Goal: Task Accomplishment & Management: Manage account settings

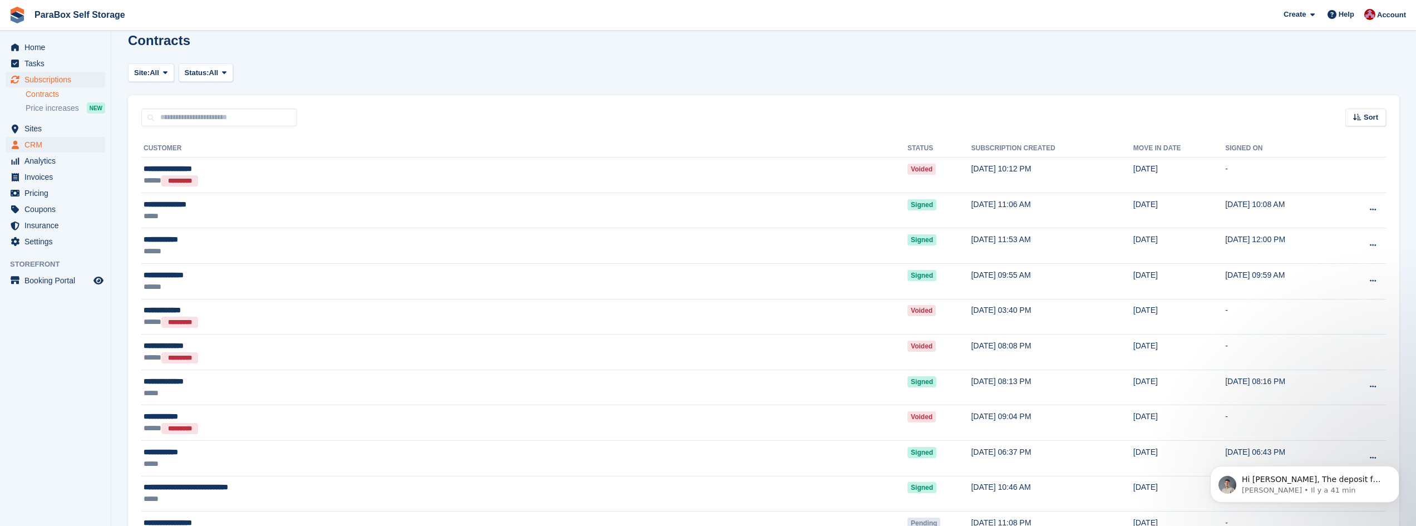
scroll to position [56, 0]
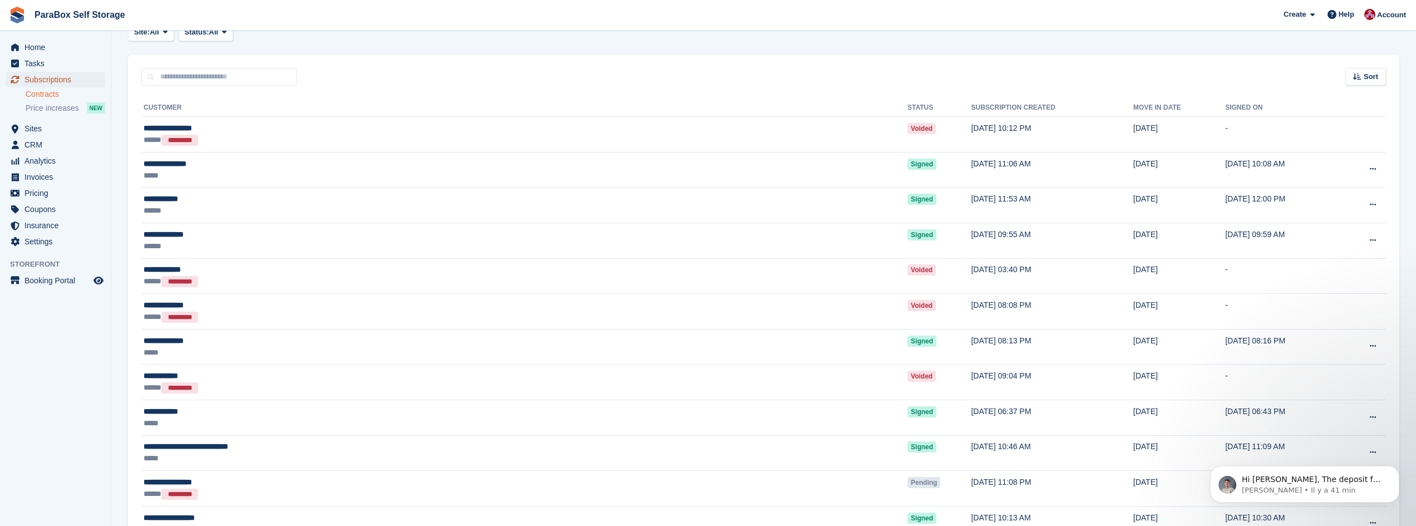
click at [43, 77] on span "Subscriptions" at bounding box center [57, 80] width 67 height 16
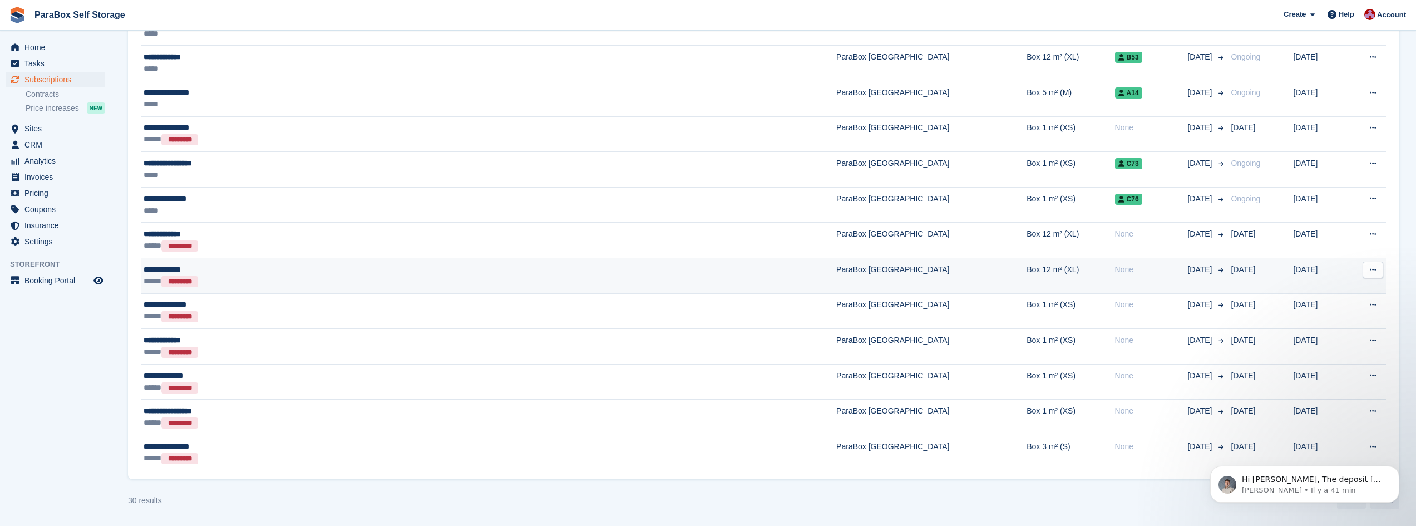
click at [238, 279] on div "***** *********" at bounding box center [349, 281] width 411 height 12
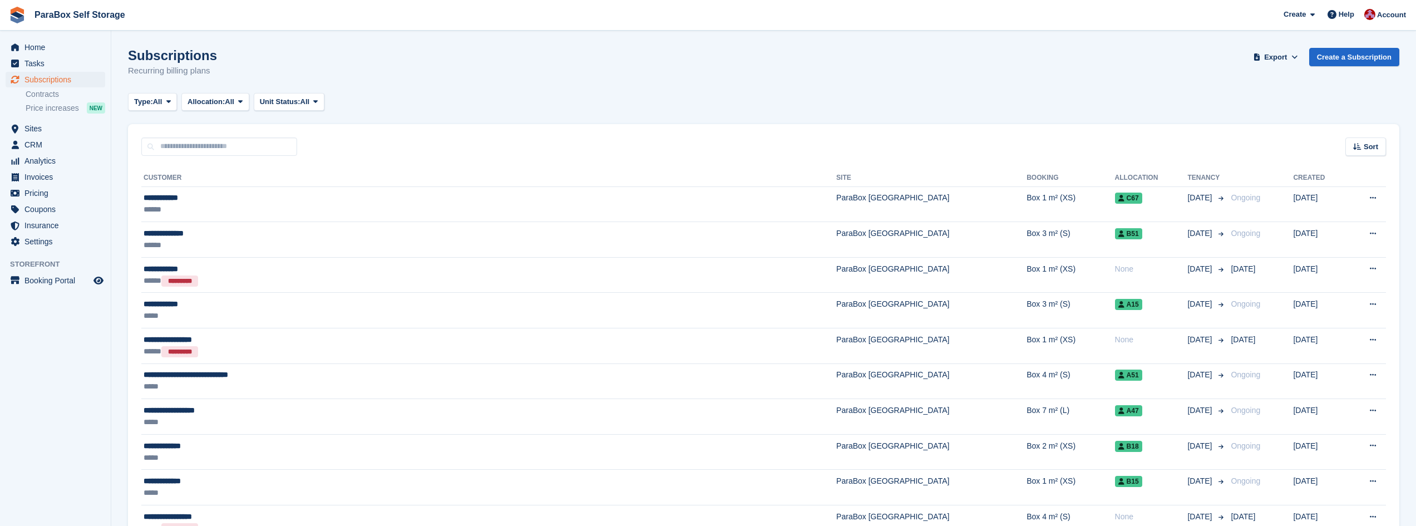
scroll to position [778, 0]
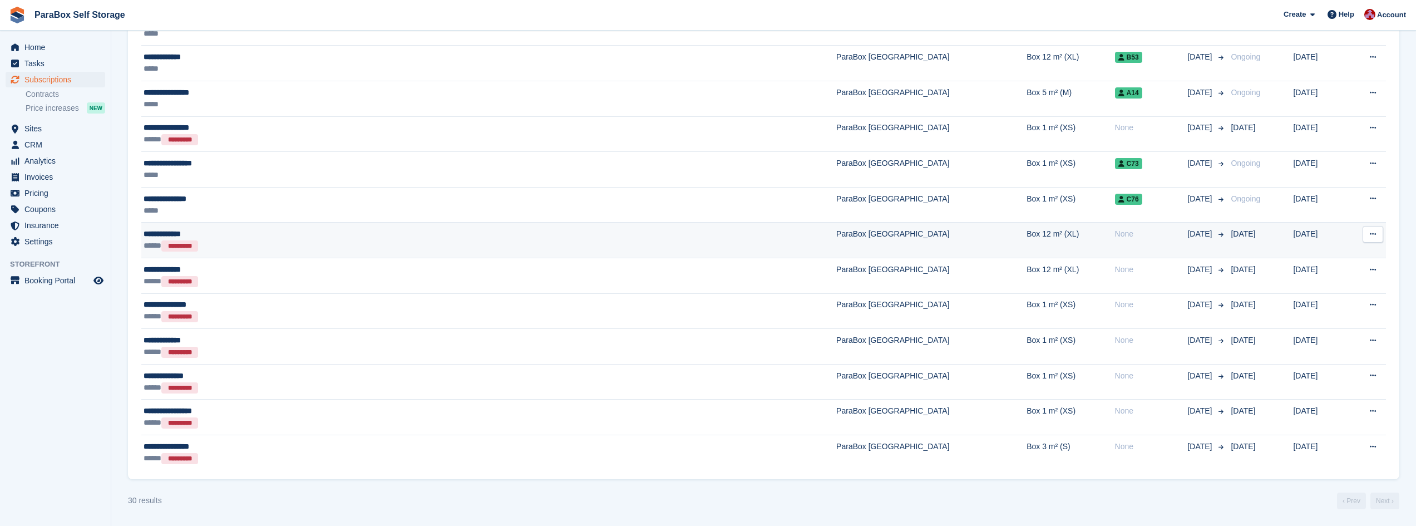
click at [241, 248] on div "***** *********" at bounding box center [349, 246] width 411 height 12
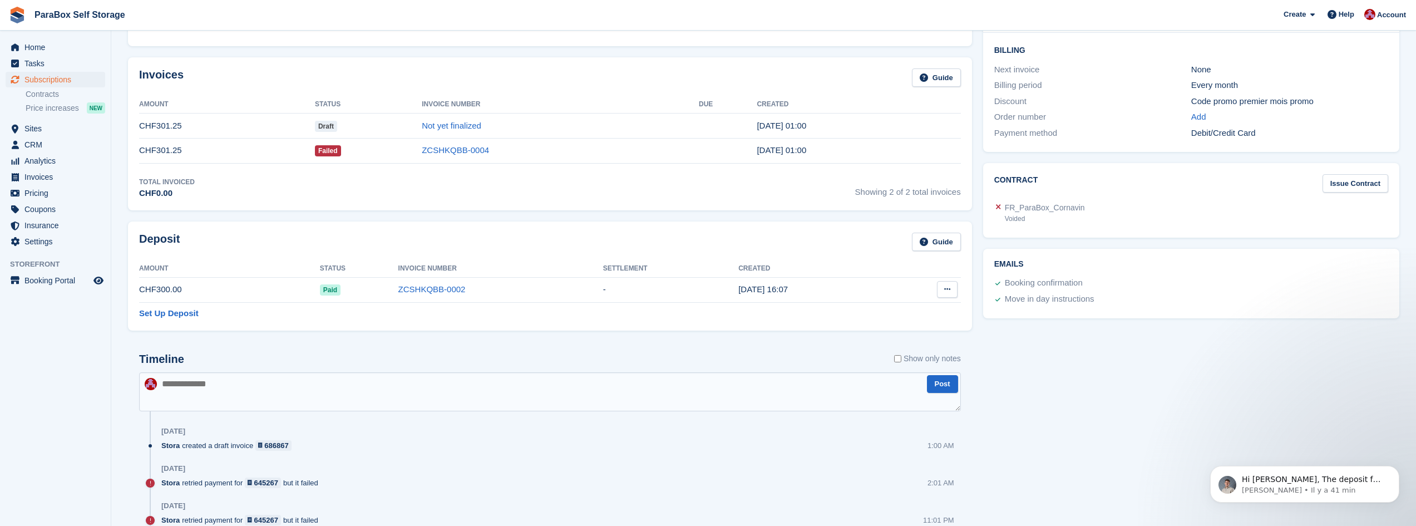
click at [950, 291] on icon at bounding box center [947, 289] width 6 height 7
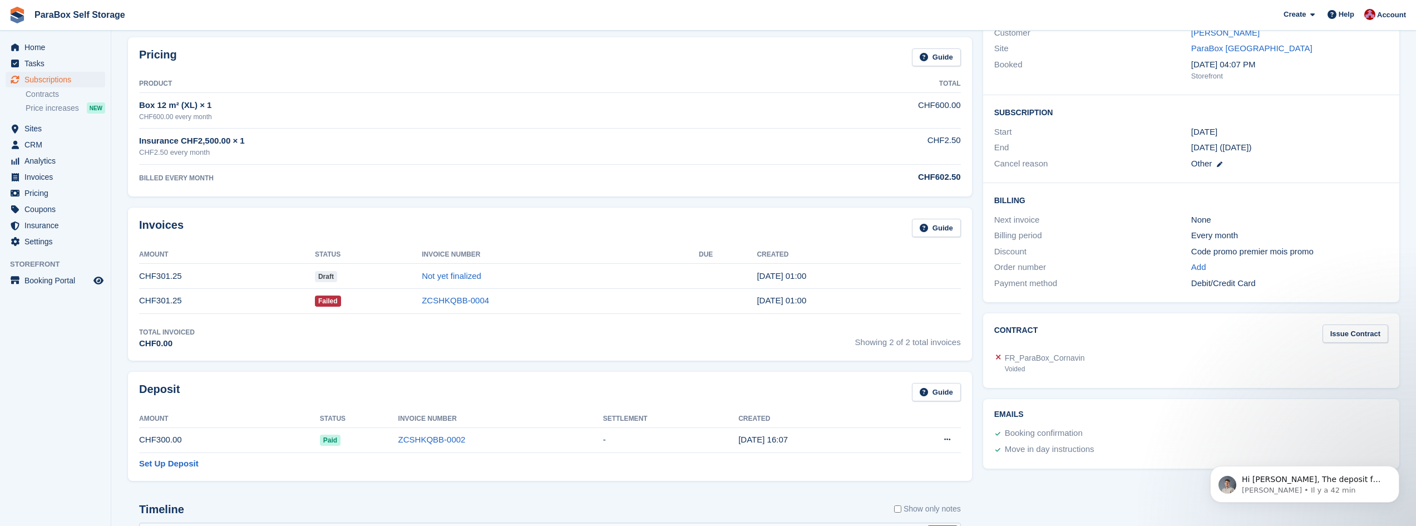
scroll to position [167, 0]
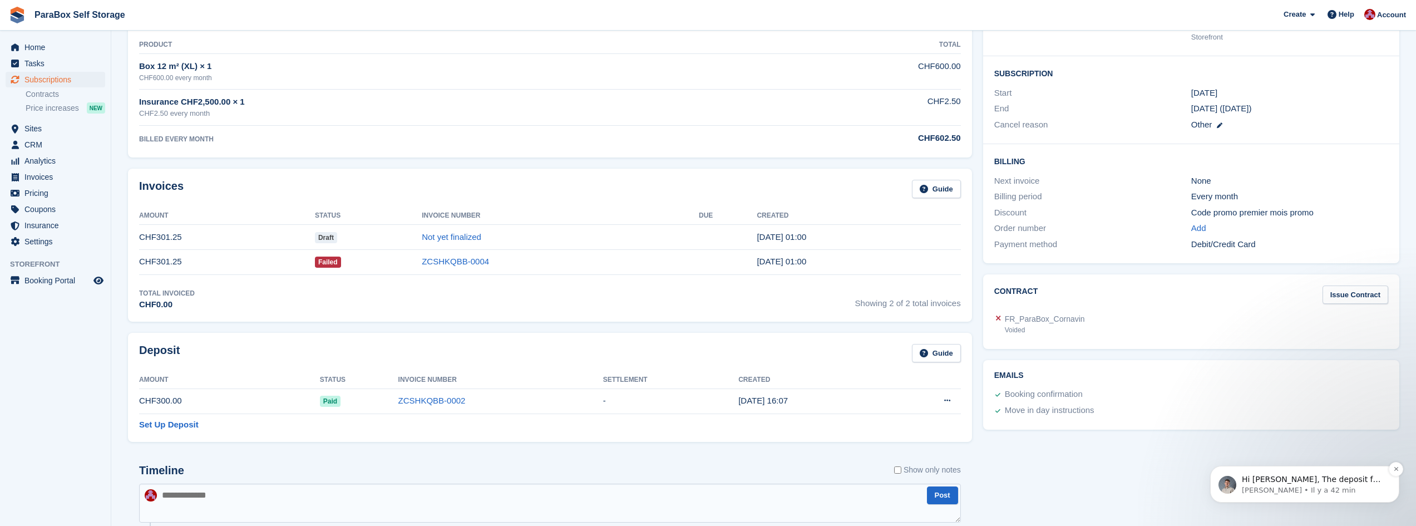
click at [1310, 491] on p "Bradley • Il y a 42 min" at bounding box center [1314, 490] width 144 height 10
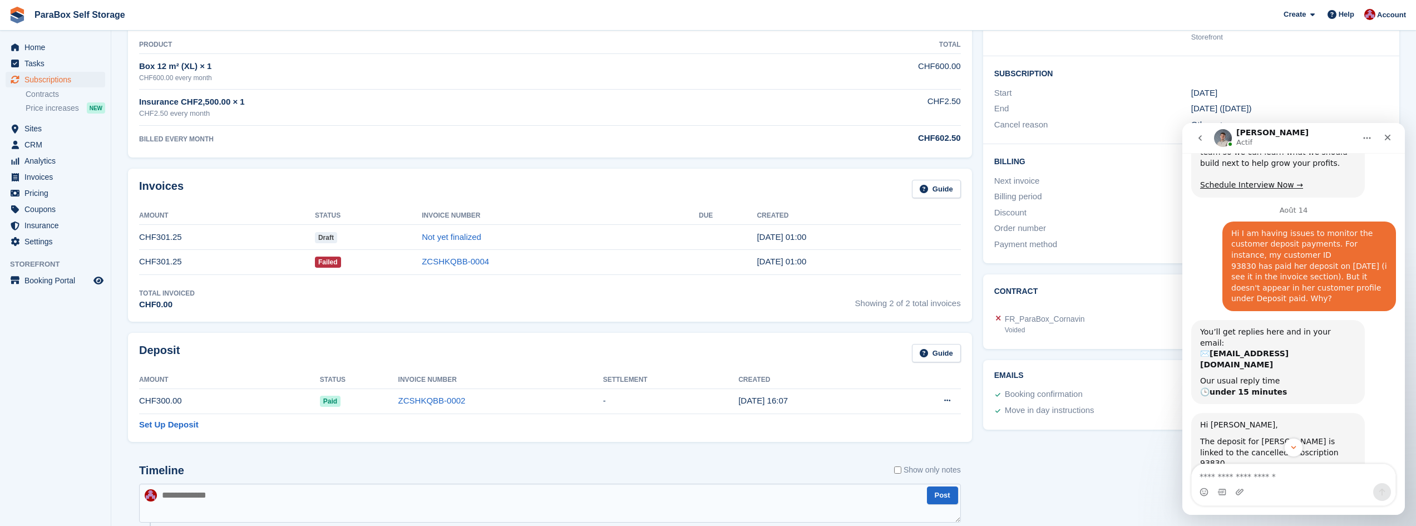
scroll to position [176, 0]
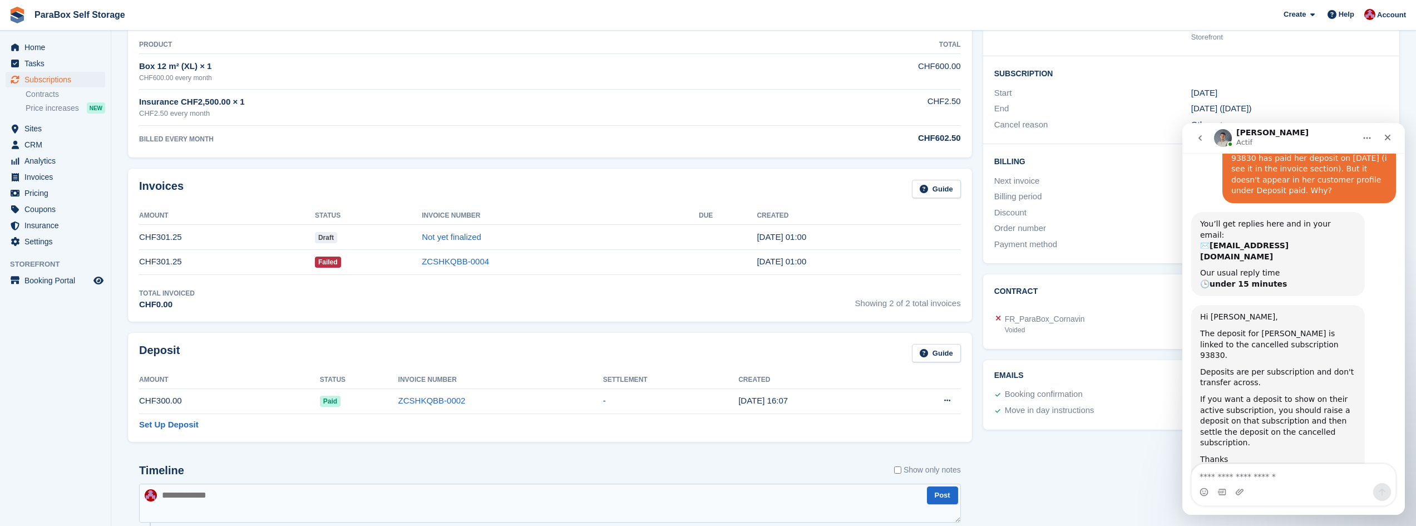
click at [1231, 479] on textarea "Envoyer un message..." at bounding box center [1294, 473] width 204 height 19
type textarea "**********"
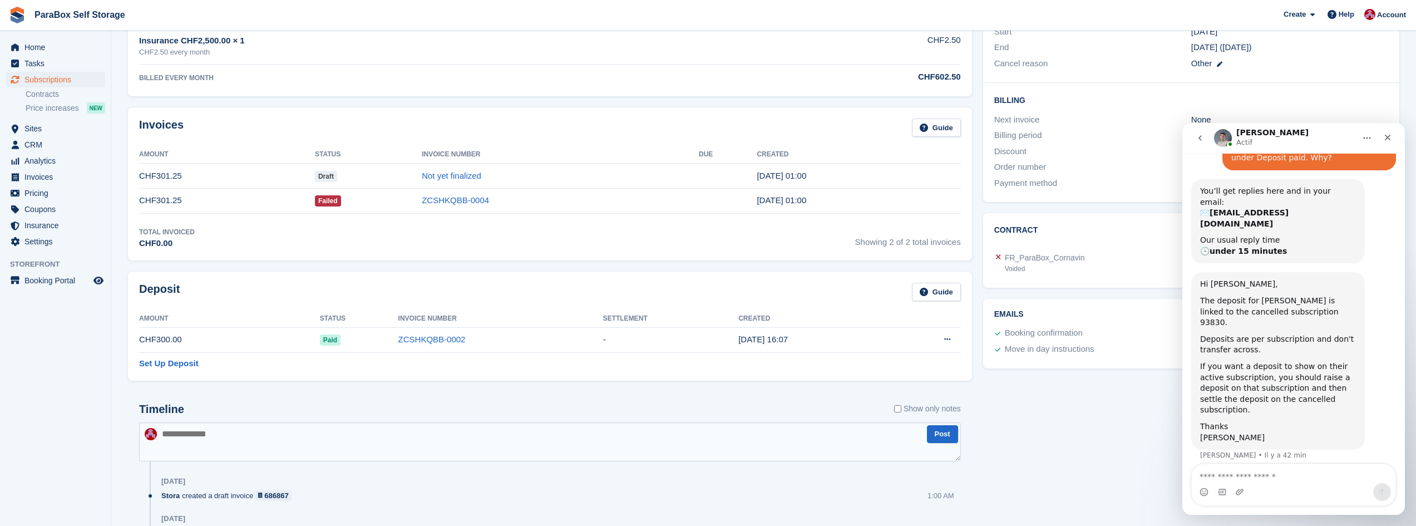
scroll to position [278, 0]
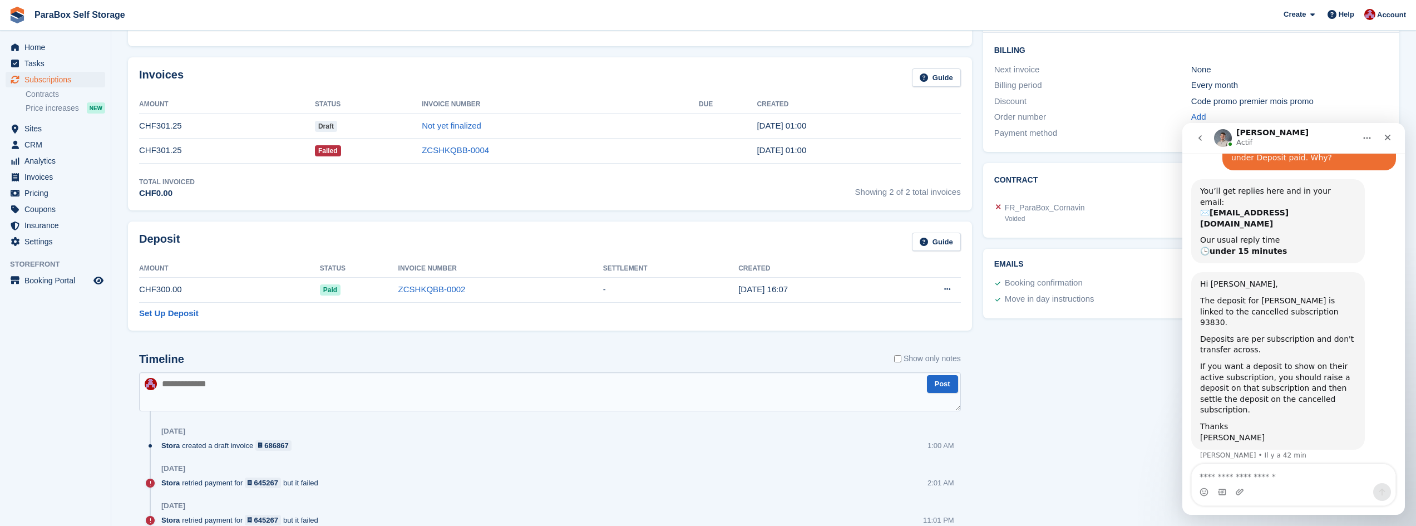
click at [1211, 480] on textarea "Envoyer un message..." at bounding box center [1294, 473] width 204 height 19
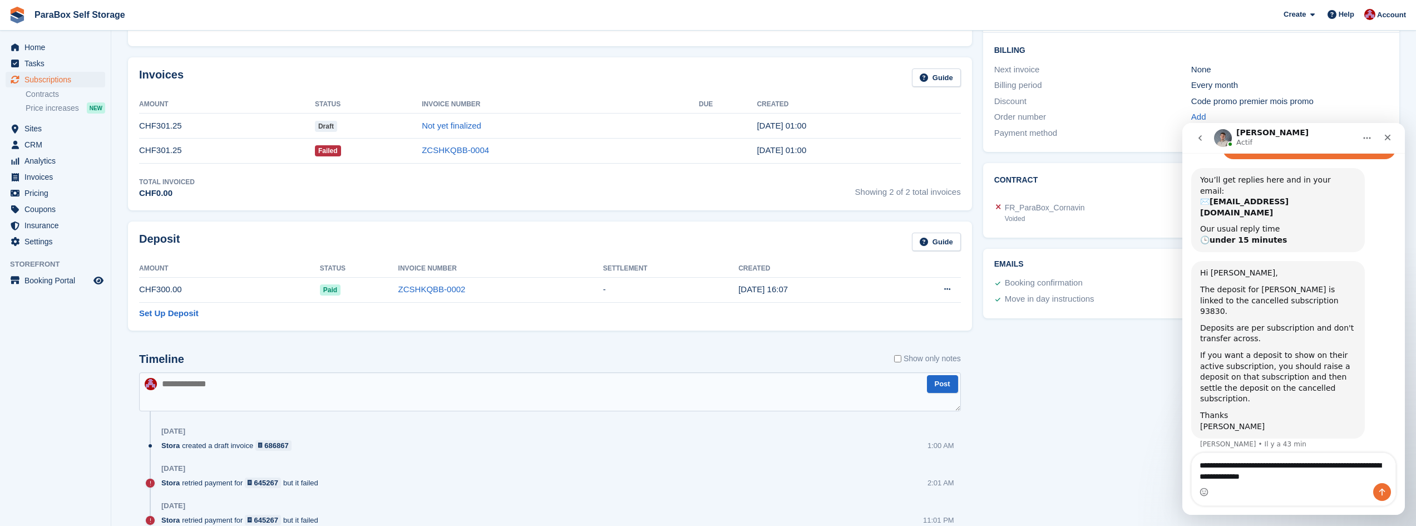
click at [1238, 475] on textarea "**********" at bounding box center [1294, 468] width 204 height 30
click at [1345, 475] on textarea "**********" at bounding box center [1294, 468] width 204 height 30
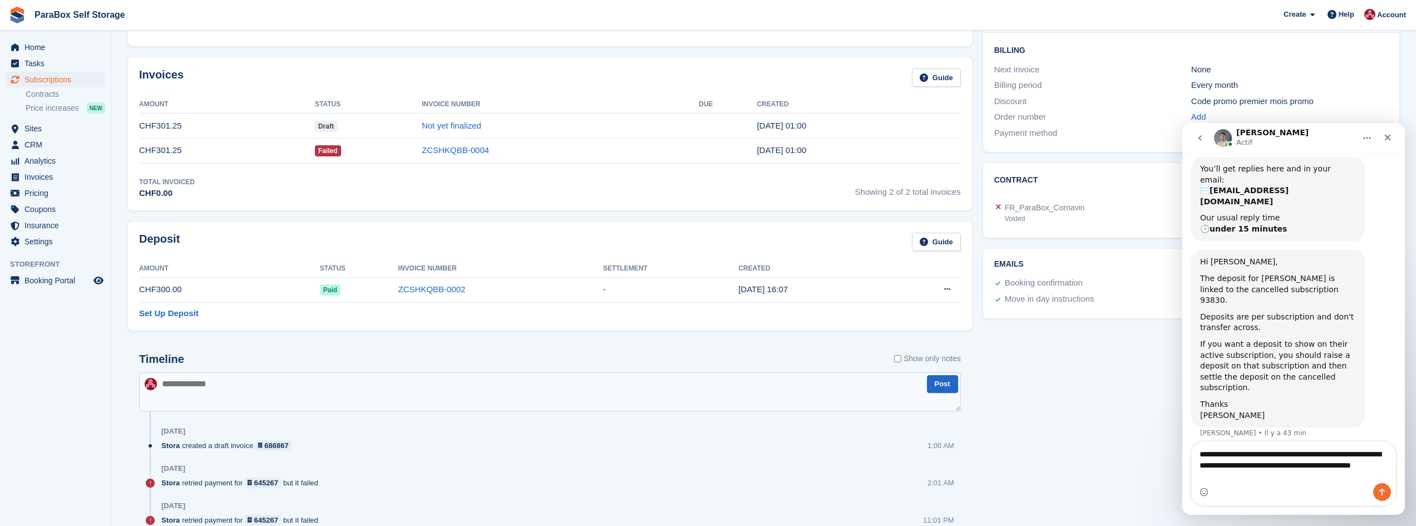
click at [1269, 481] on textarea "**********" at bounding box center [1294, 462] width 204 height 41
type textarea "**********"
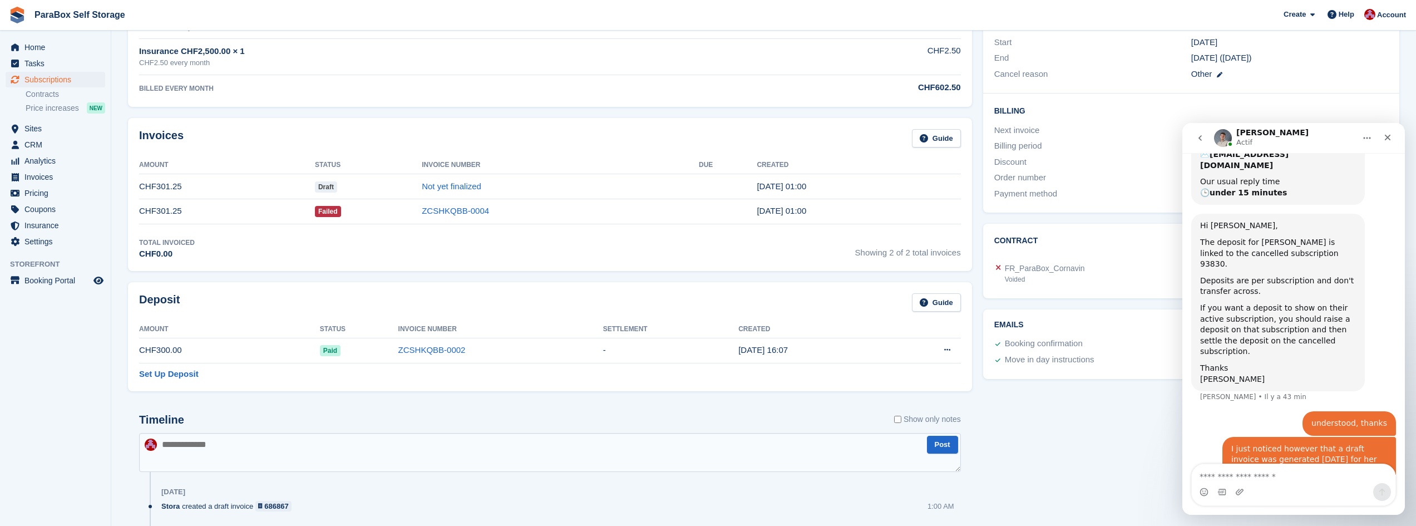
scroll to position [0, 0]
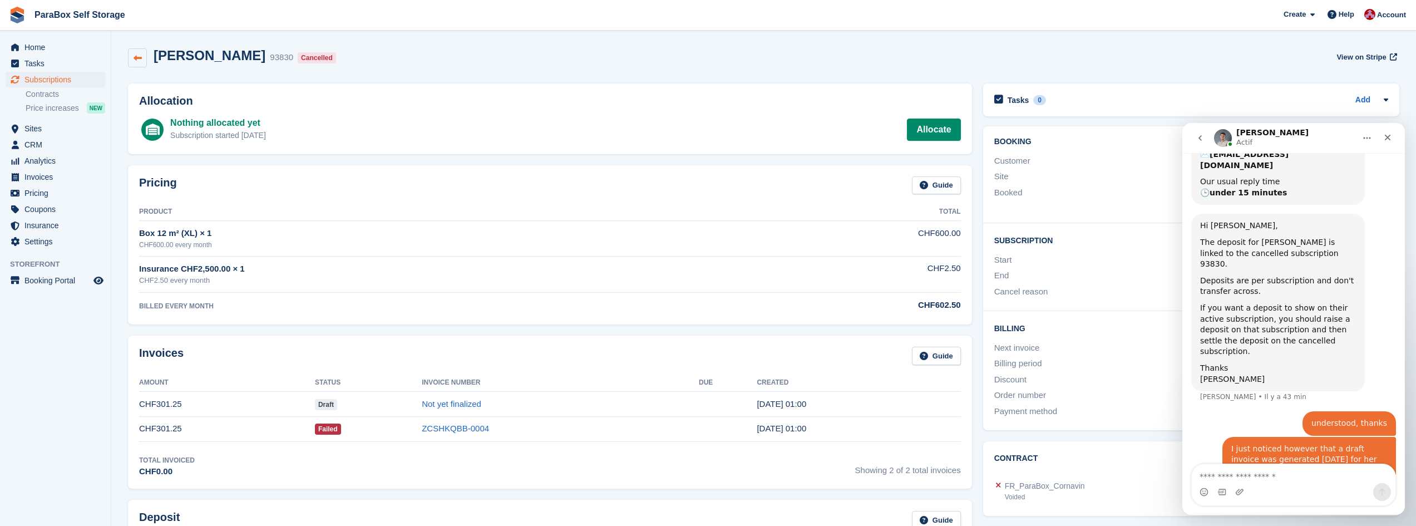
click at [140, 54] on icon at bounding box center [138, 58] width 8 height 8
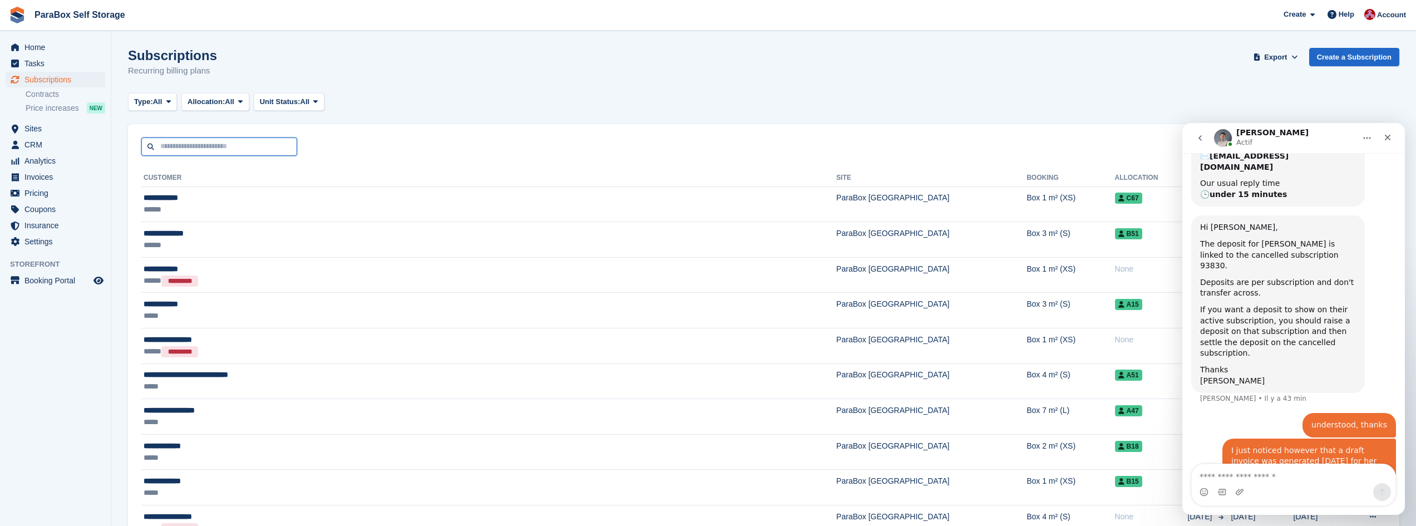
click at [201, 145] on input "text" at bounding box center [219, 146] width 156 height 18
type input "******"
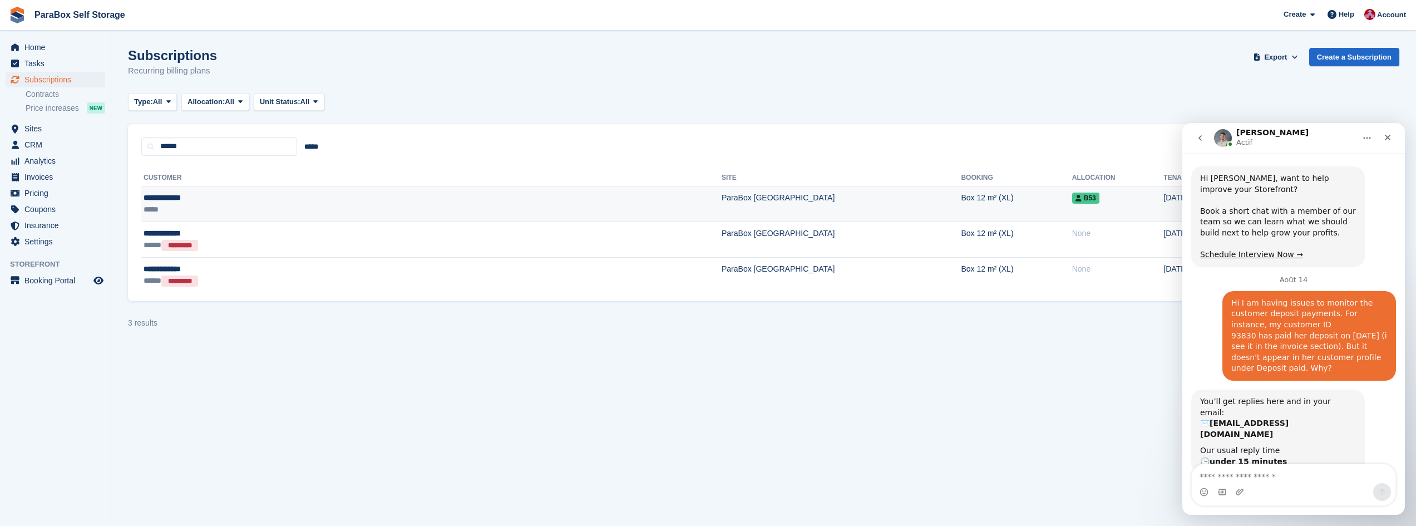
click at [176, 208] on div "*****" at bounding box center [280, 210] width 272 height 12
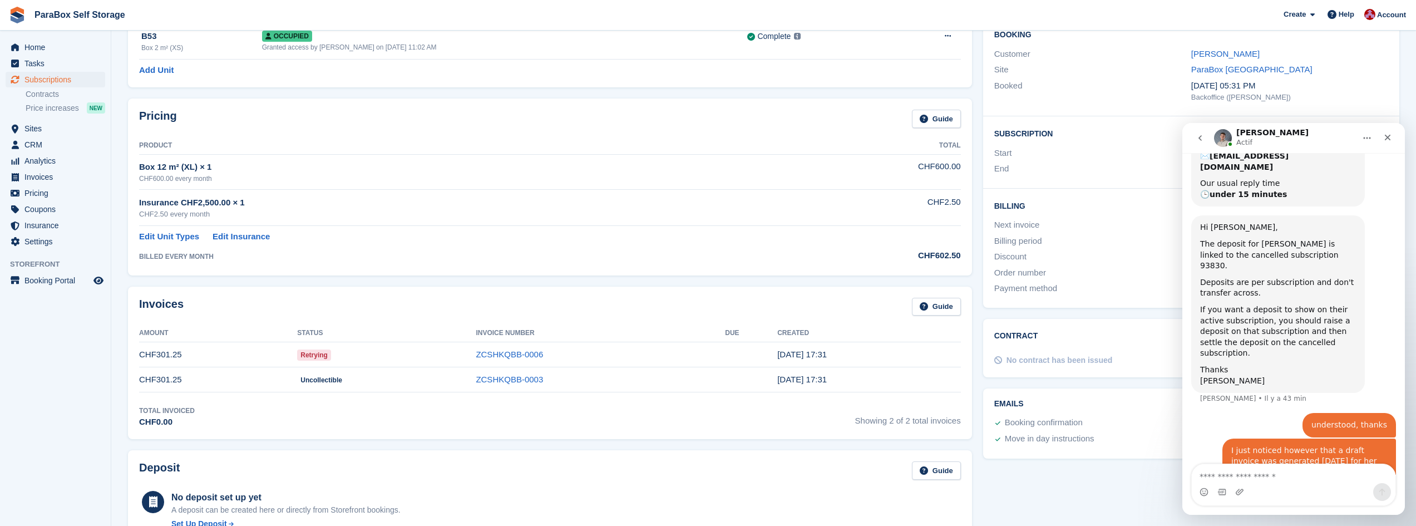
scroll to position [278, 0]
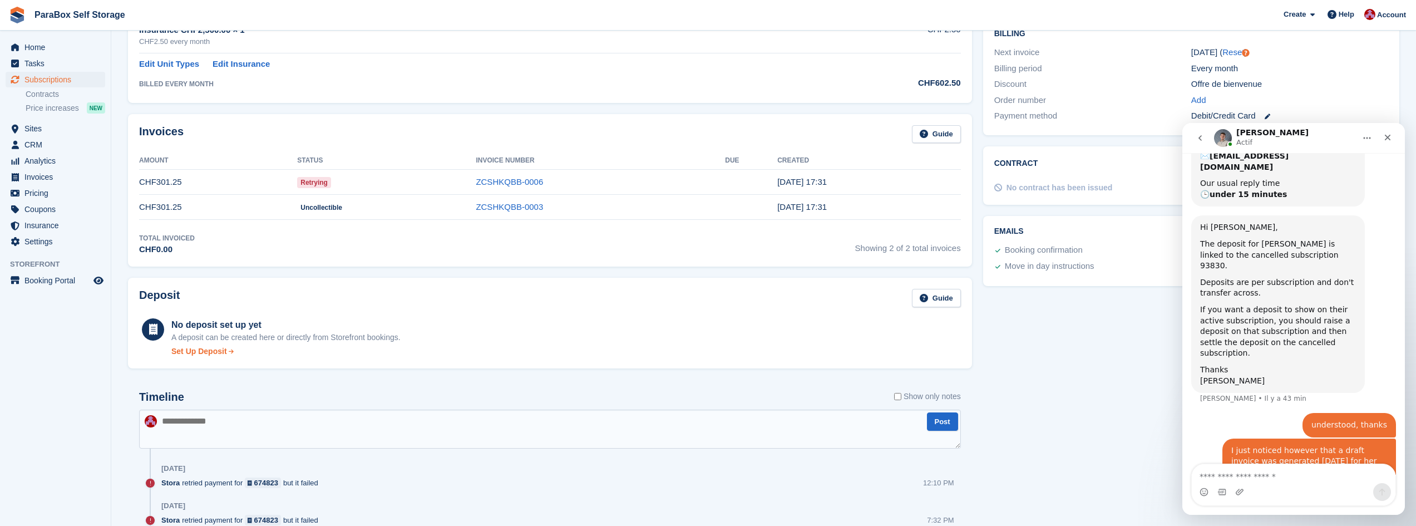
click at [209, 353] on div "Set Up Deposit" at bounding box center [199, 352] width 56 height 12
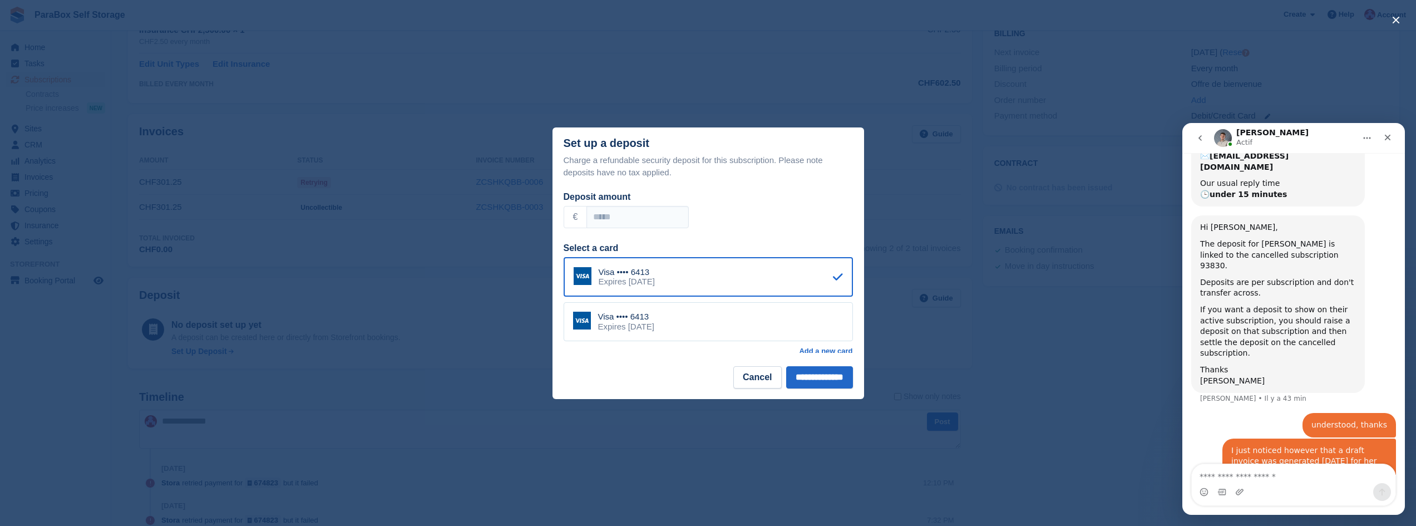
scroll to position [12, 0]
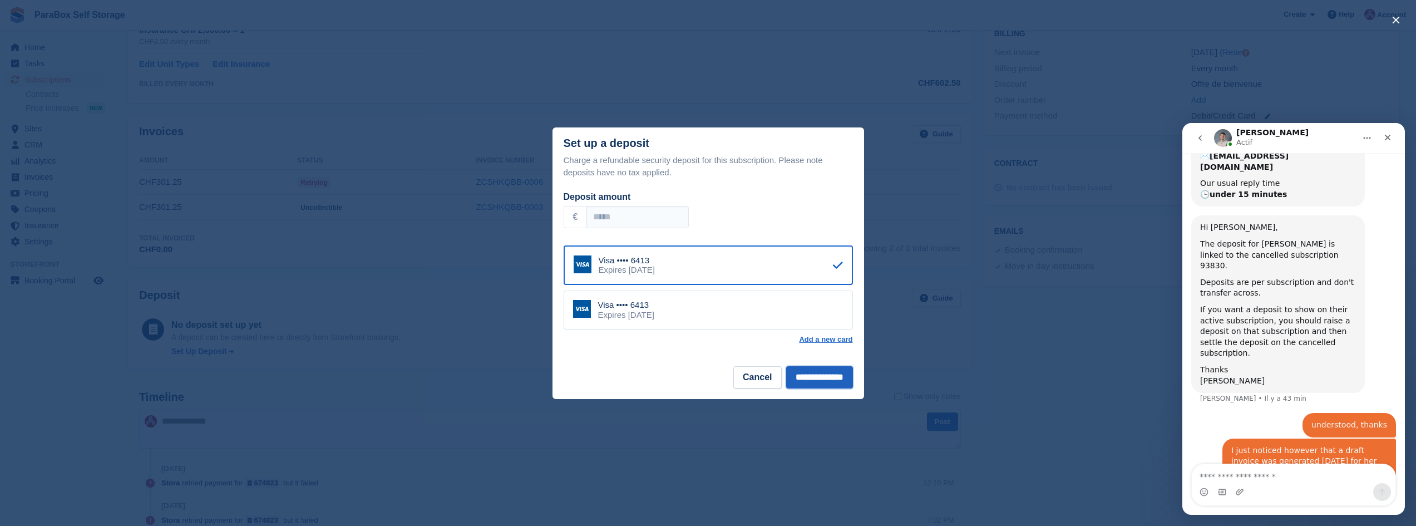
click at [803, 382] on input "**********" at bounding box center [819, 377] width 67 height 22
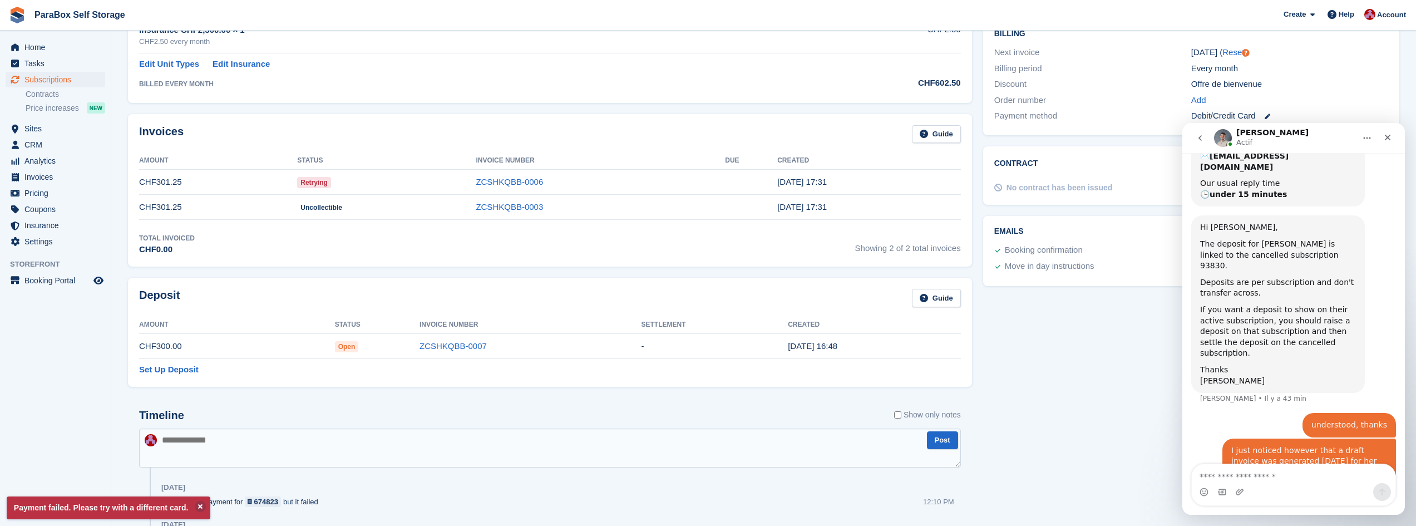
click at [329, 346] on td "CHF300.00" at bounding box center [237, 346] width 196 height 25
click at [395, 345] on td "Open" at bounding box center [377, 346] width 85 height 25
click at [436, 348] on link "ZCSHKQBB-0007" at bounding box center [453, 345] width 67 height 9
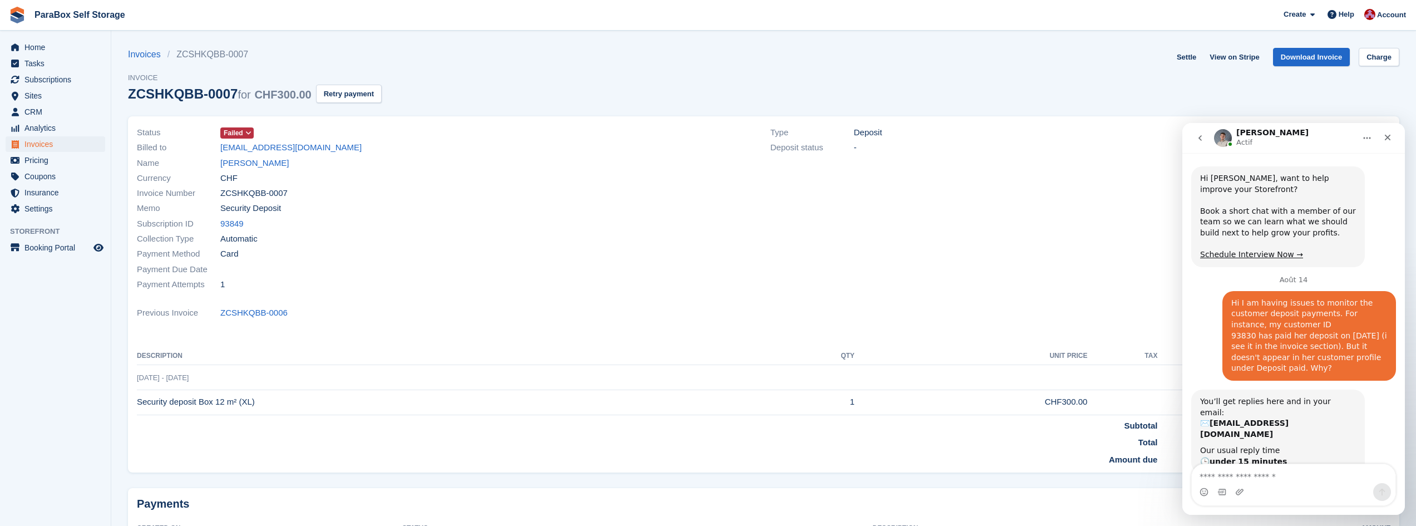
scroll to position [267, 0]
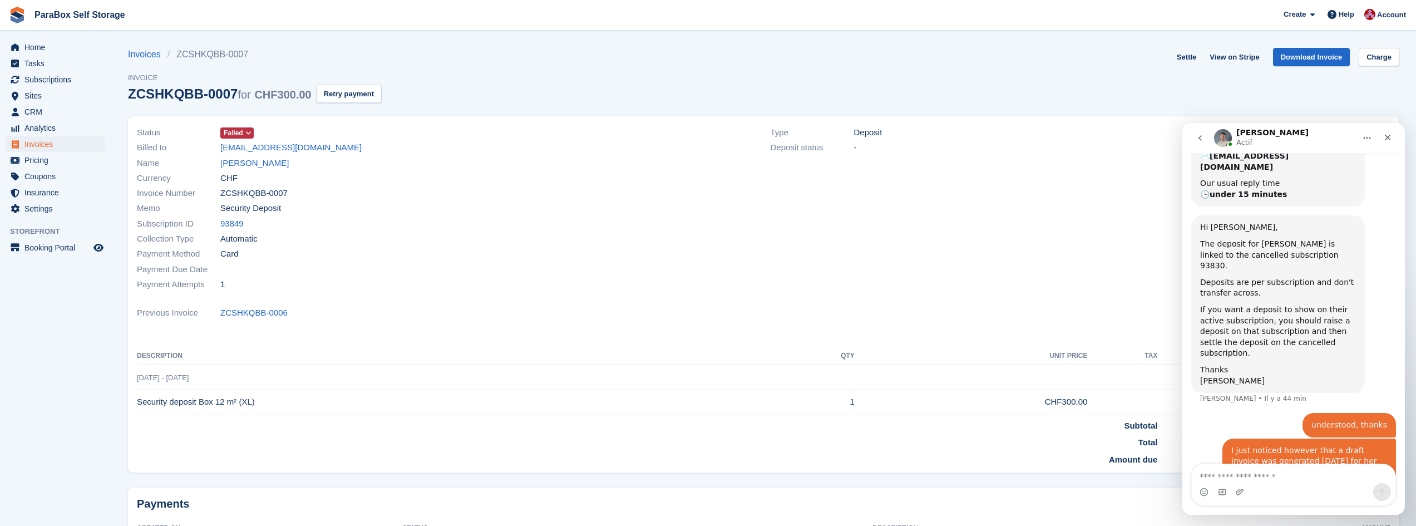
click at [245, 131] on icon at bounding box center [248, 133] width 6 height 7
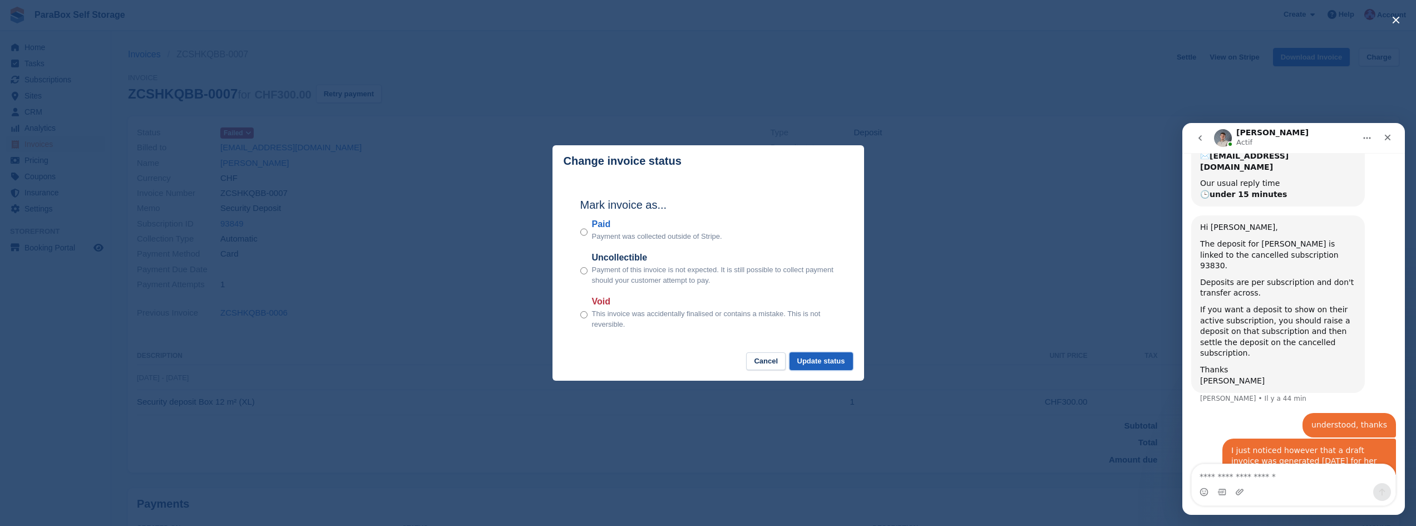
click at [821, 362] on button "Update status" at bounding box center [821, 361] width 63 height 18
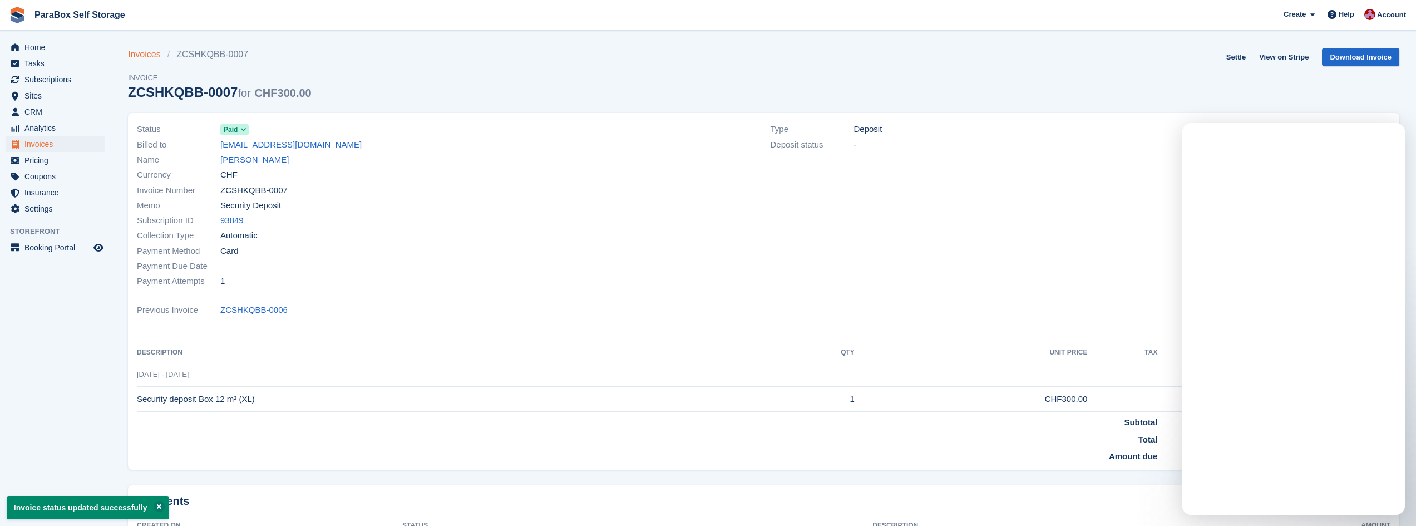
scroll to position [0, 0]
click at [145, 53] on link "Invoices" at bounding box center [148, 54] width 40 height 13
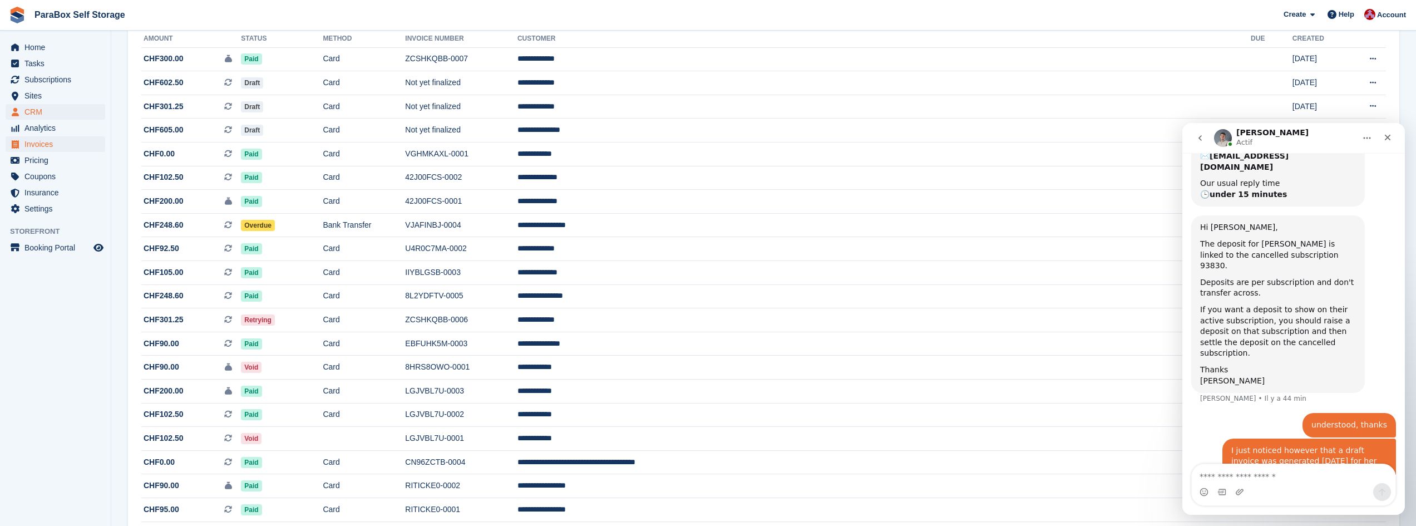
scroll to position [167, 0]
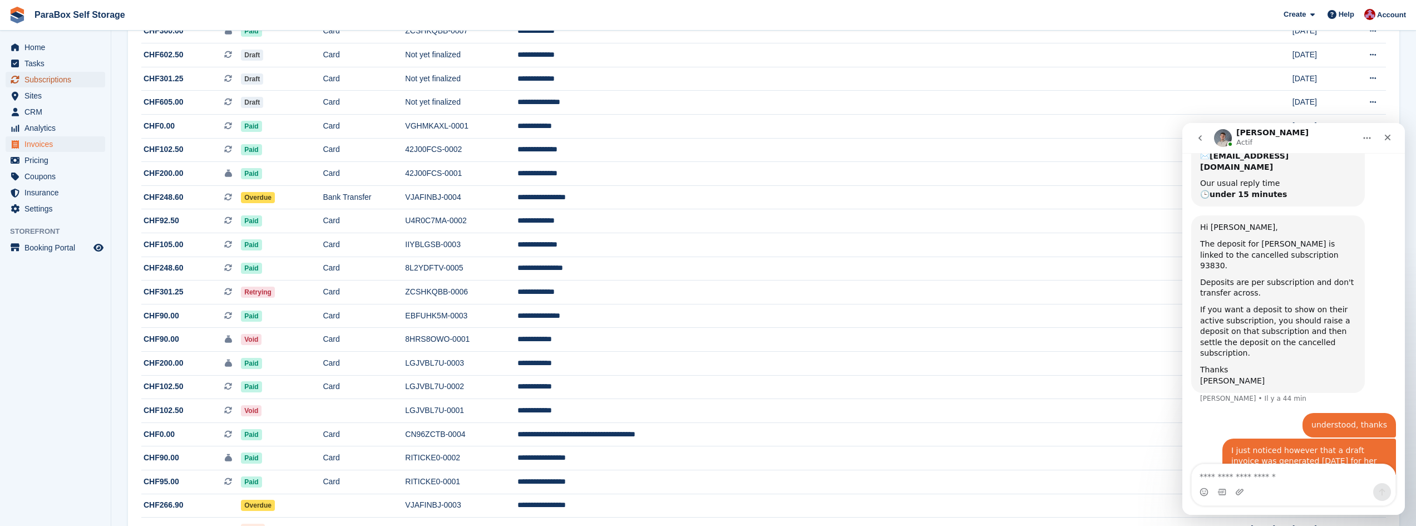
click at [38, 82] on span "Subscriptions" at bounding box center [57, 80] width 67 height 16
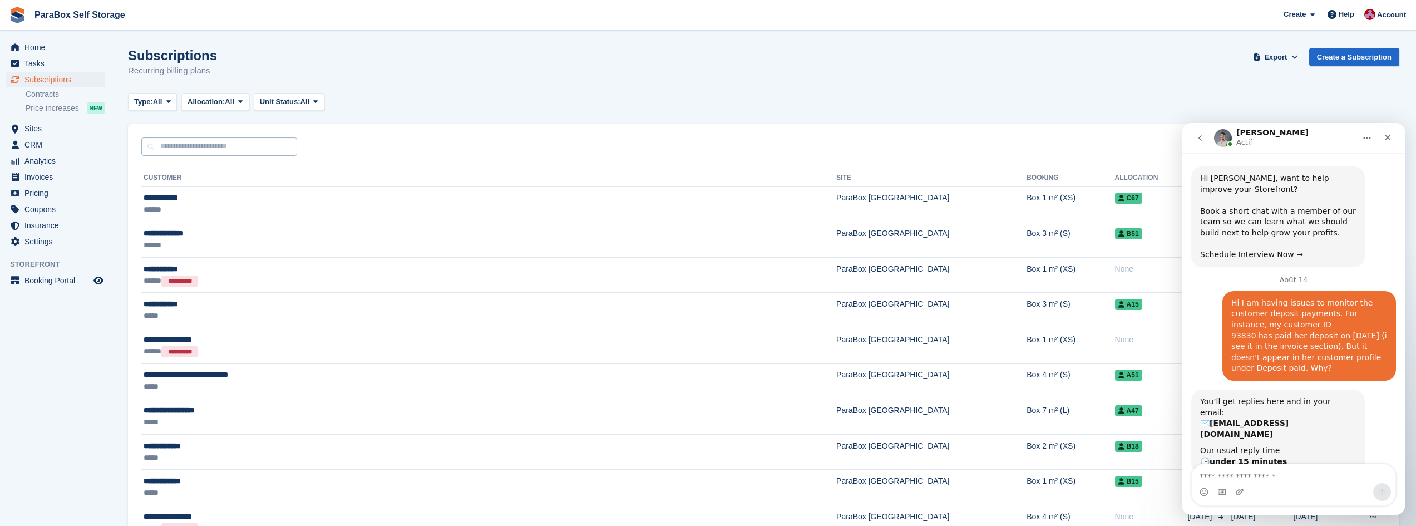
scroll to position [267, 0]
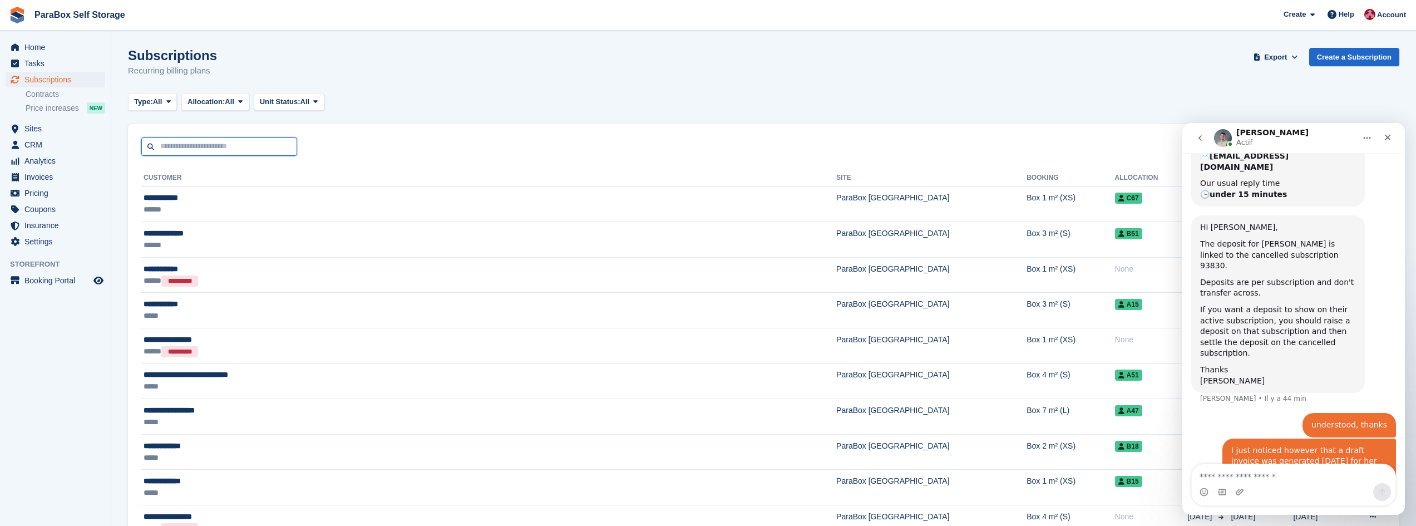
click at [188, 149] on input "text" at bounding box center [219, 146] width 156 height 18
click at [196, 147] on input "******" at bounding box center [219, 146] width 156 height 18
type input "******"
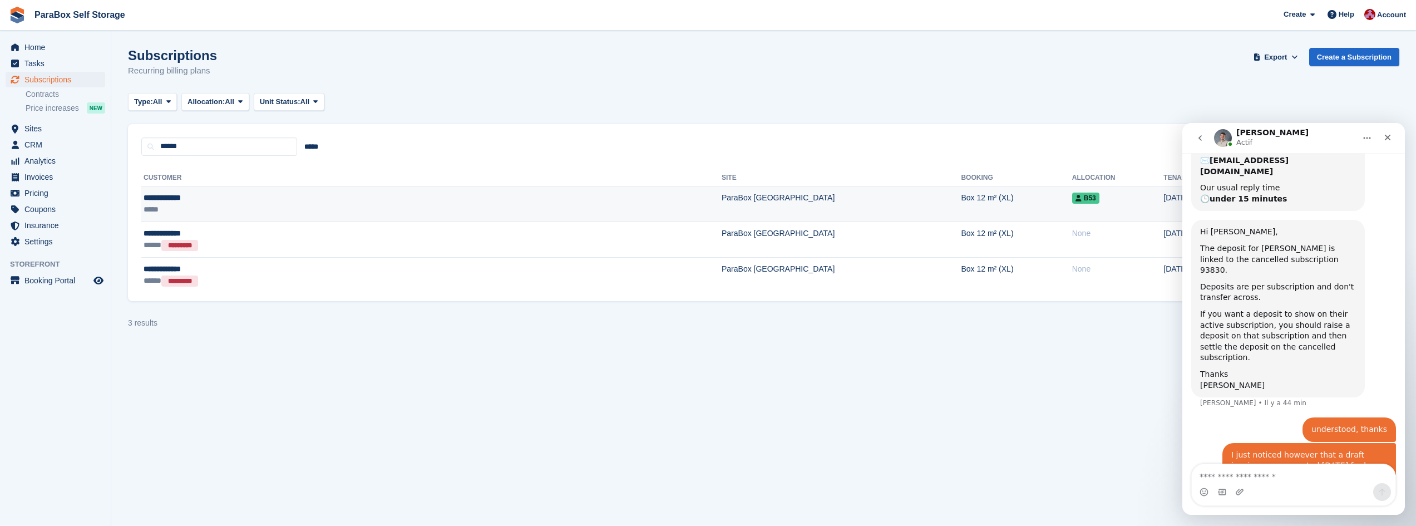
scroll to position [267, 0]
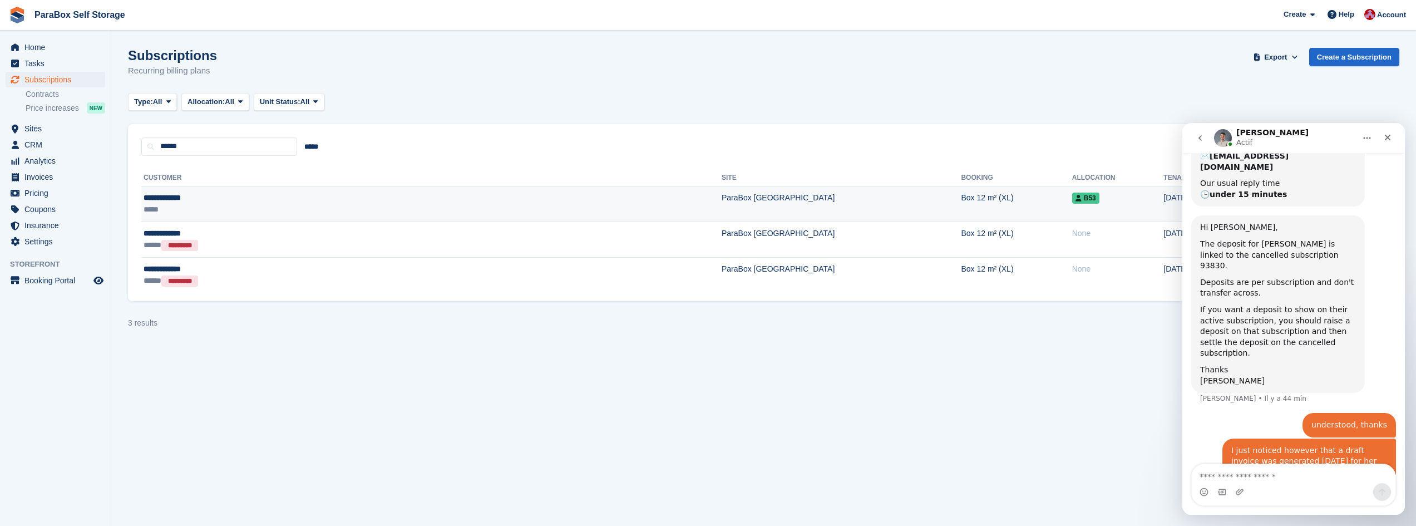
click at [195, 203] on div "**********" at bounding box center [280, 198] width 272 height 12
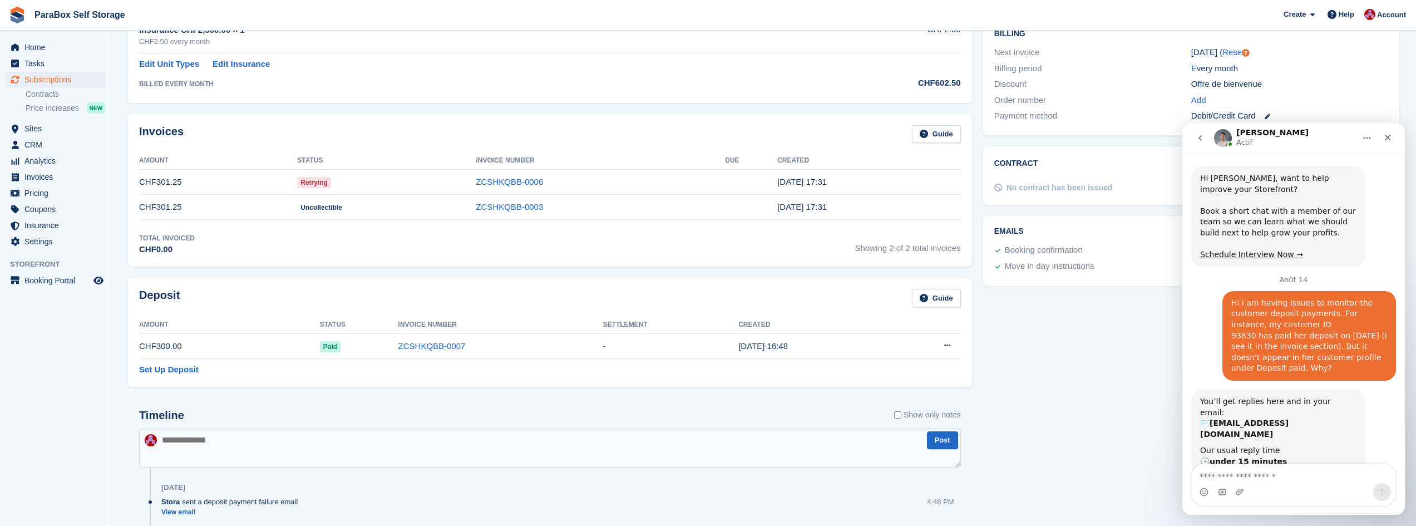
scroll to position [267, 0]
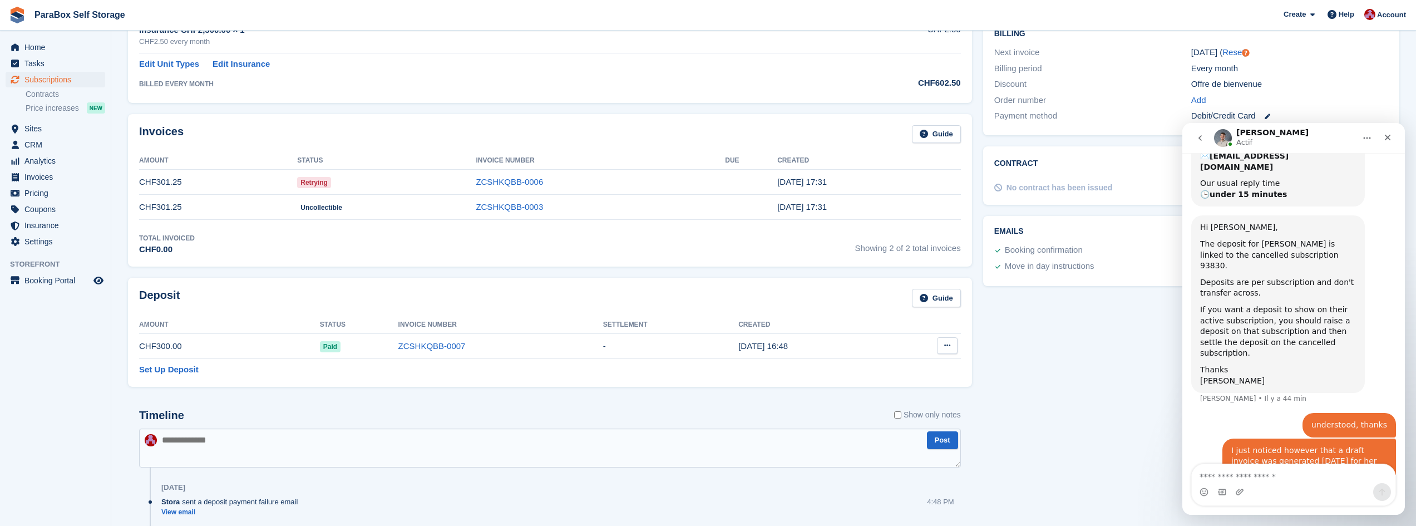
click at [943, 347] on button at bounding box center [947, 345] width 21 height 17
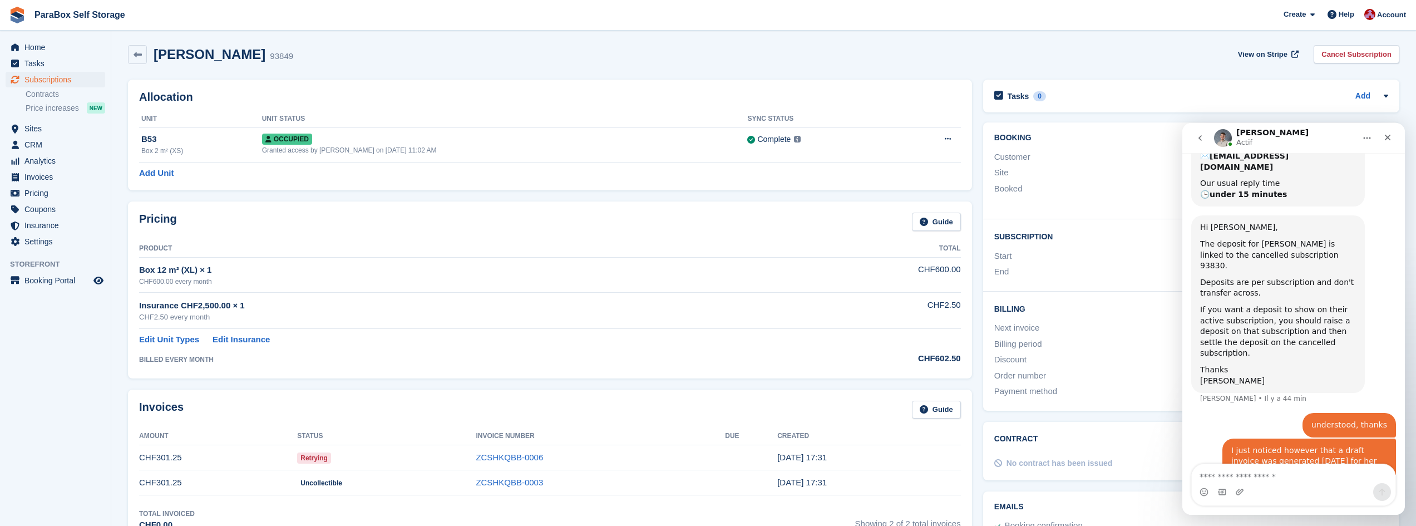
scroll to position [0, 0]
click at [137, 60] on icon at bounding box center [138, 57] width 8 height 8
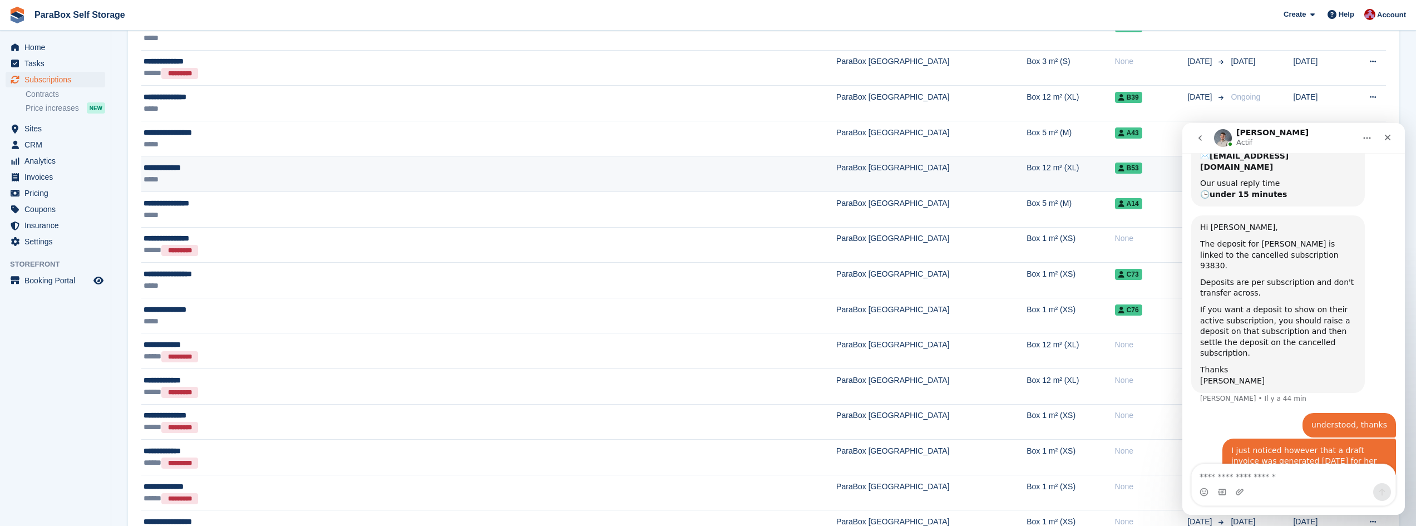
scroll to position [668, 0]
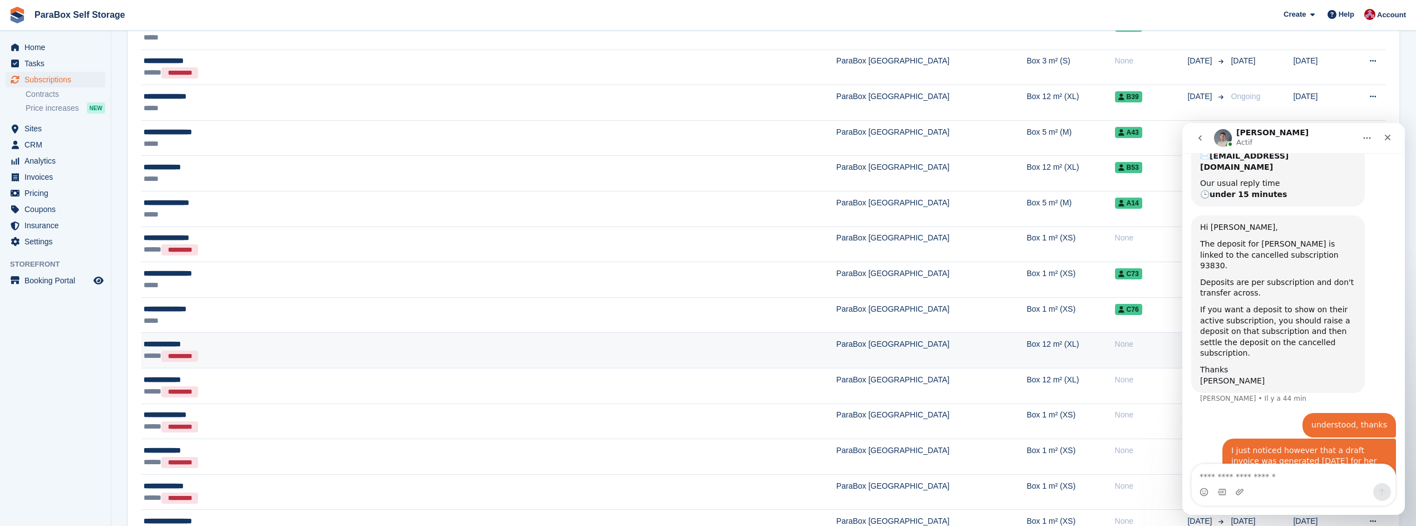
click at [233, 347] on div "**********" at bounding box center [349, 344] width 411 height 12
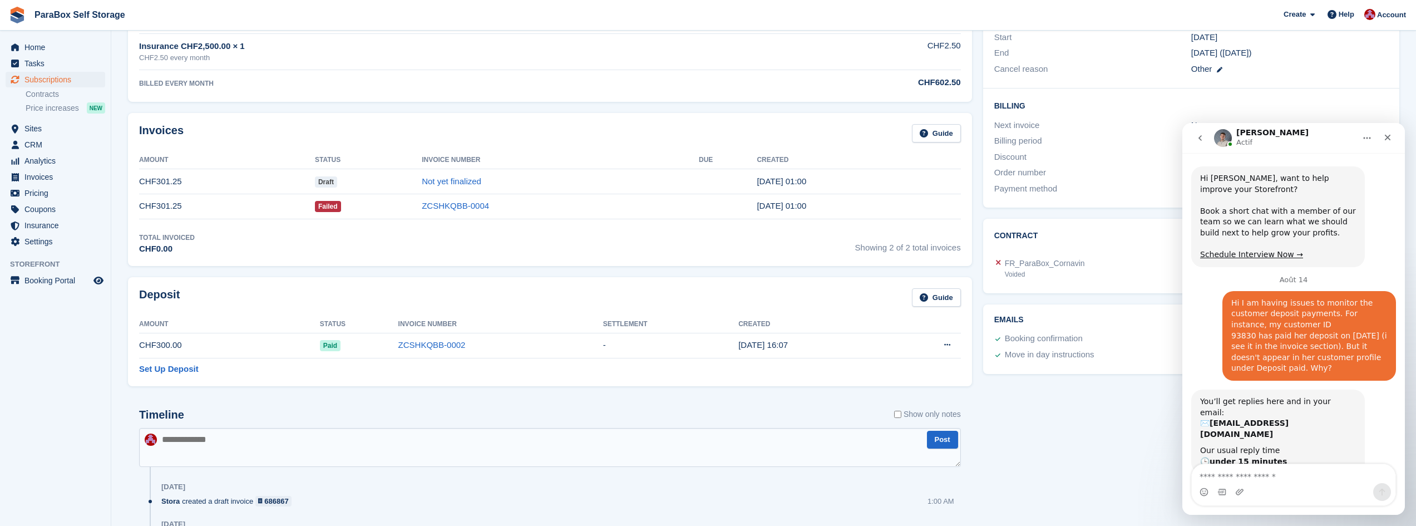
scroll to position [267, 0]
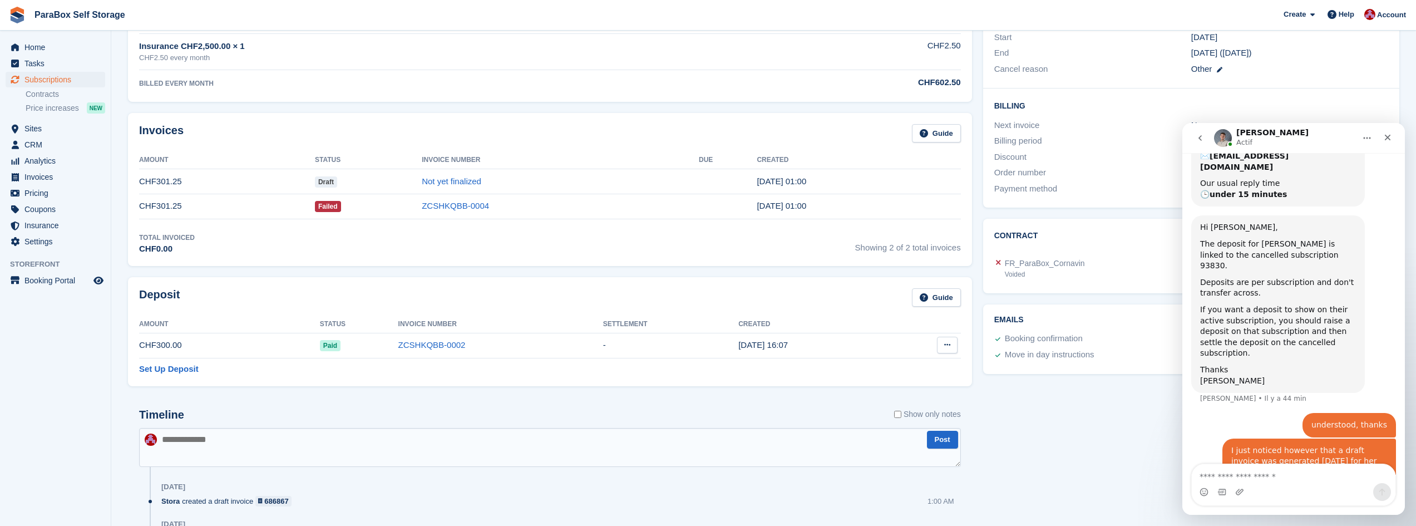
click at [951, 349] on button at bounding box center [947, 345] width 21 height 17
click at [927, 363] on p "Settle deposit" at bounding box center [904, 367] width 97 height 14
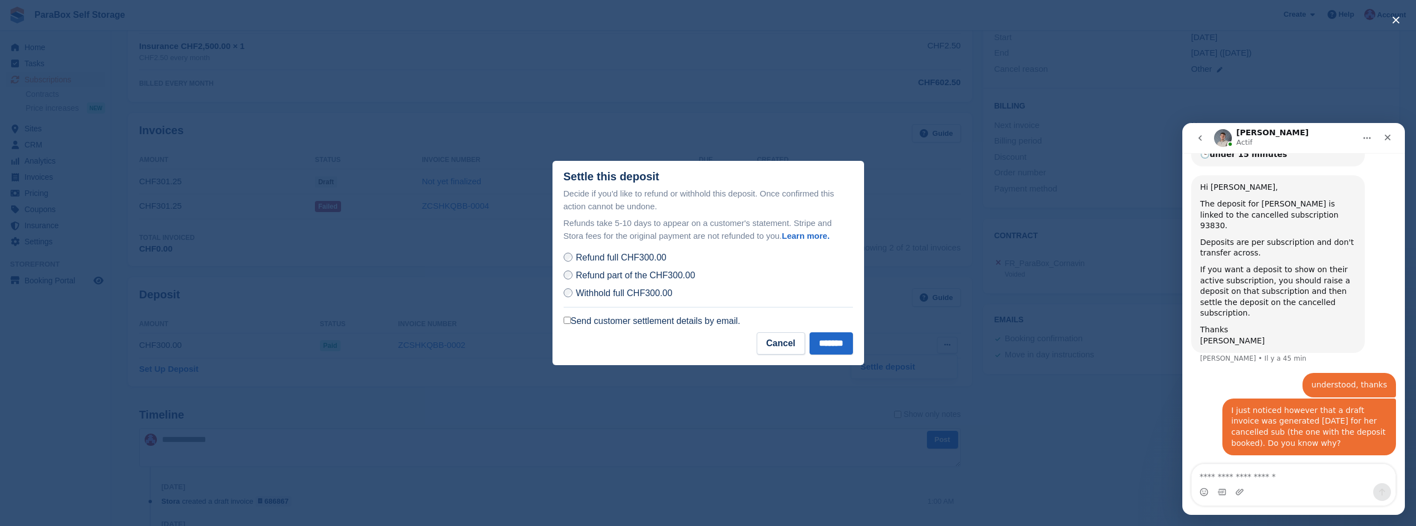
scroll to position [310, 0]
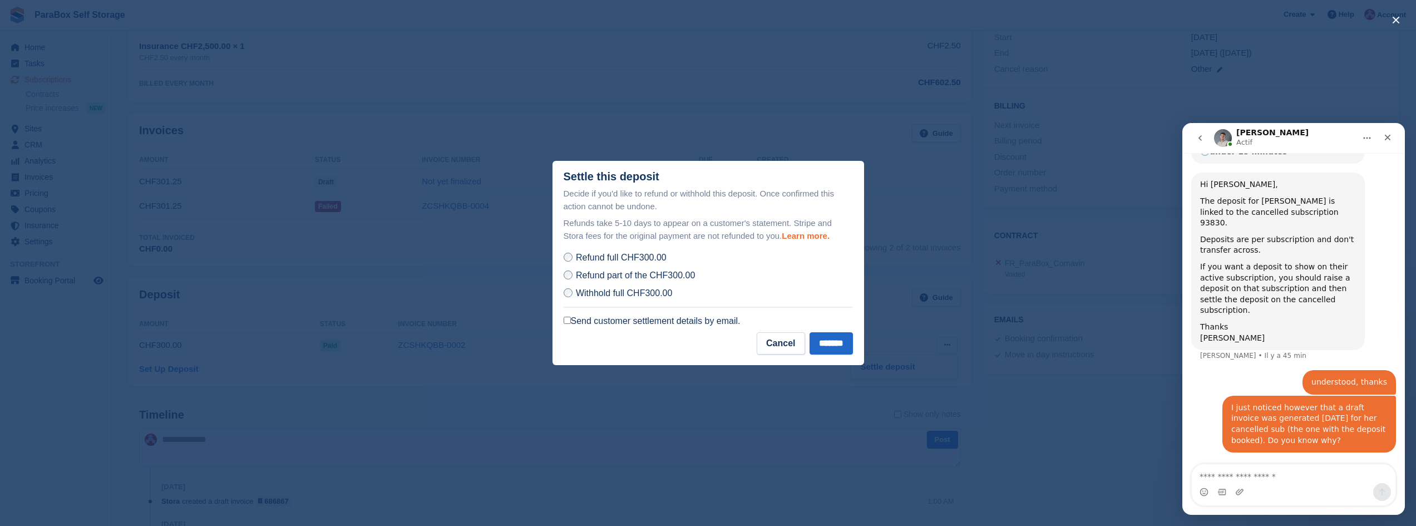
click at [800, 236] on link "Learn more." at bounding box center [806, 235] width 48 height 9
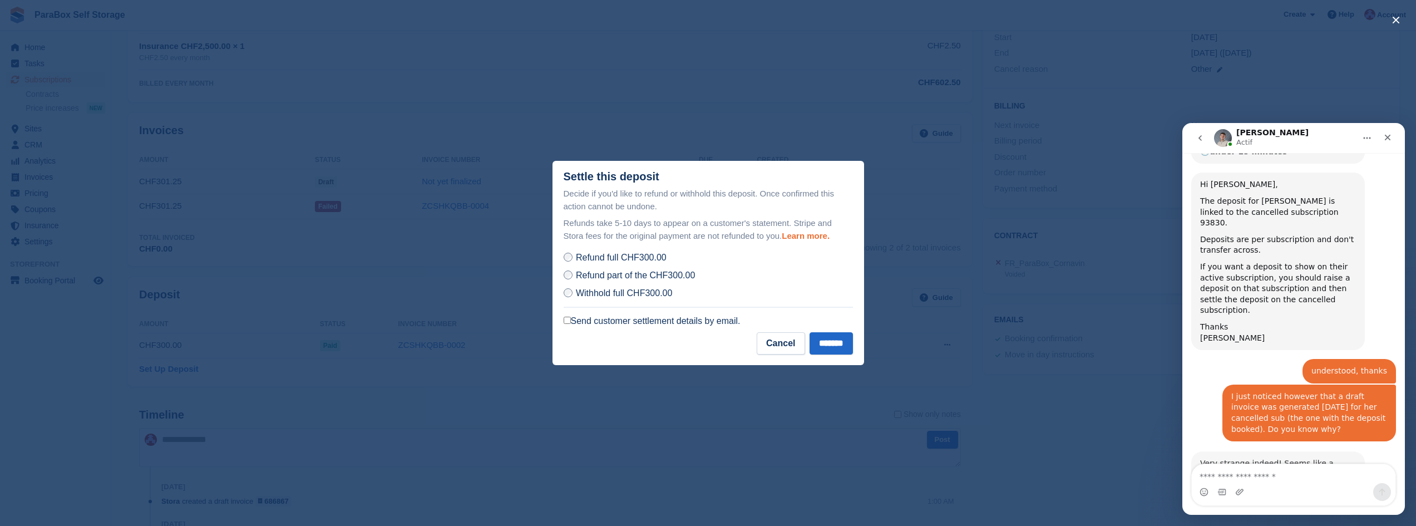
scroll to position [350, 0]
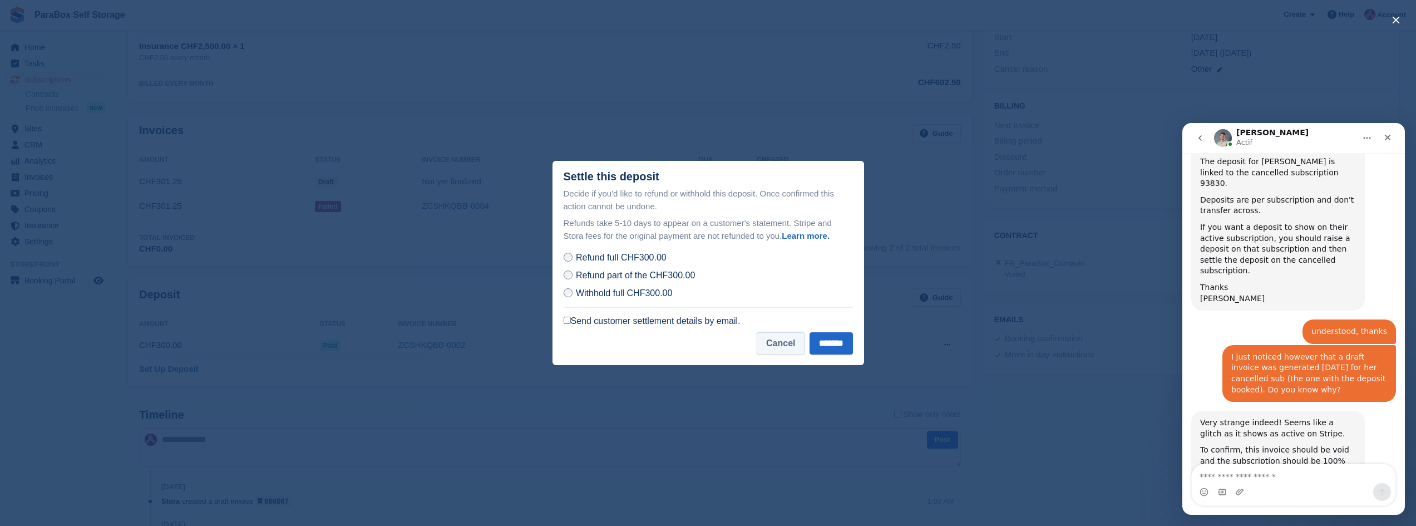
click at [778, 353] on button "Cancel" at bounding box center [781, 343] width 48 height 22
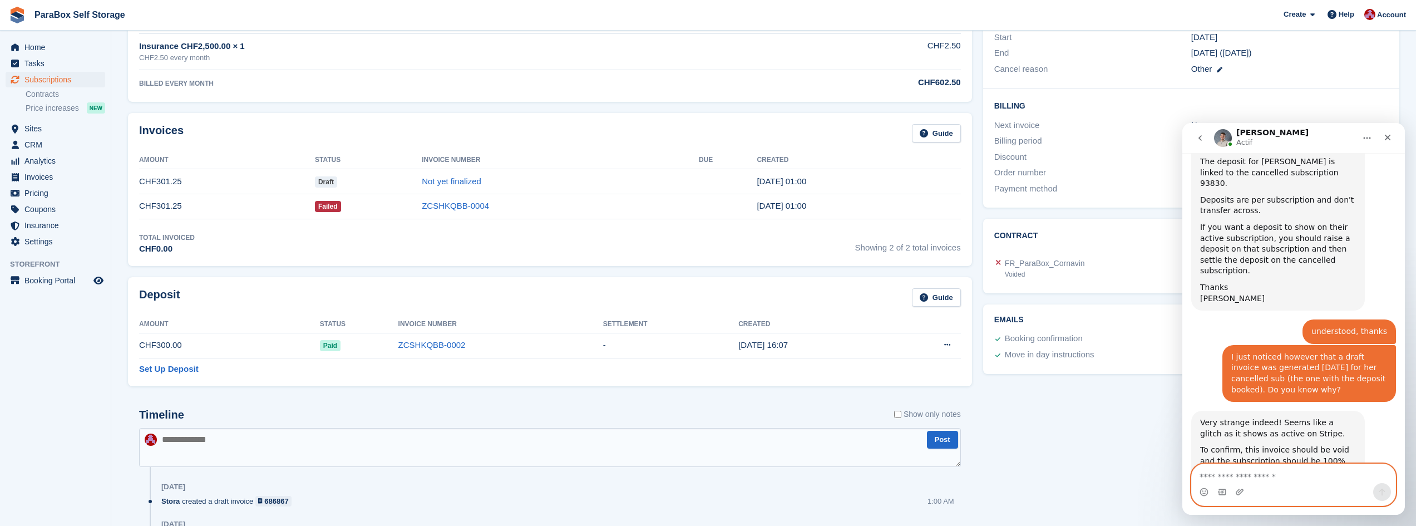
click at [1216, 468] on textarea "Envoyer un message..." at bounding box center [1294, 473] width 204 height 19
type textarea "*******"
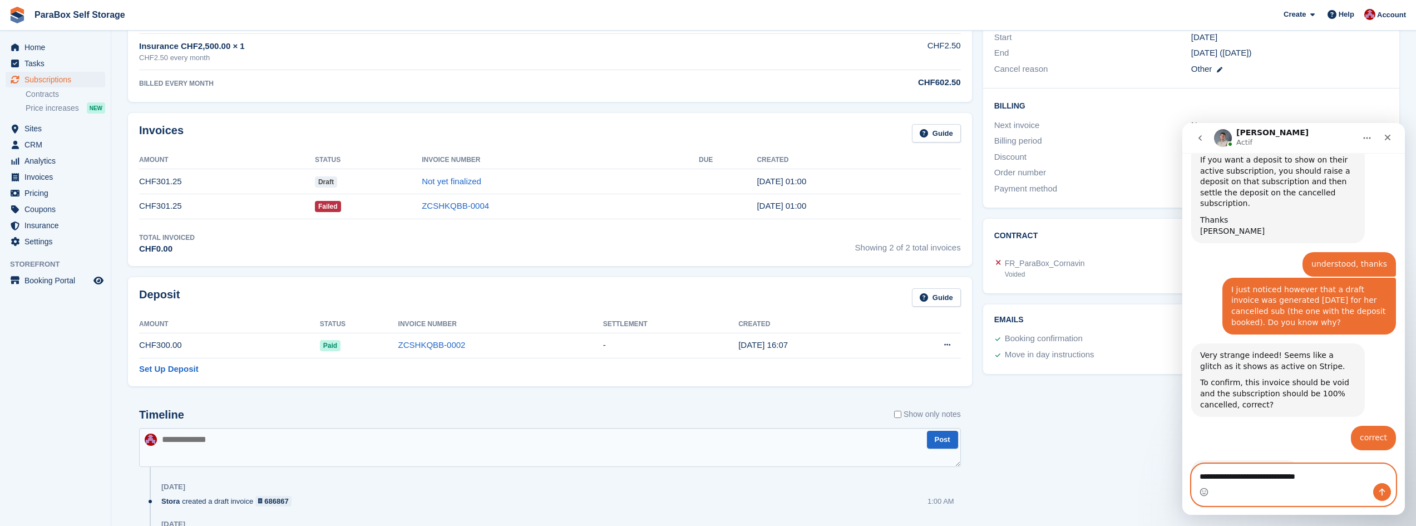
scroll to position [416, 0]
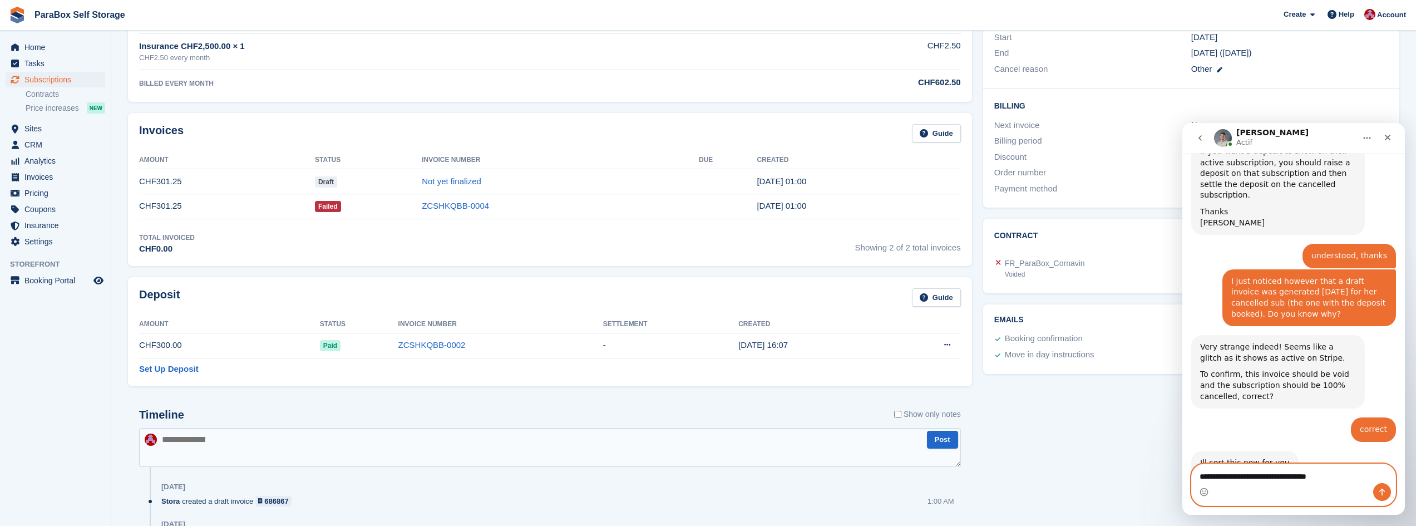
click at [1273, 479] on textarea "**********" at bounding box center [1294, 473] width 204 height 19
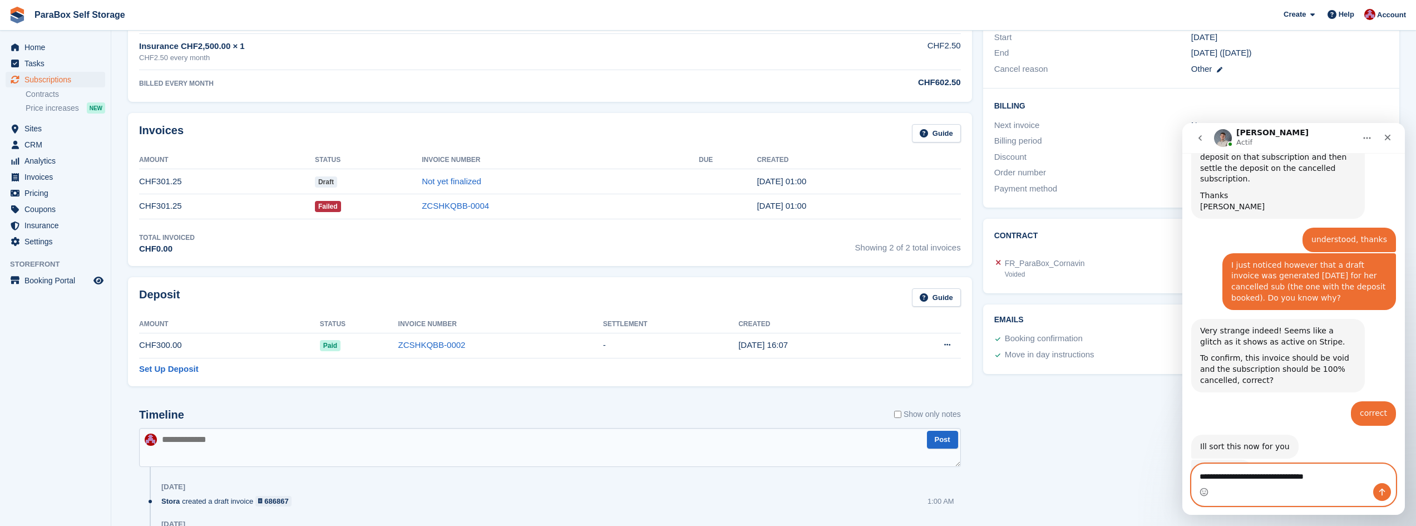
type textarea "**********"
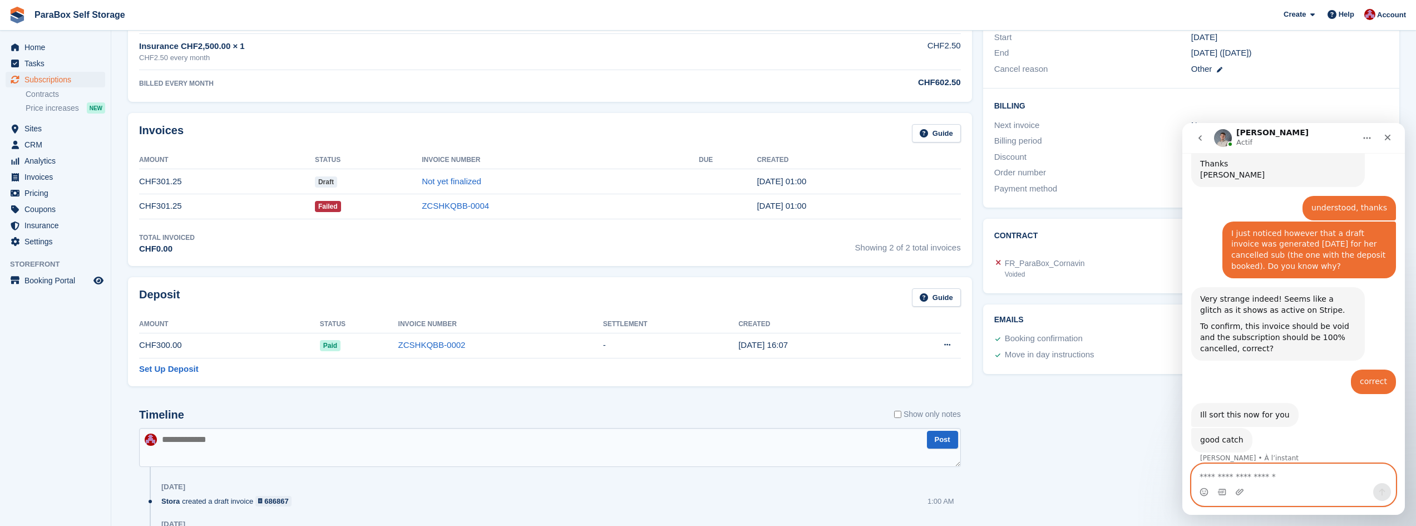
scroll to position [474, 0]
click at [1247, 473] on textarea "Envoyer un message..." at bounding box center [1294, 473] width 204 height 19
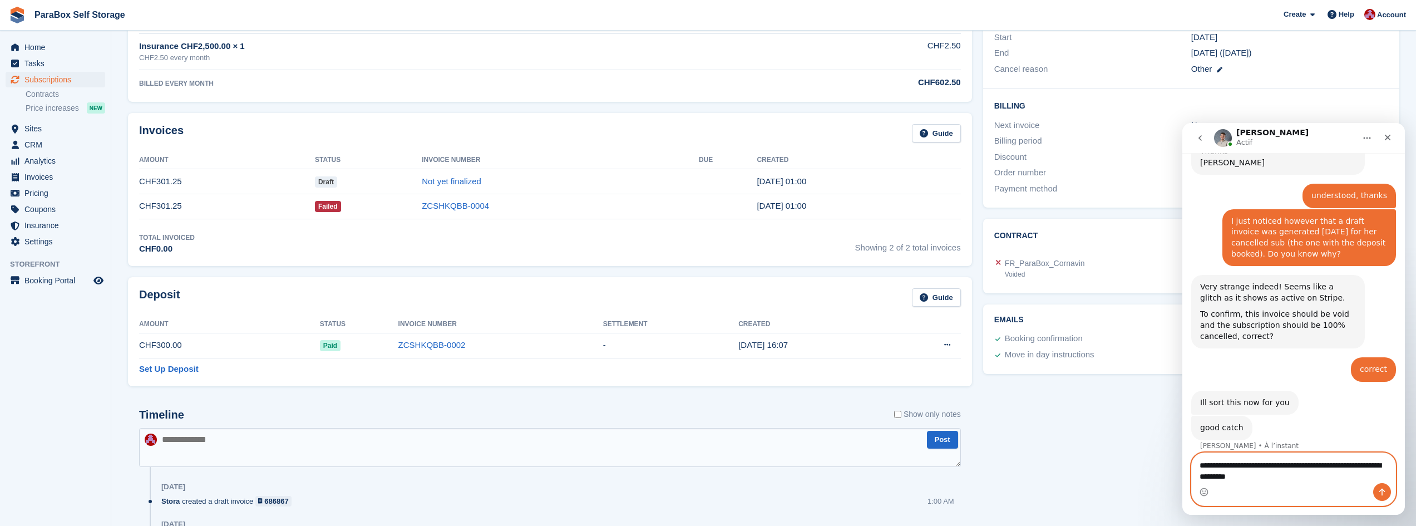
type textarea "**********"
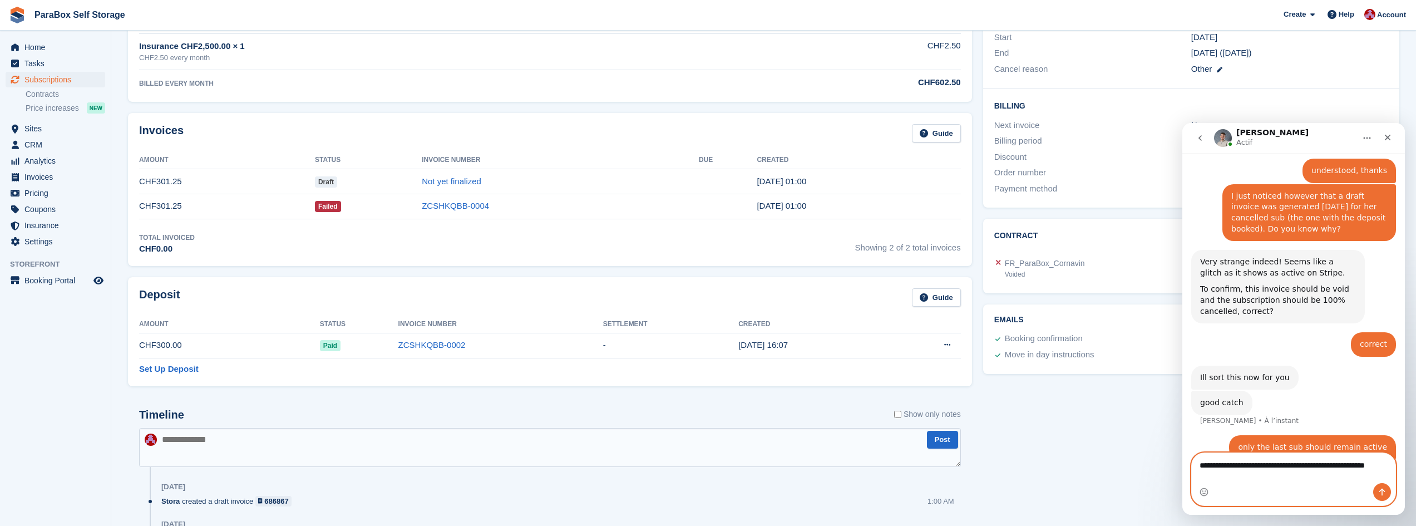
scroll to position [522, 0]
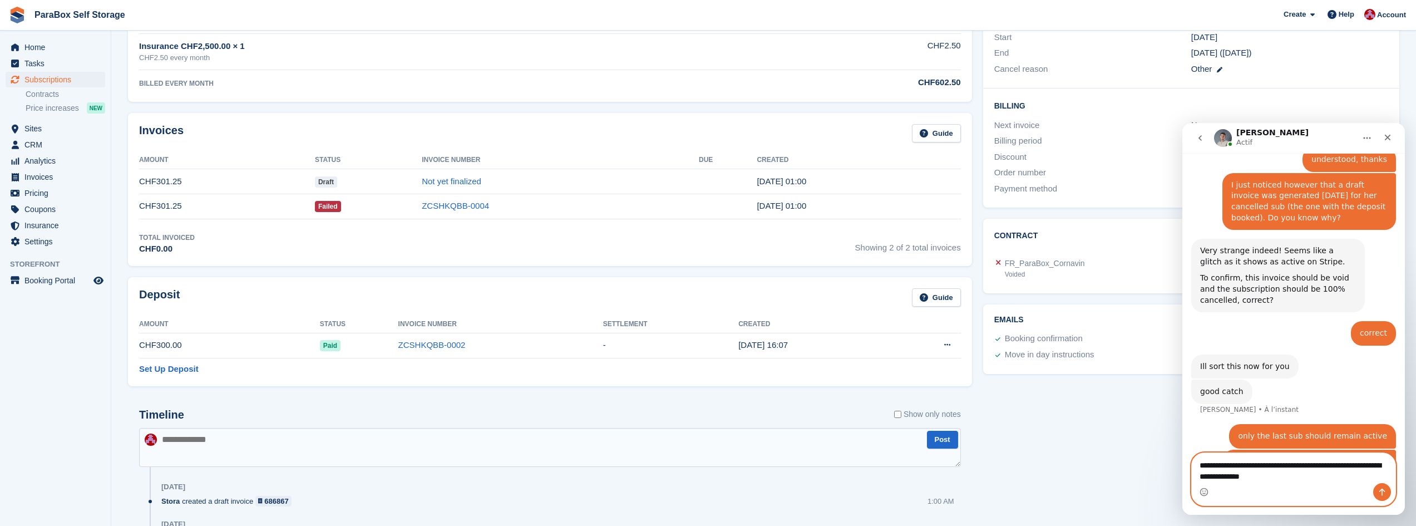
drag, startPoint x: 1242, startPoint y: 476, endPoint x: 1216, endPoint y: 480, distance: 25.8
click at [1216, 480] on textarea "**********" at bounding box center [1294, 468] width 204 height 30
click at [1266, 479] on textarea "**********" at bounding box center [1294, 468] width 204 height 30
type textarea "**********"
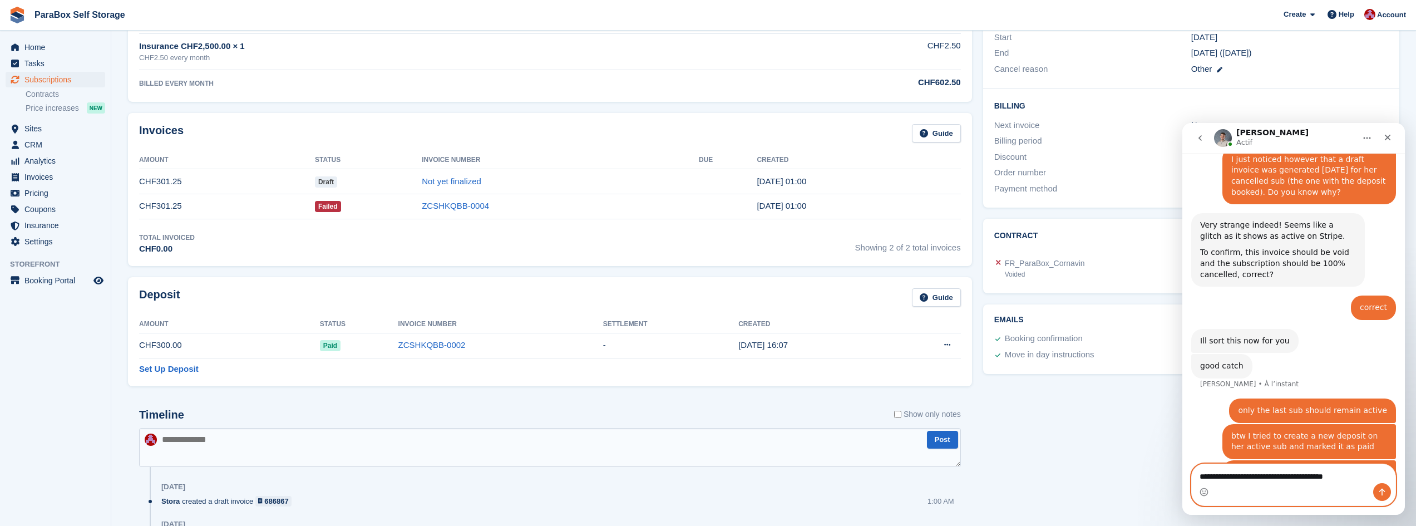
click at [1276, 481] on textarea "**********" at bounding box center [1294, 473] width 204 height 19
click at [1280, 476] on textarea "**********" at bounding box center [1294, 473] width 204 height 19
click at [1334, 478] on textarea "**********" at bounding box center [1294, 473] width 204 height 19
click at [1353, 479] on textarea "**********" at bounding box center [1294, 473] width 204 height 19
click at [1362, 472] on textarea "**********" at bounding box center [1294, 462] width 204 height 19
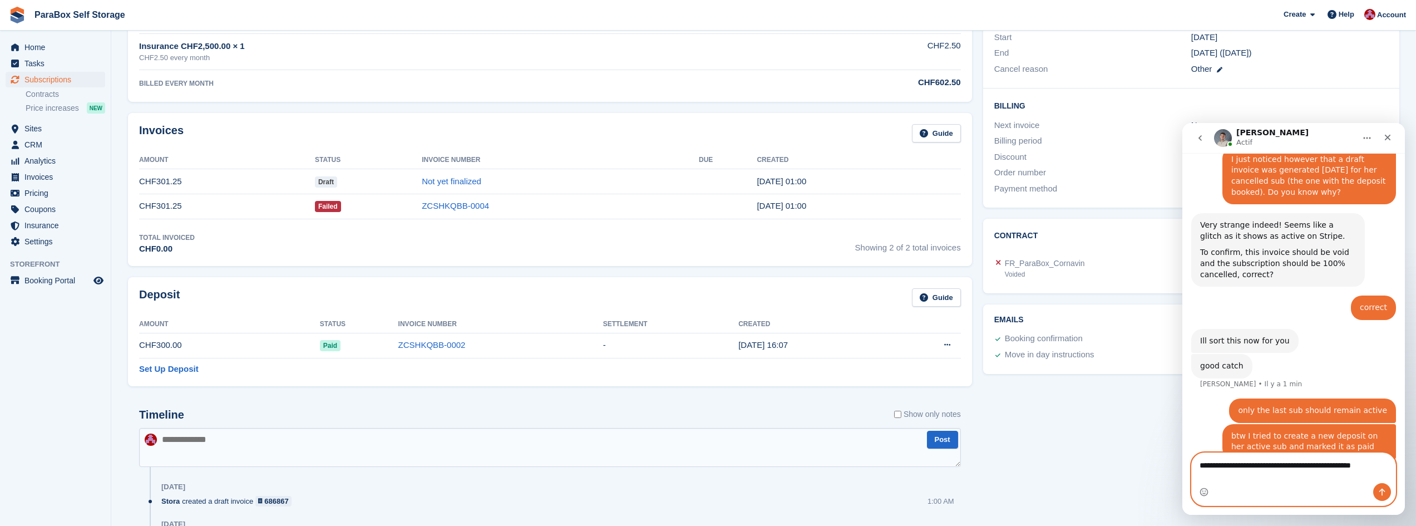
click at [1277, 472] on textarea "**********" at bounding box center [1294, 462] width 204 height 19
type textarea "**********"
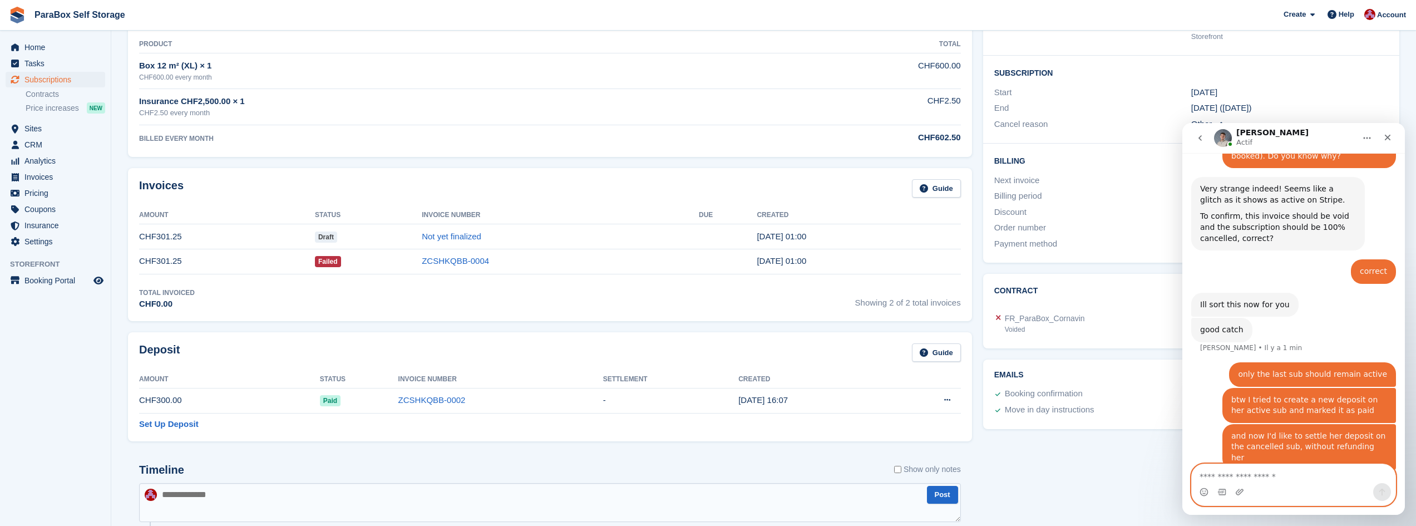
scroll to position [167, 0]
click at [1217, 324] on div "good catch" at bounding box center [1222, 329] width 43 height 11
click at [1253, 318] on div "good catch Bradley • Il y a 1 min" at bounding box center [1294, 340] width 205 height 45
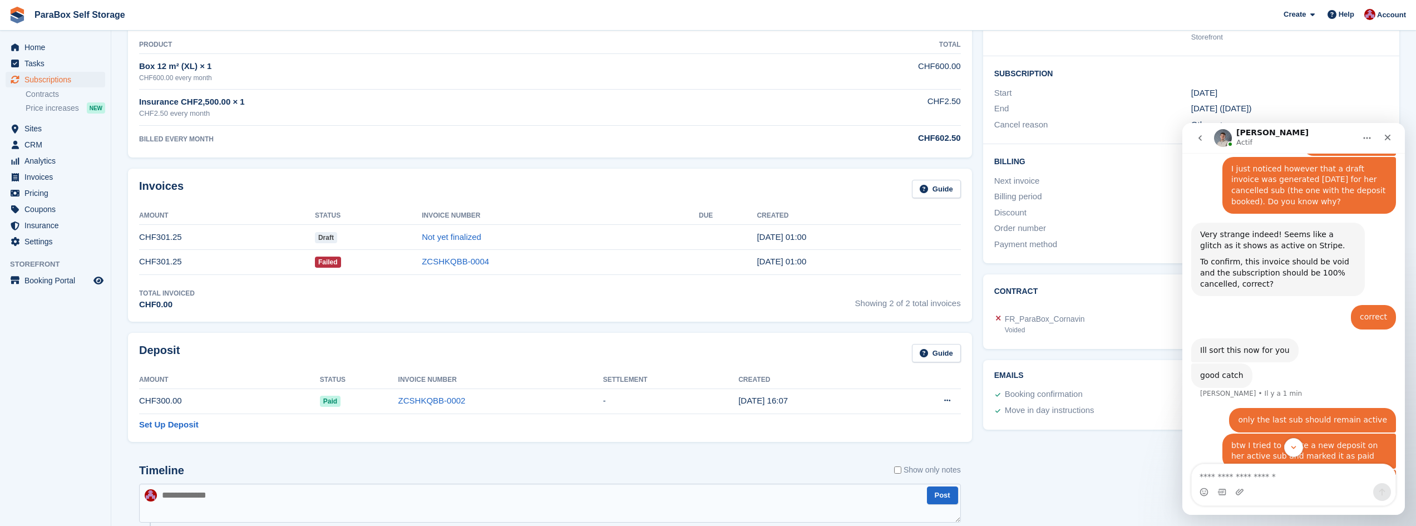
scroll to position [583, 0]
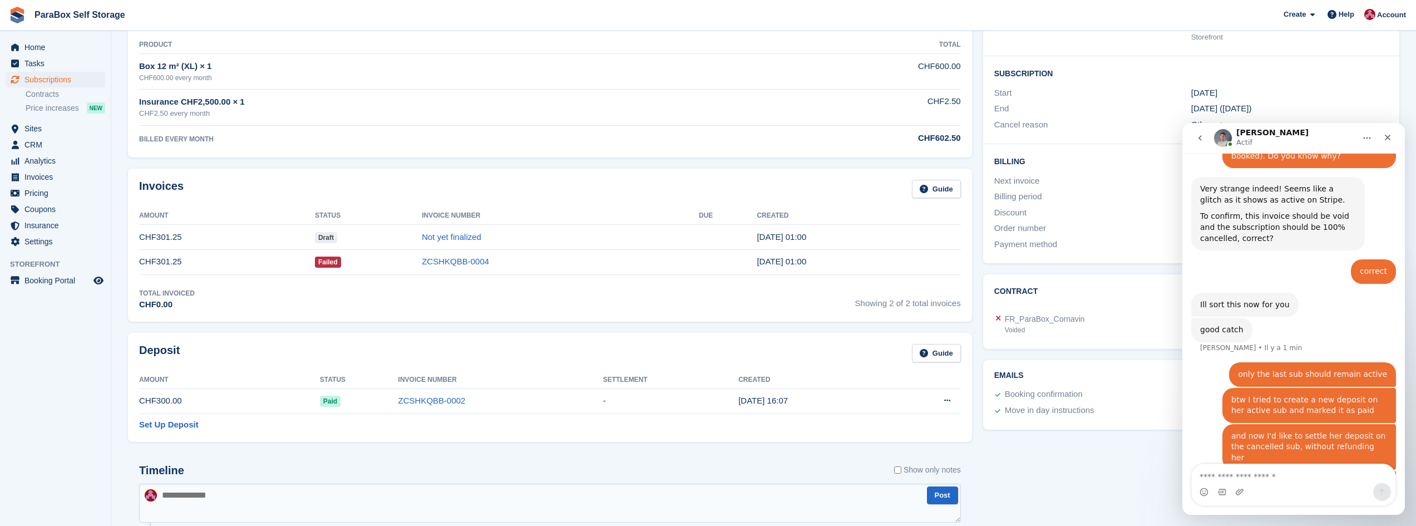
click at [431, 311] on div "Invoices Guide Amount Status Invoice Number Due Created CHF301.25 Draft Not yet…" at bounding box center [550, 245] width 844 height 153
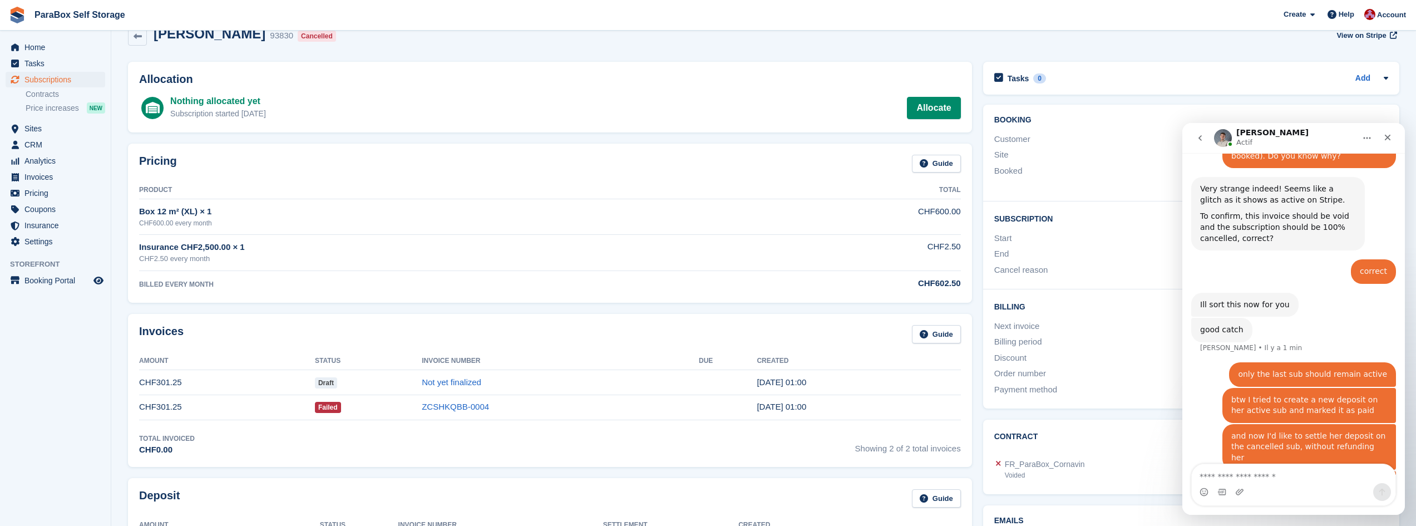
scroll to position [0, 0]
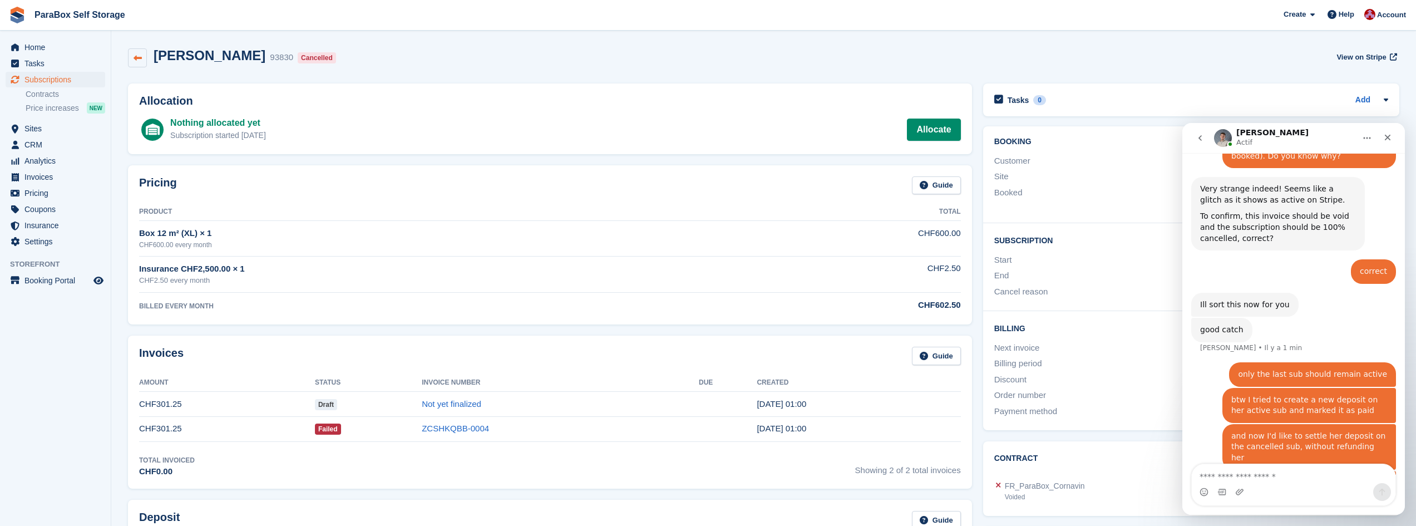
click at [135, 58] on icon at bounding box center [138, 58] width 8 height 8
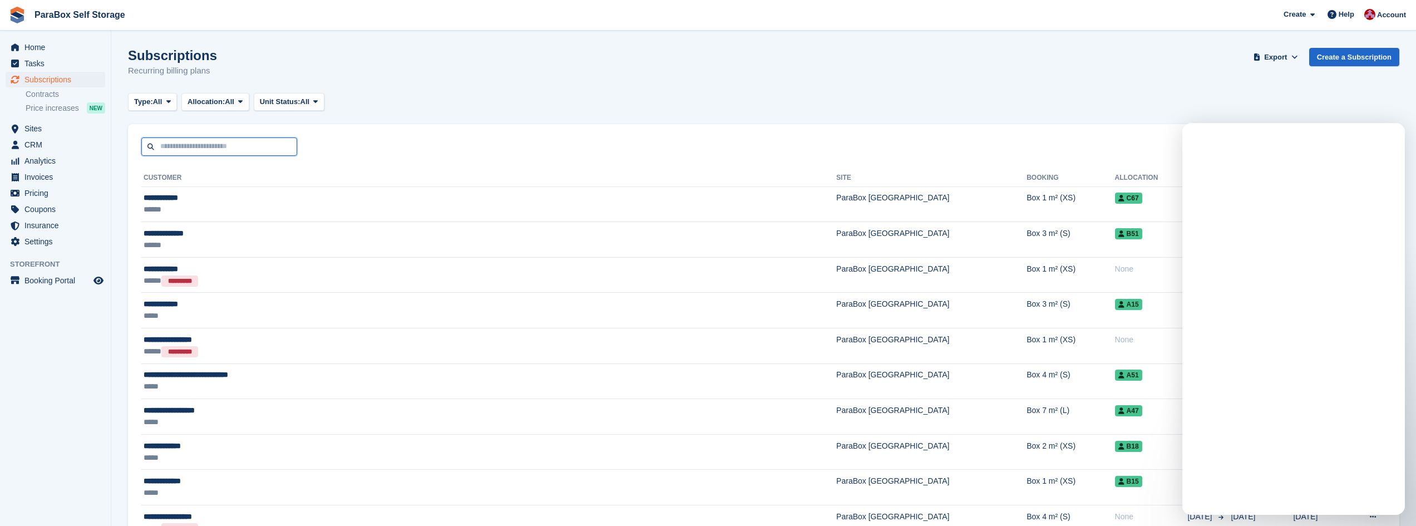
click at [185, 155] on input "text" at bounding box center [219, 146] width 156 height 18
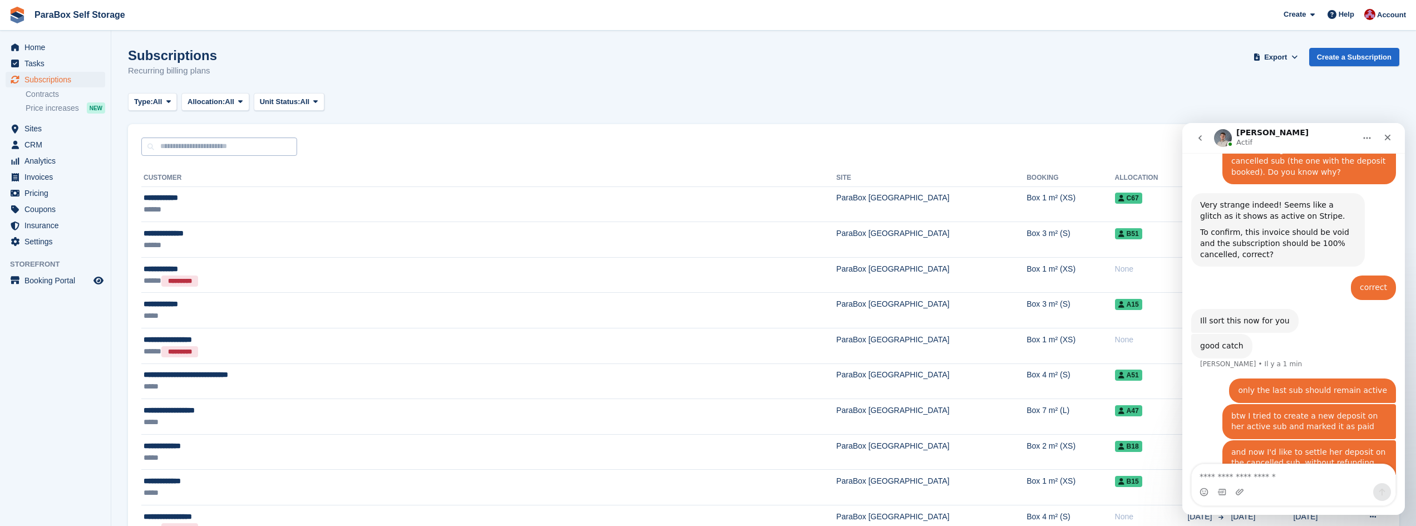
scroll to position [583, 0]
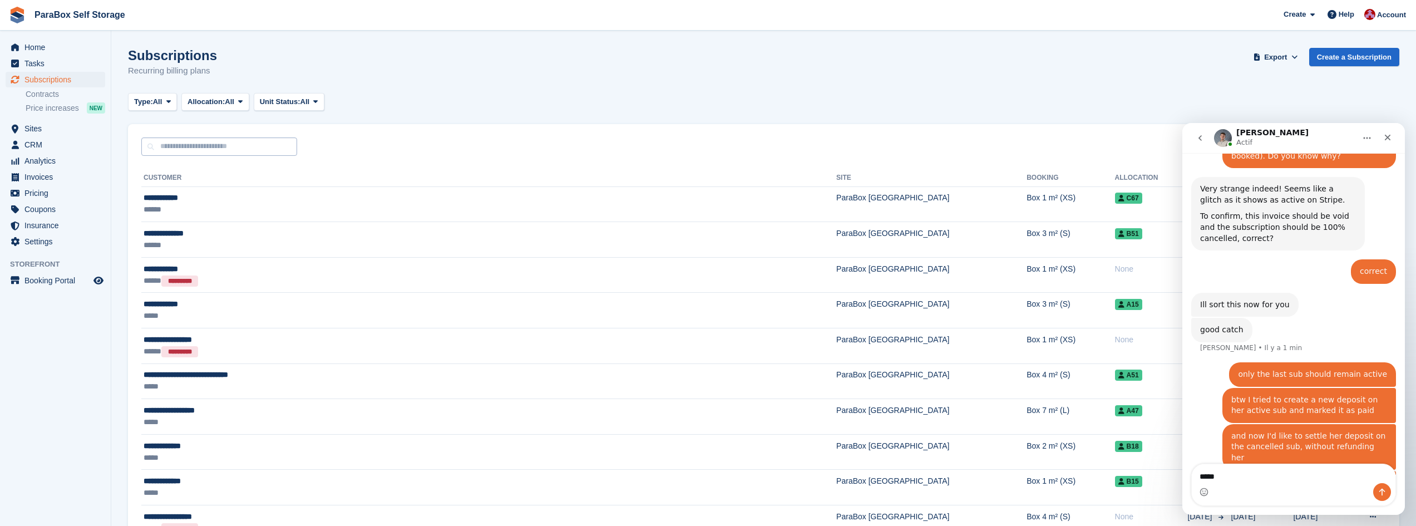
type textarea "******"
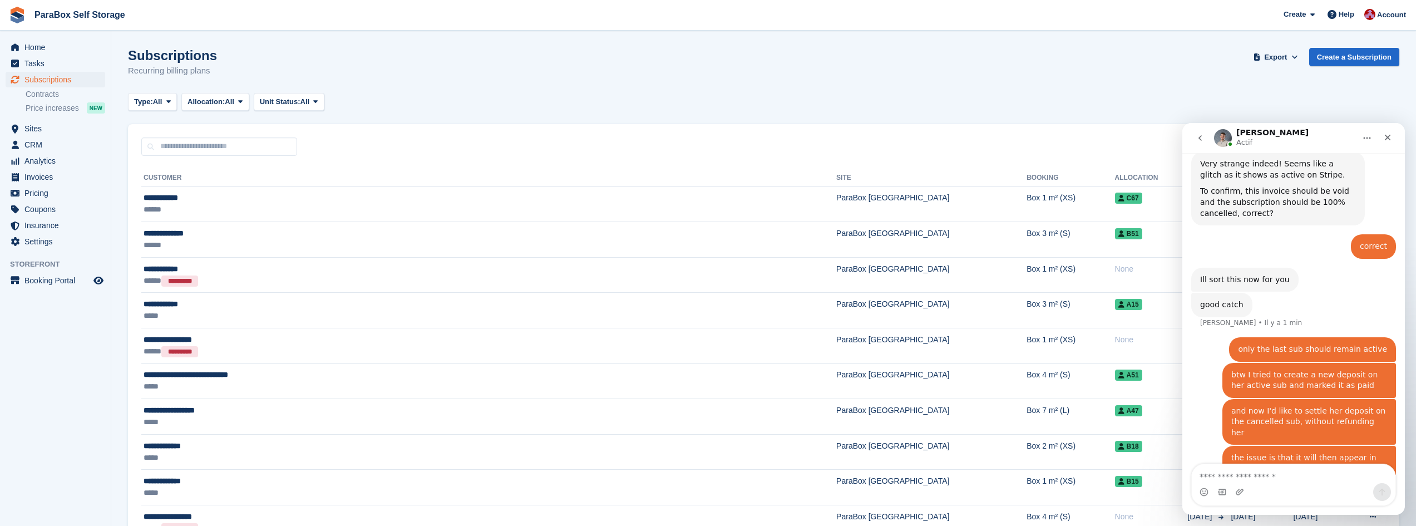
click at [1372, 483] on div "gisela Yan • À l’instant" at bounding box center [1355, 495] width 82 height 24
click at [1371, 489] on div "[PERSON_NAME]" at bounding box center [1355, 494] width 65 height 11
click at [1328, 481] on textarea "Envoyer un message..." at bounding box center [1294, 473] width 204 height 19
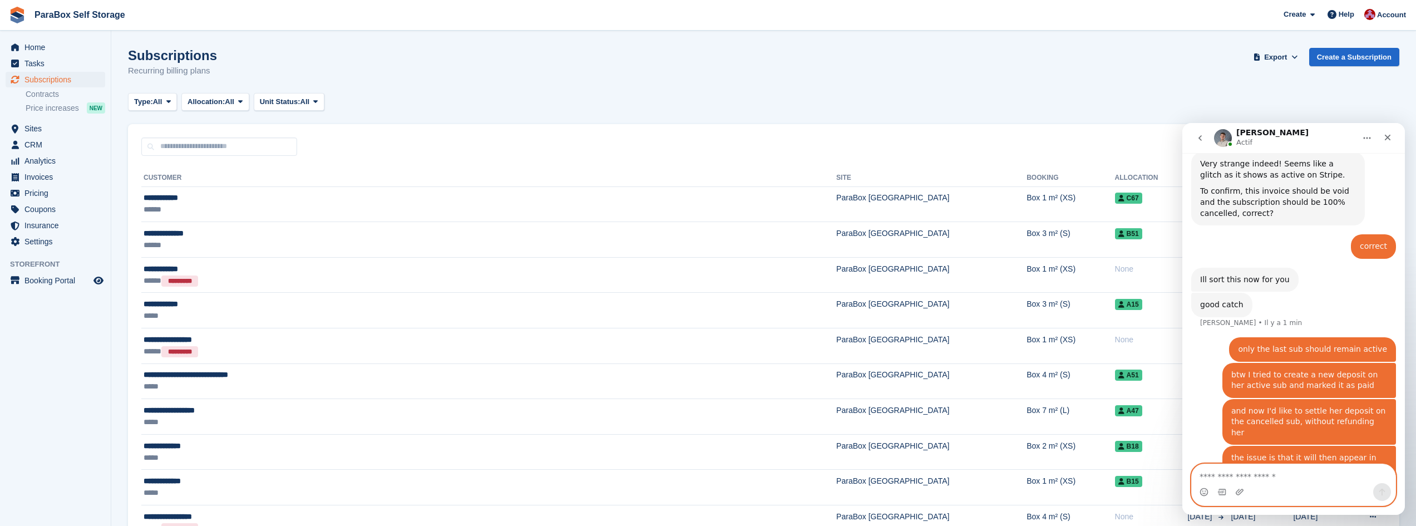
scroll to position [651, 0]
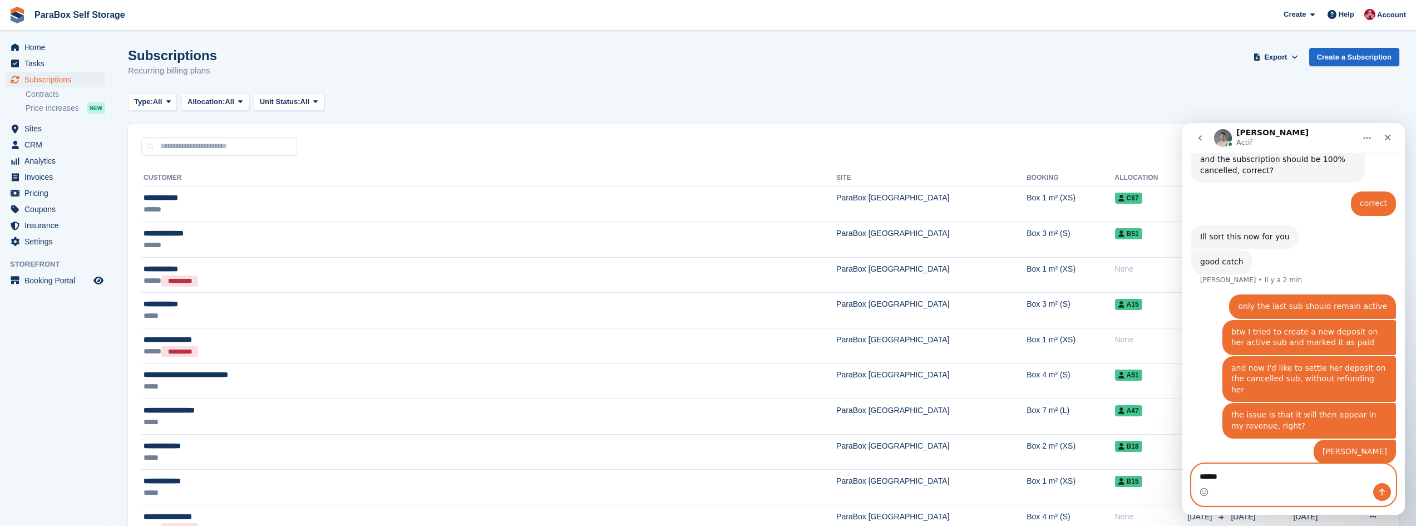
type textarea "******"
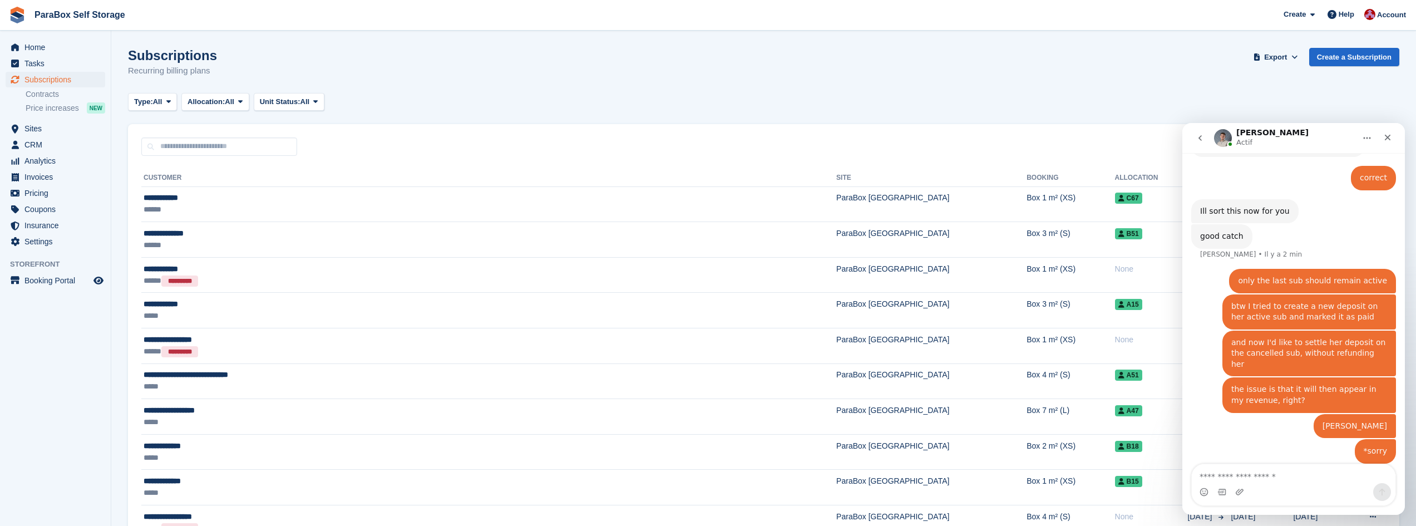
drag, startPoint x: 987, startPoint y: 111, endPoint x: 760, endPoint y: 155, distance: 230.7
click at [173, 149] on input "text" at bounding box center [219, 146] width 156 height 18
type input "******"
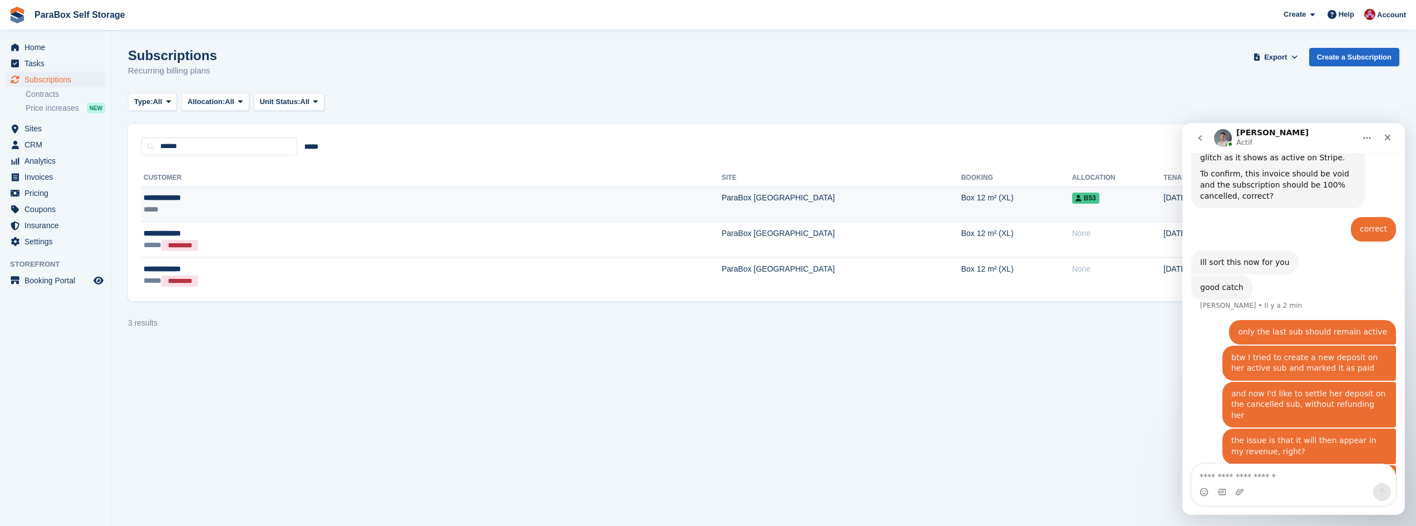
scroll to position [677, 0]
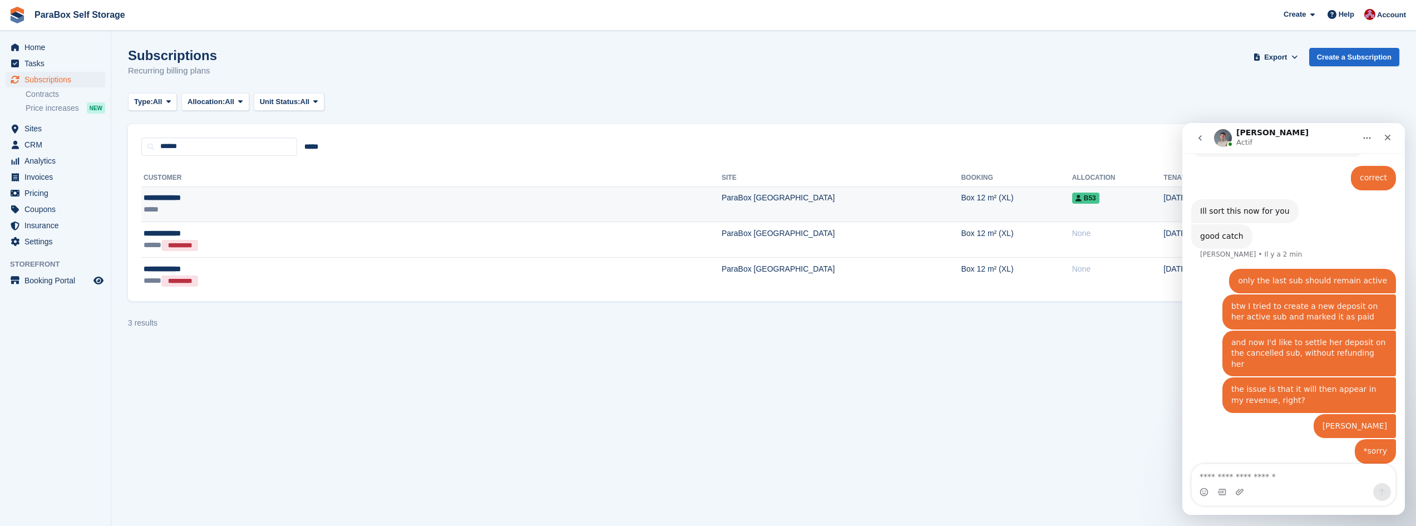
click at [175, 203] on div "**********" at bounding box center [280, 198] width 272 height 12
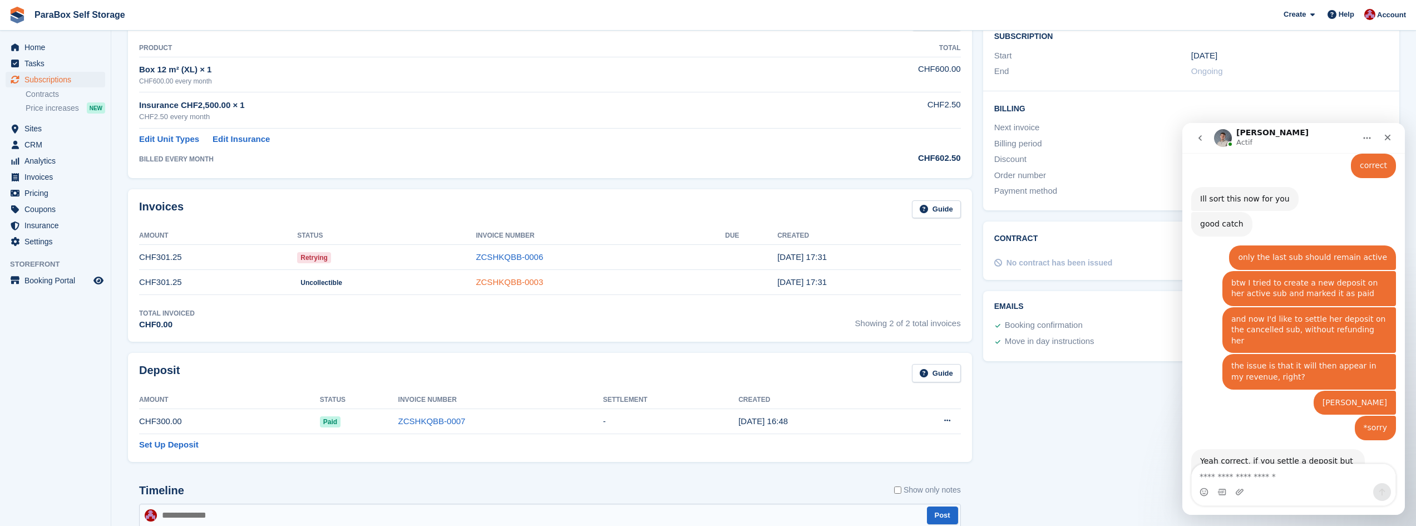
scroll to position [223, 0]
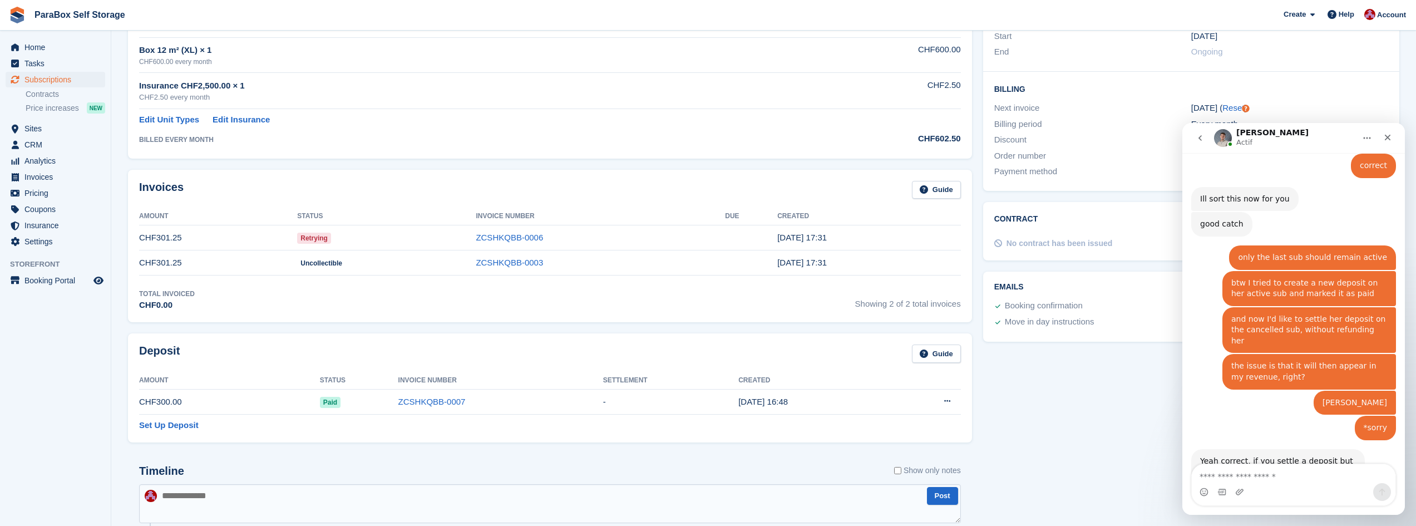
click at [1250, 469] on textarea "Envoyer un message..." at bounding box center [1294, 473] width 204 height 19
type textarea "**********"
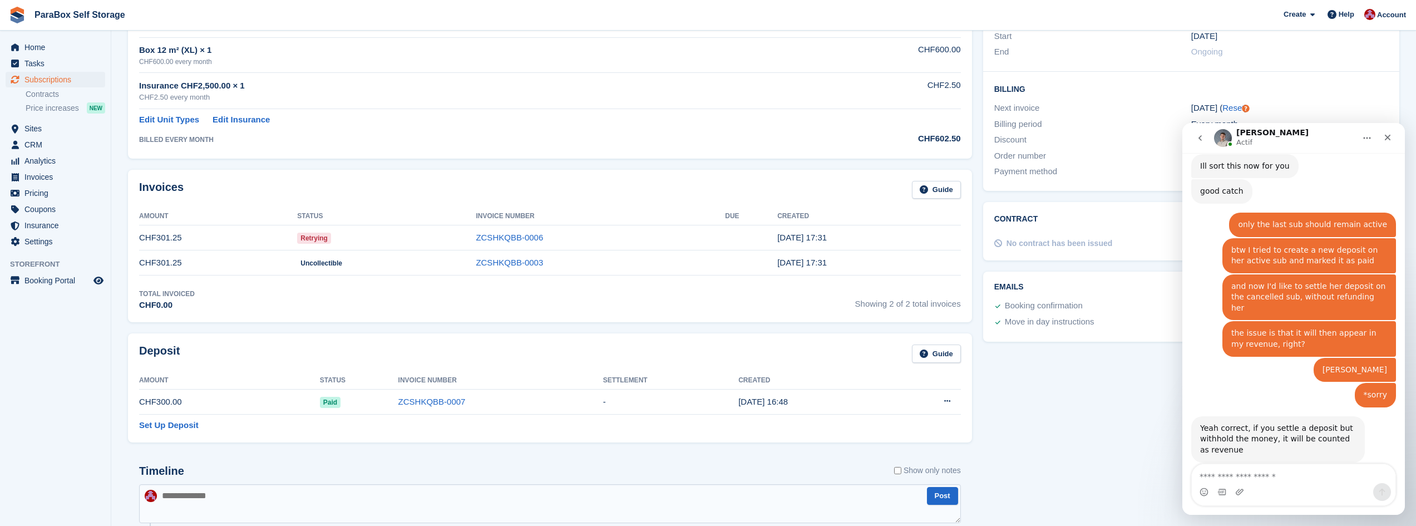
click at [299, 260] on span "Uncollectible" at bounding box center [321, 263] width 48 height 11
click at [293, 267] on td "CHF301.25" at bounding box center [218, 262] width 158 height 25
click at [511, 267] on link "ZCSHKQBB-0003" at bounding box center [509, 262] width 67 height 9
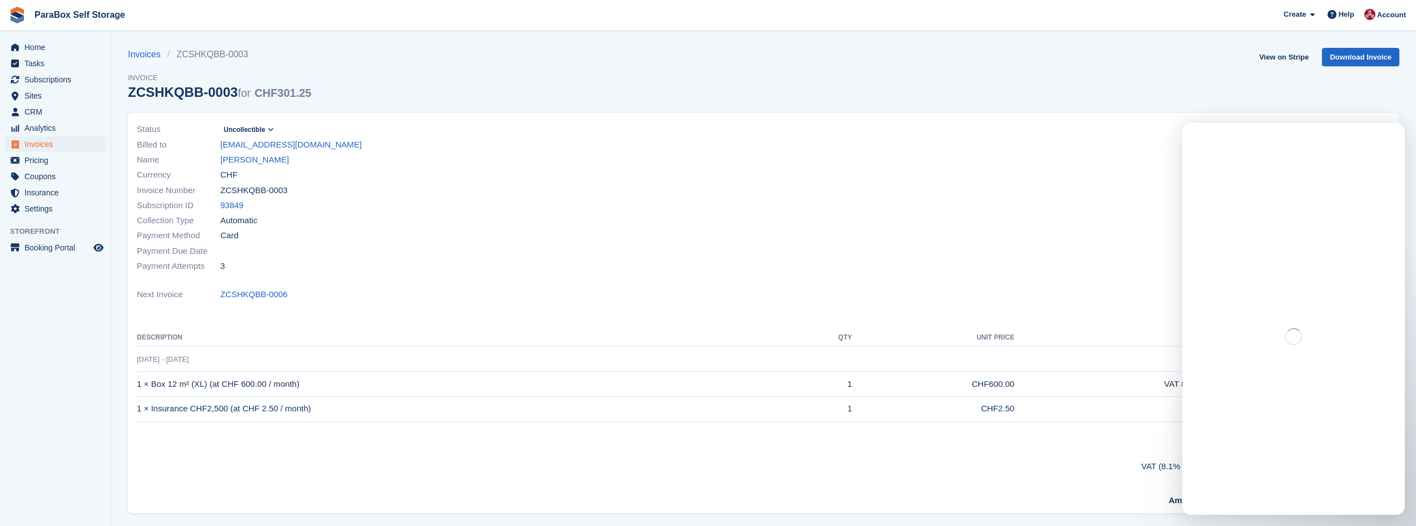
click at [253, 128] on span "Uncollectible" at bounding box center [245, 130] width 42 height 10
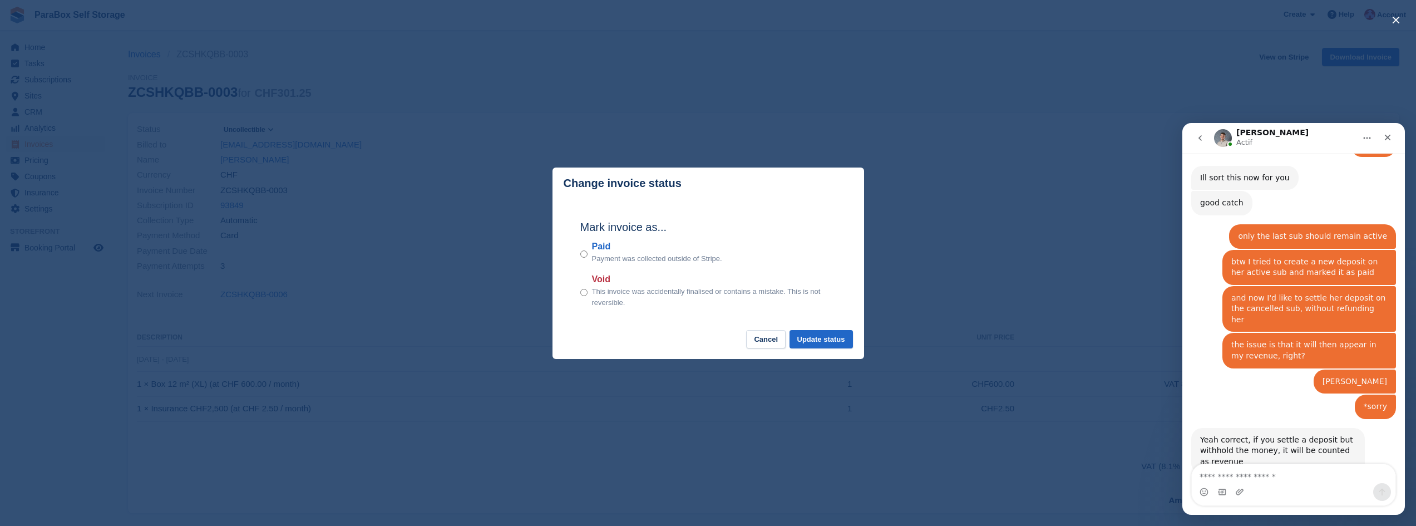
scroll to position [722, 0]
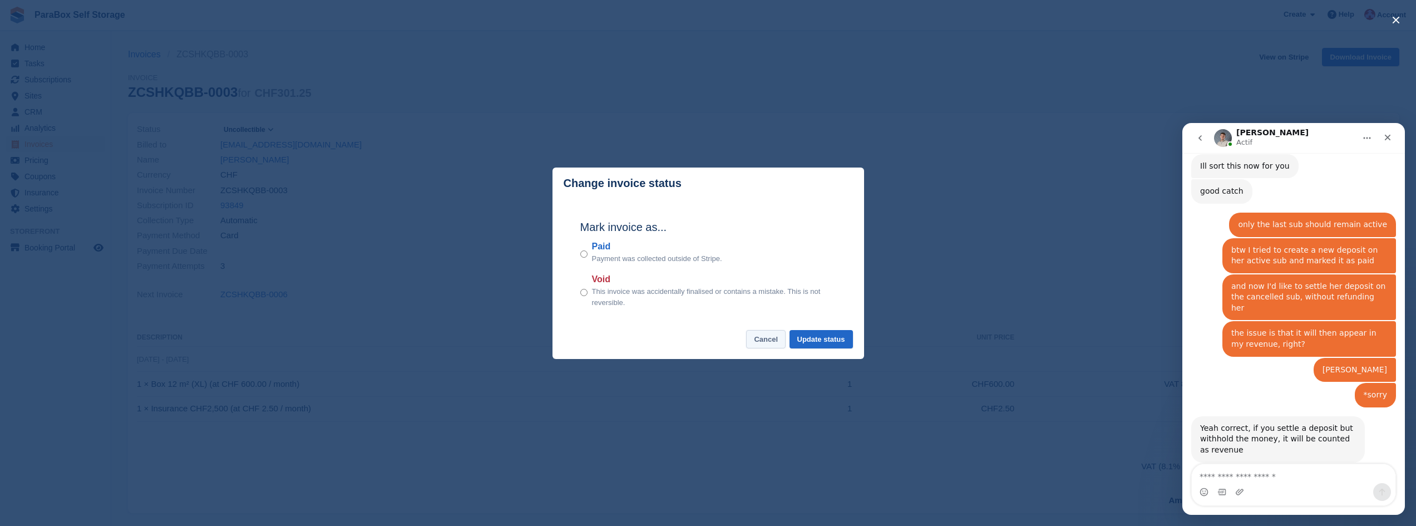
click at [770, 339] on button "Cancel" at bounding box center [766, 339] width 40 height 18
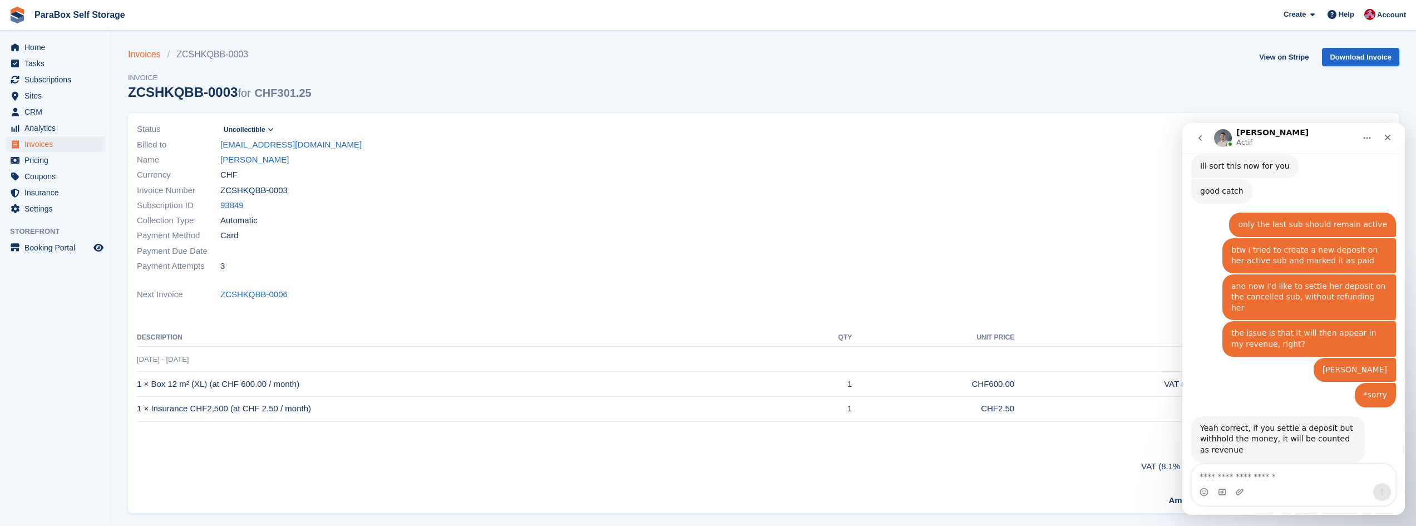
click at [149, 57] on link "Invoices" at bounding box center [148, 54] width 40 height 13
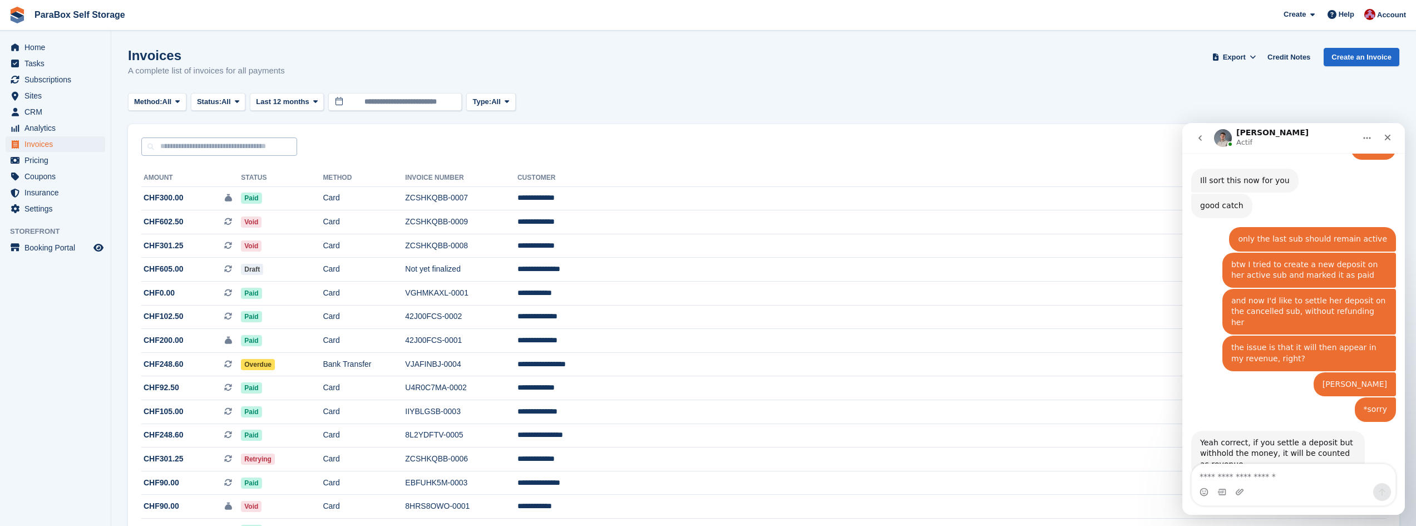
scroll to position [722, 0]
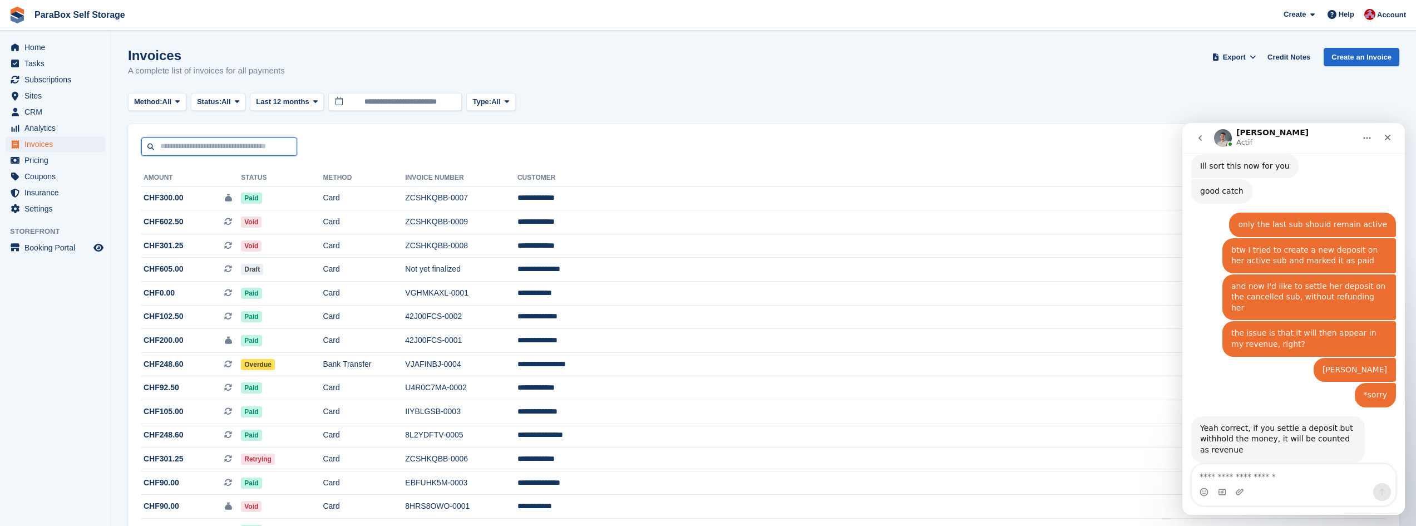
click at [179, 144] on input "text" at bounding box center [219, 146] width 156 height 18
type input "******"
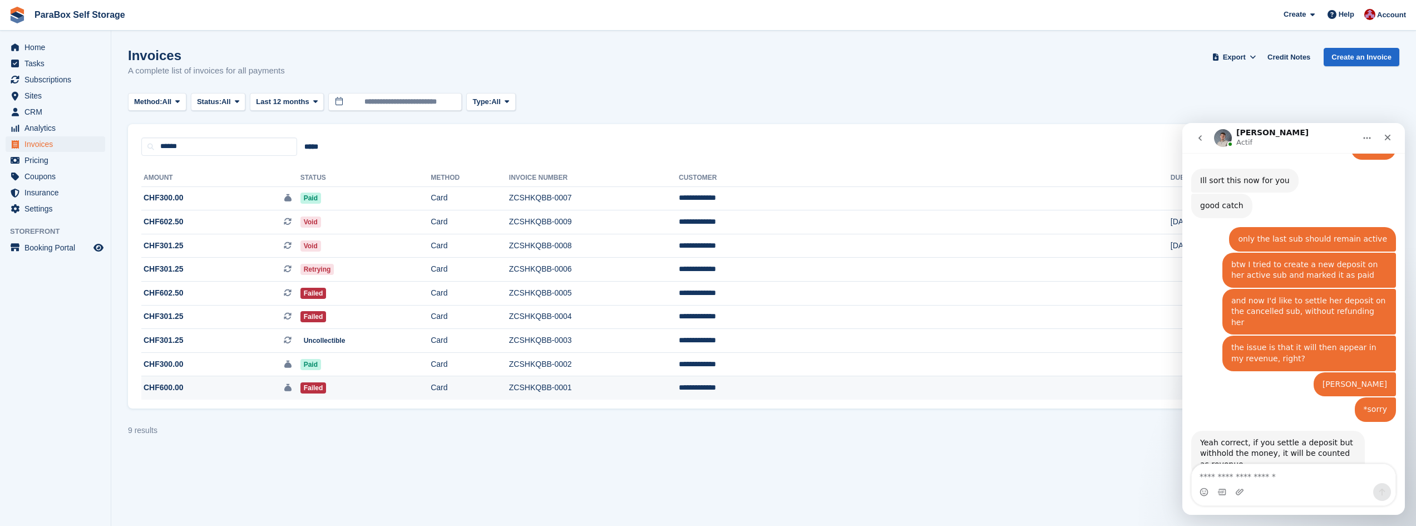
scroll to position [722, 0]
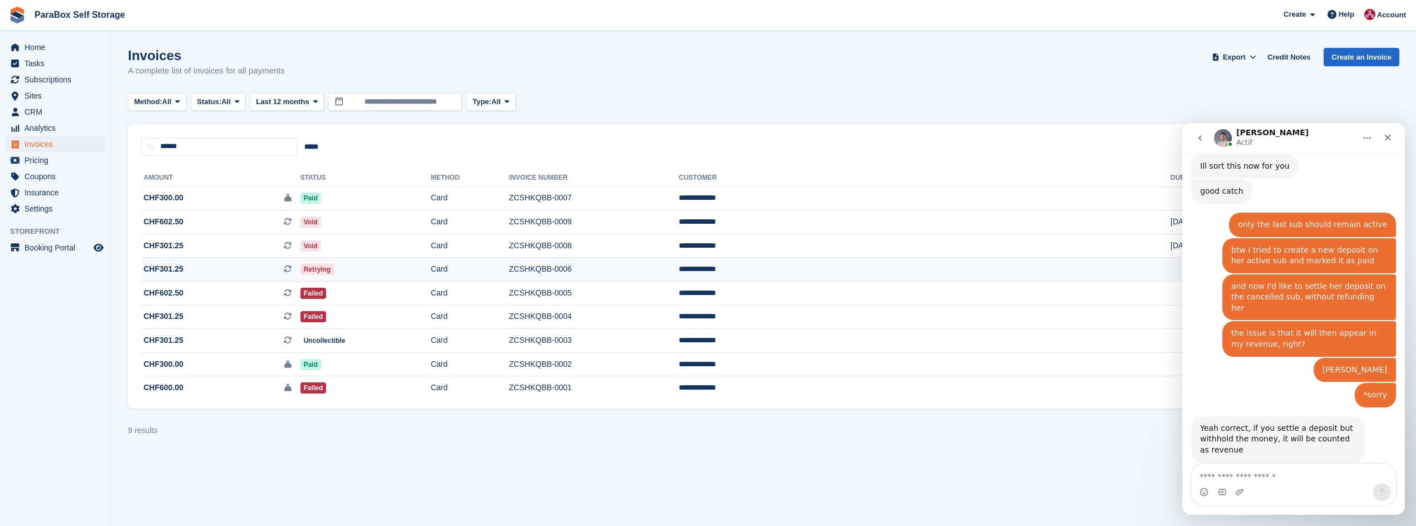
click at [230, 270] on span "CHF301.25 This is a recurring subscription invoice." at bounding box center [220, 269] width 159 height 12
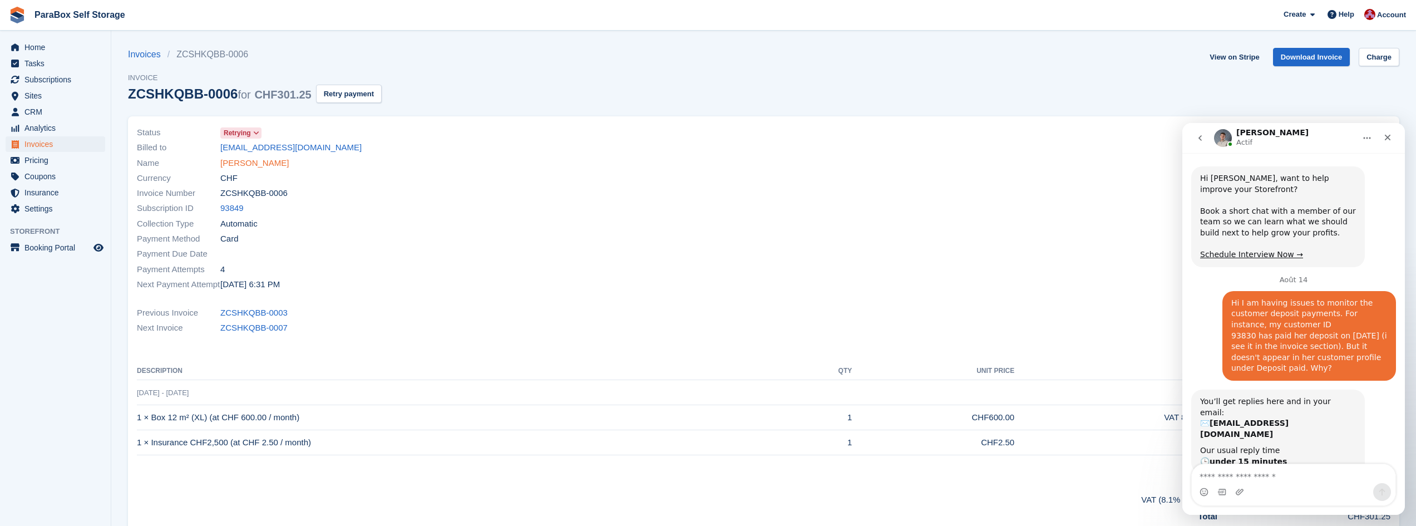
scroll to position [707, 0]
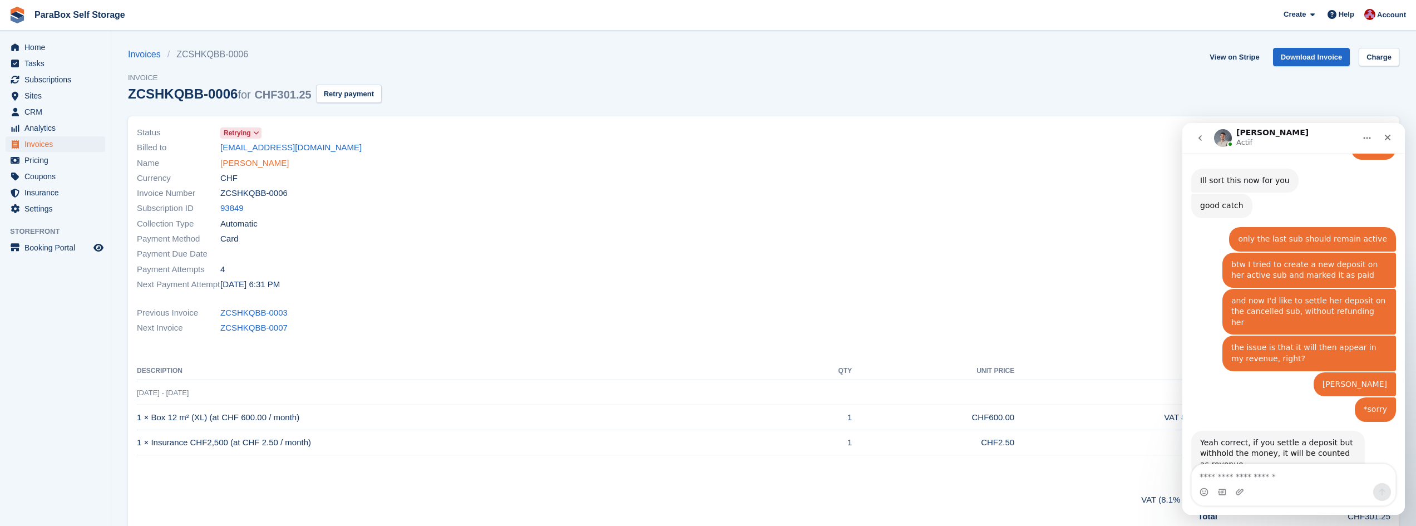
click at [245, 163] on link "[PERSON_NAME]" at bounding box center [254, 163] width 68 height 13
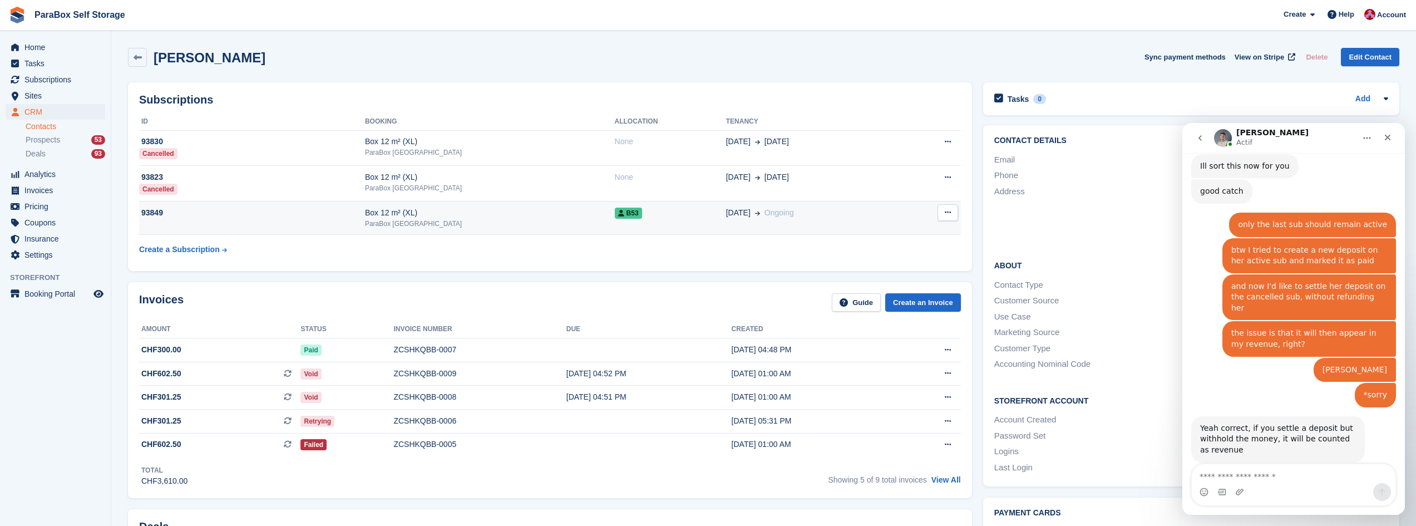
click at [161, 215] on div "93849" at bounding box center [252, 213] width 226 height 12
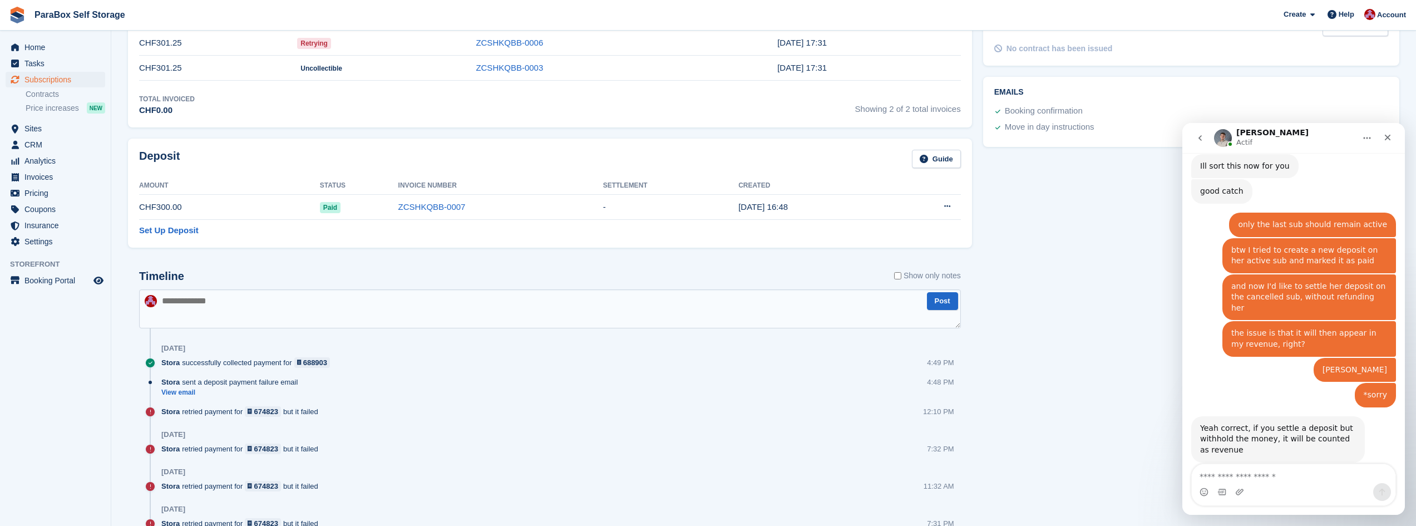
scroll to position [445, 0]
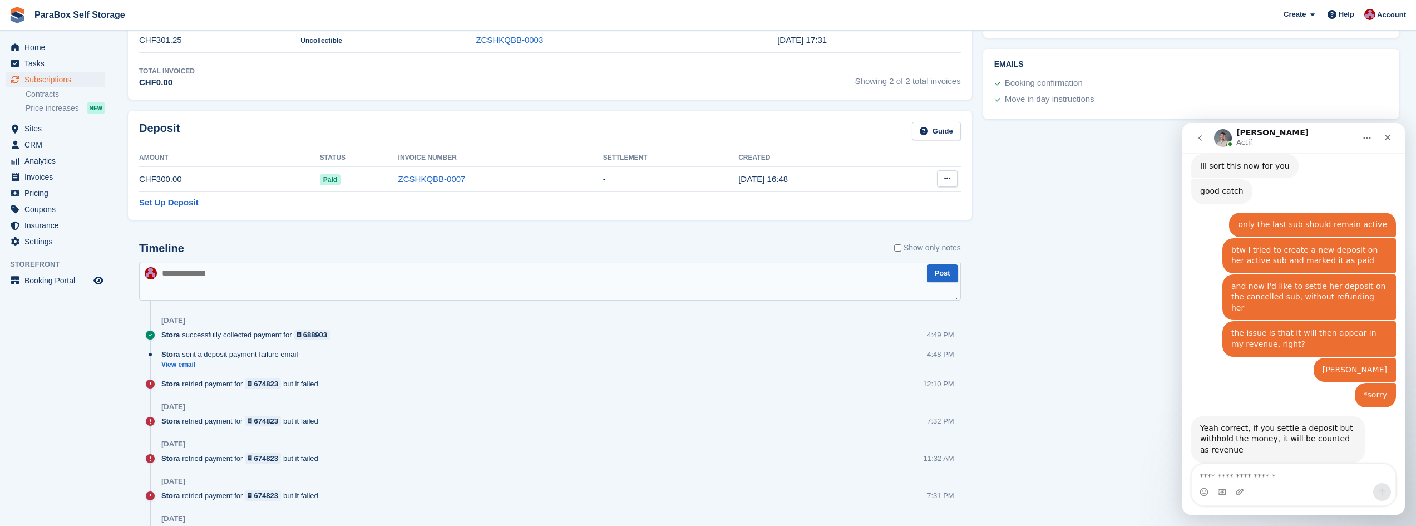
click at [946, 182] on icon at bounding box center [947, 178] width 6 height 7
click at [915, 199] on p "Settle deposit" at bounding box center [904, 200] width 97 height 14
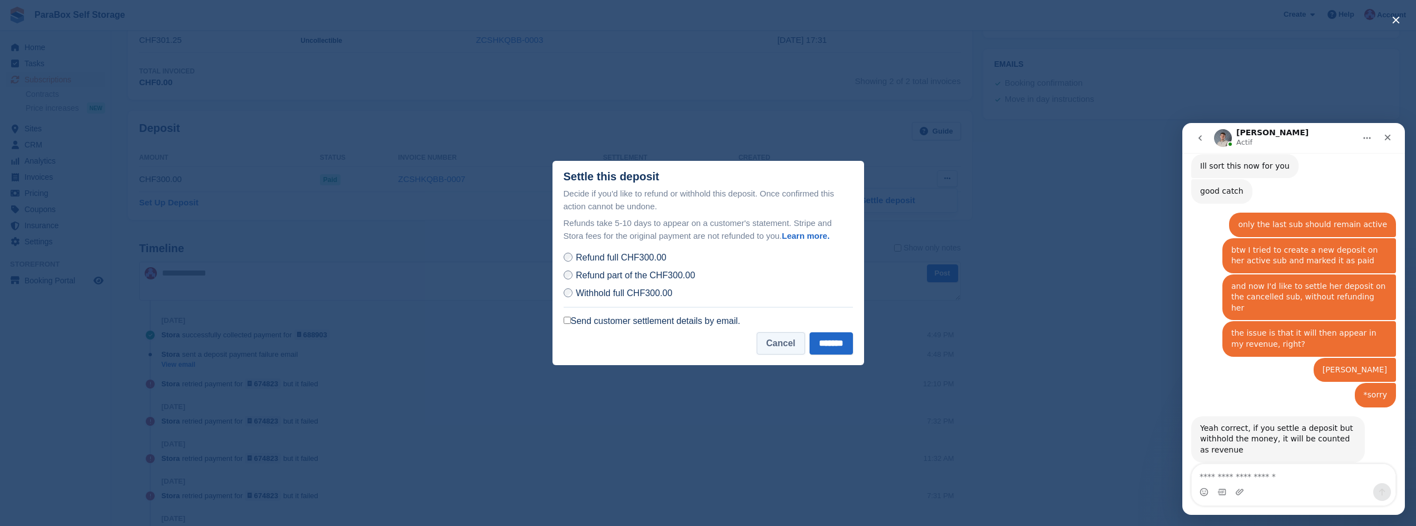
click at [778, 345] on button "Cancel" at bounding box center [781, 343] width 48 height 22
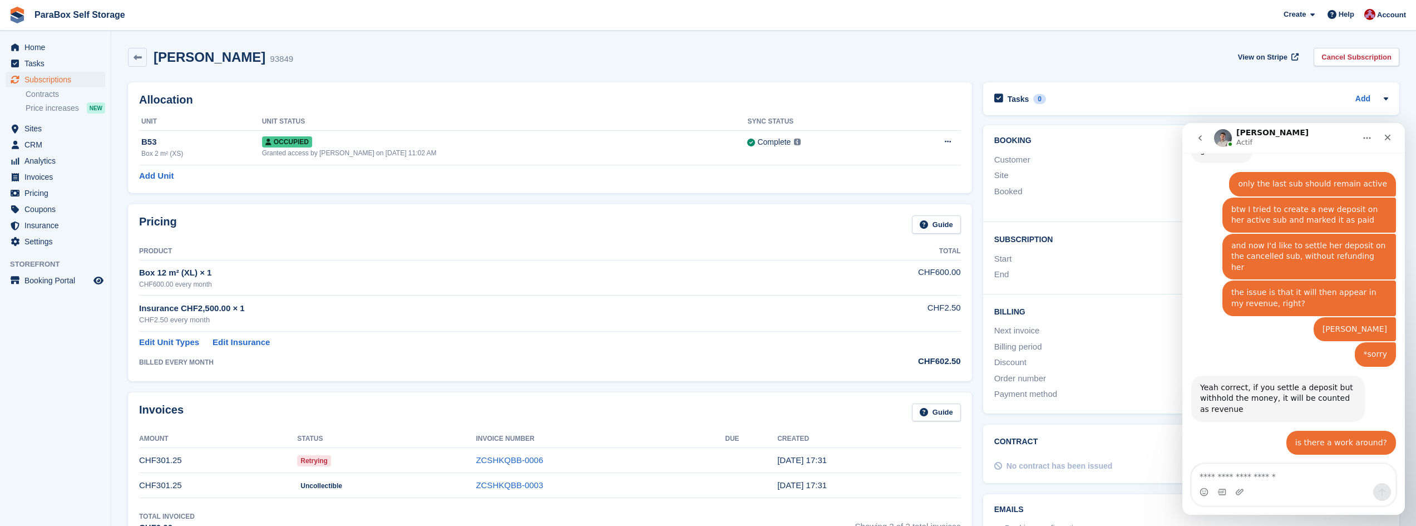
scroll to position [766, 0]
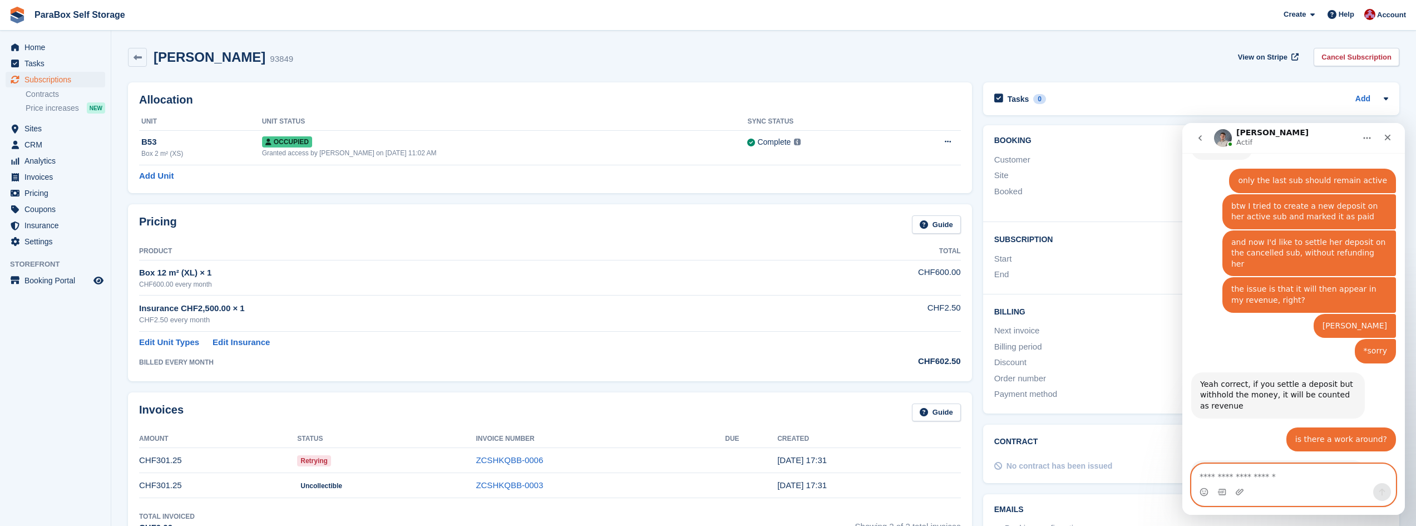
click at [1251, 477] on textarea "Envoyer un message..." at bounding box center [1294, 473] width 204 height 19
click at [1208, 475] on textarea "**********" at bounding box center [1294, 473] width 204 height 19
type textarea "**********"
click at [1255, 478] on textarea "**********" at bounding box center [1294, 473] width 204 height 19
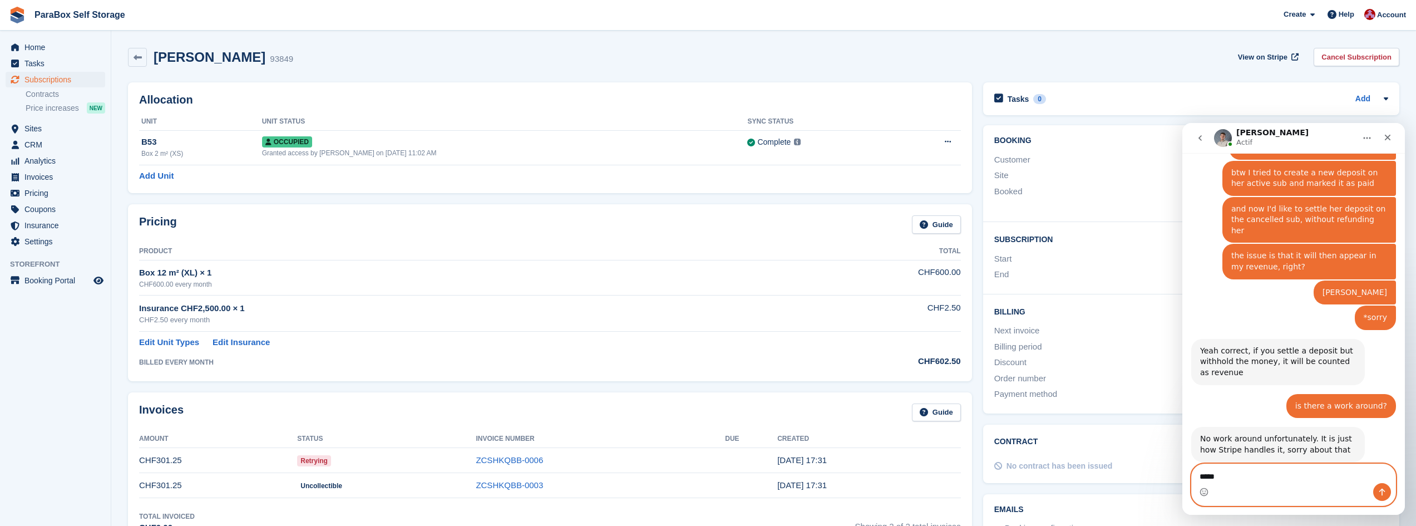
type textarea "******"
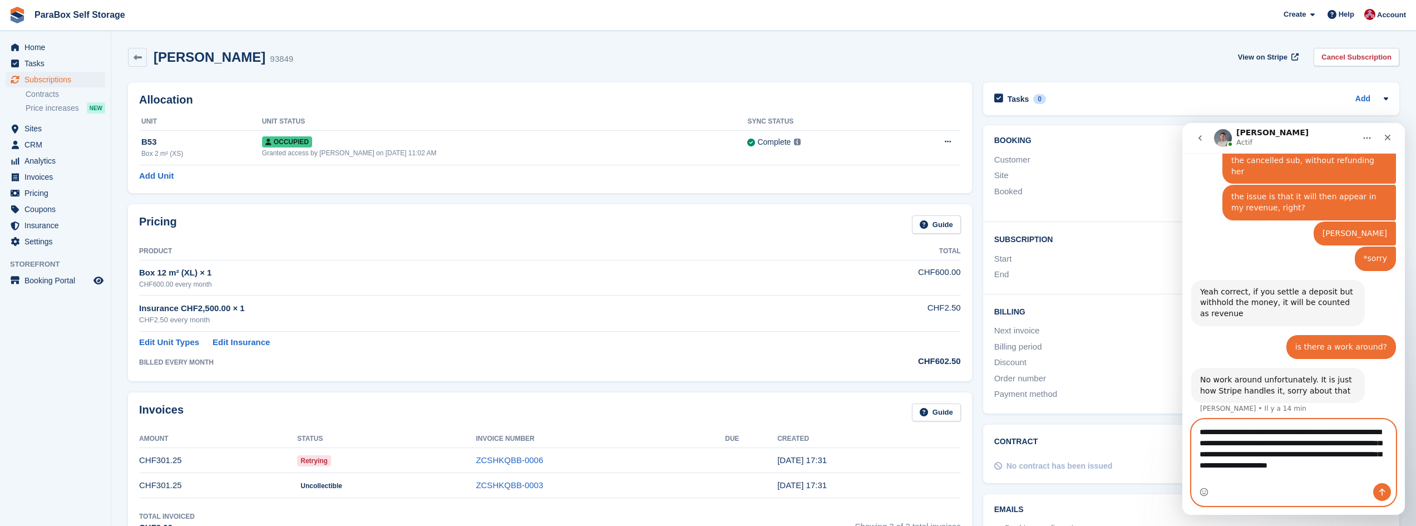
scroll to position [869, 0]
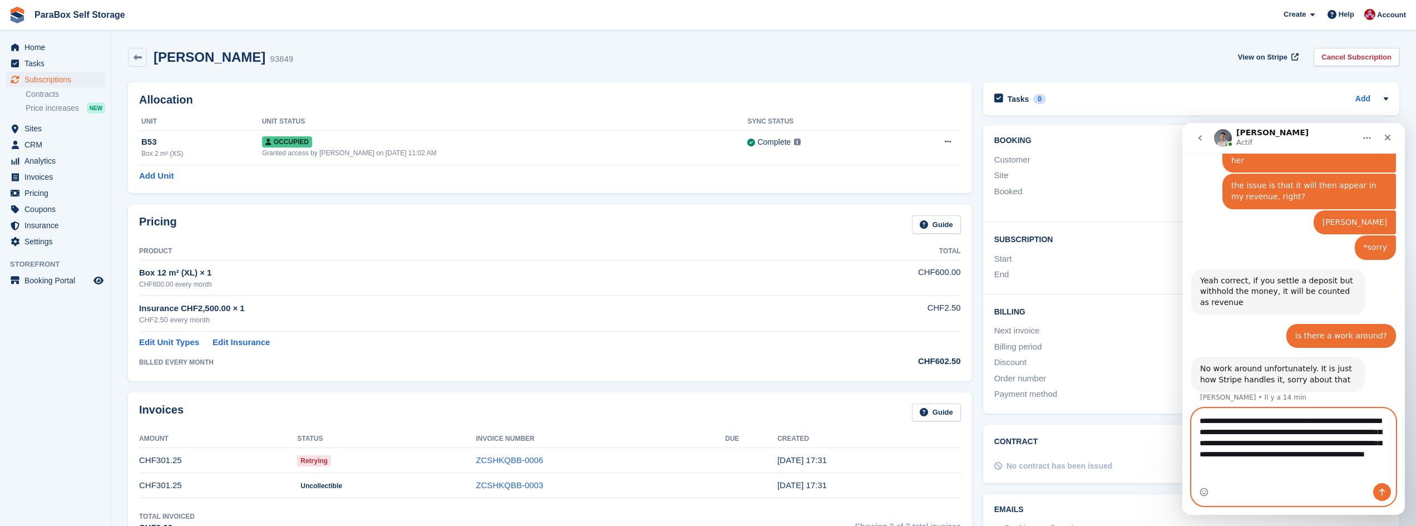
click at [1207, 472] on textarea "**********" at bounding box center [1294, 440] width 204 height 63
click at [1235, 462] on textarea "**********" at bounding box center [1294, 440] width 204 height 63
click at [1291, 445] on textarea "**********" at bounding box center [1294, 440] width 204 height 63
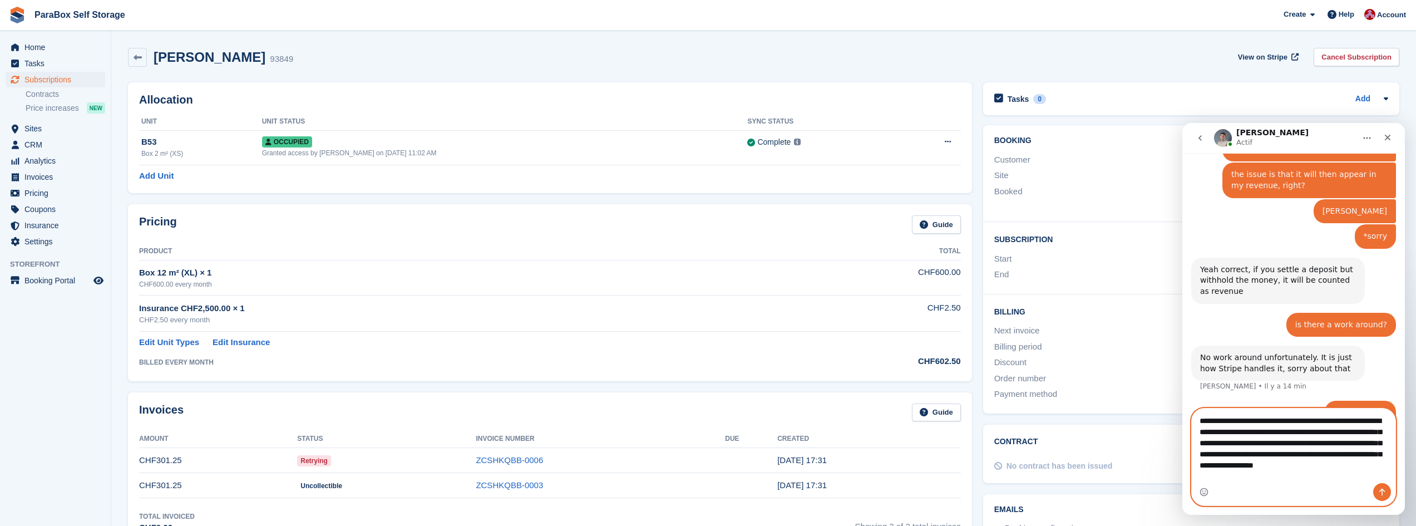
type textarea "**********"
click at [1388, 489] on button "Envoyer un message…" at bounding box center [1383, 492] width 18 height 18
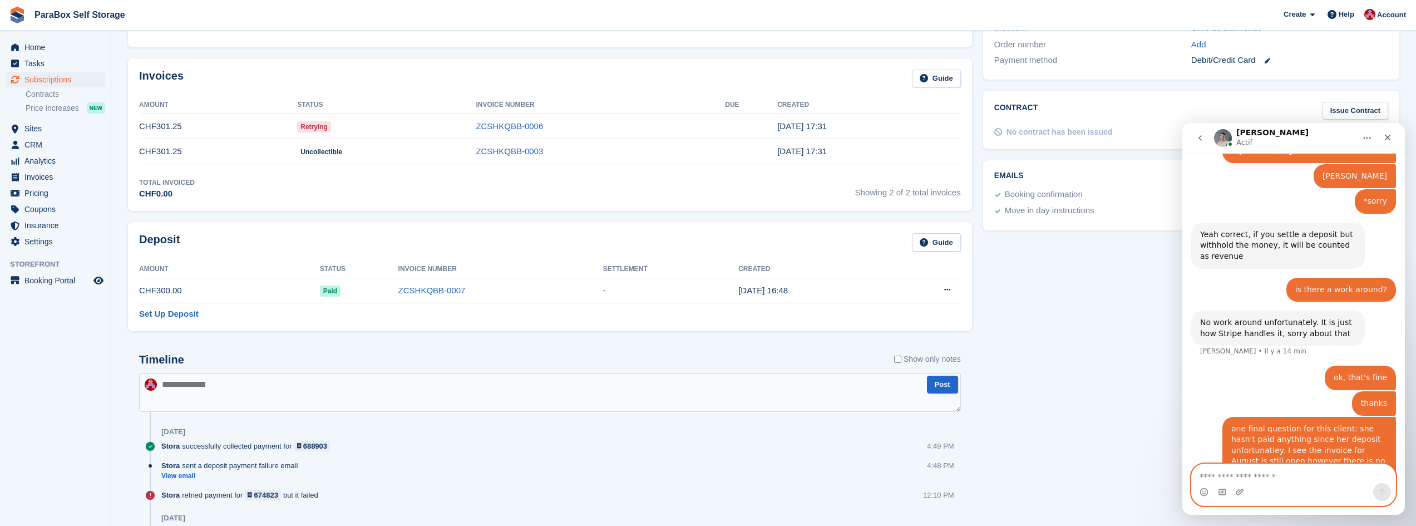
scroll to position [278, 0]
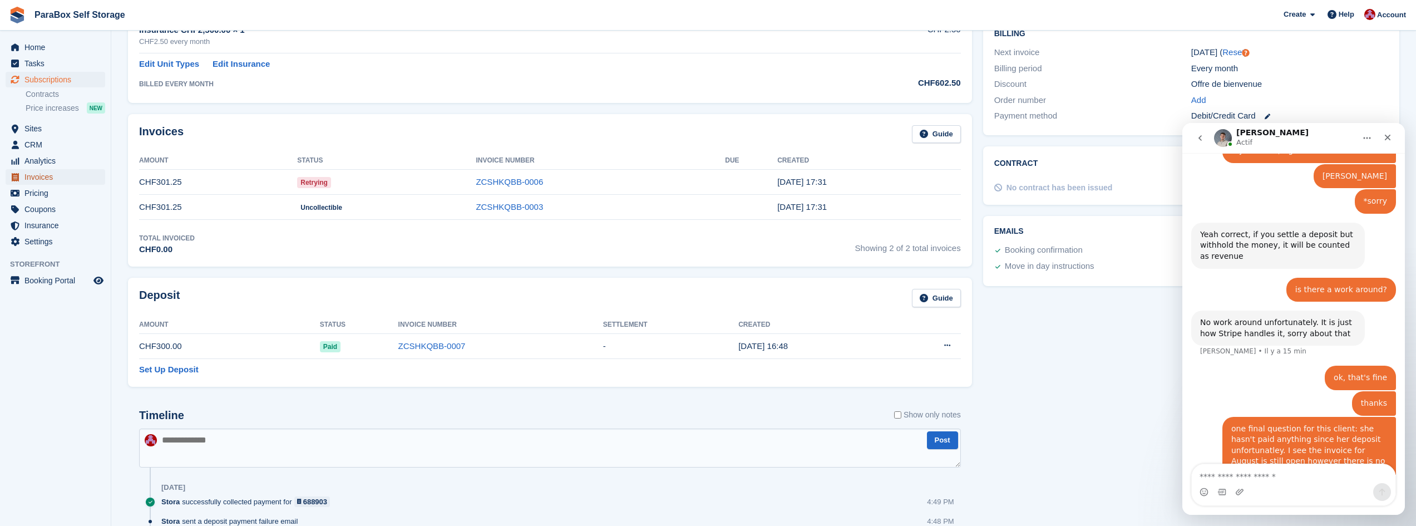
click at [35, 181] on span "Invoices" at bounding box center [57, 177] width 67 height 16
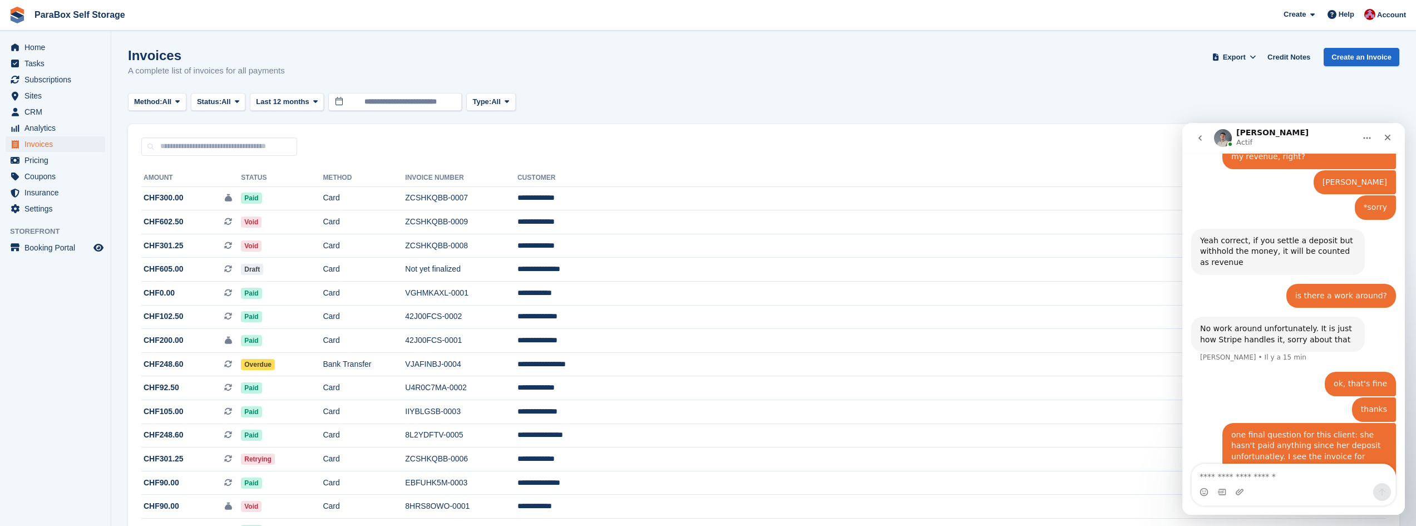
scroll to position [916, 0]
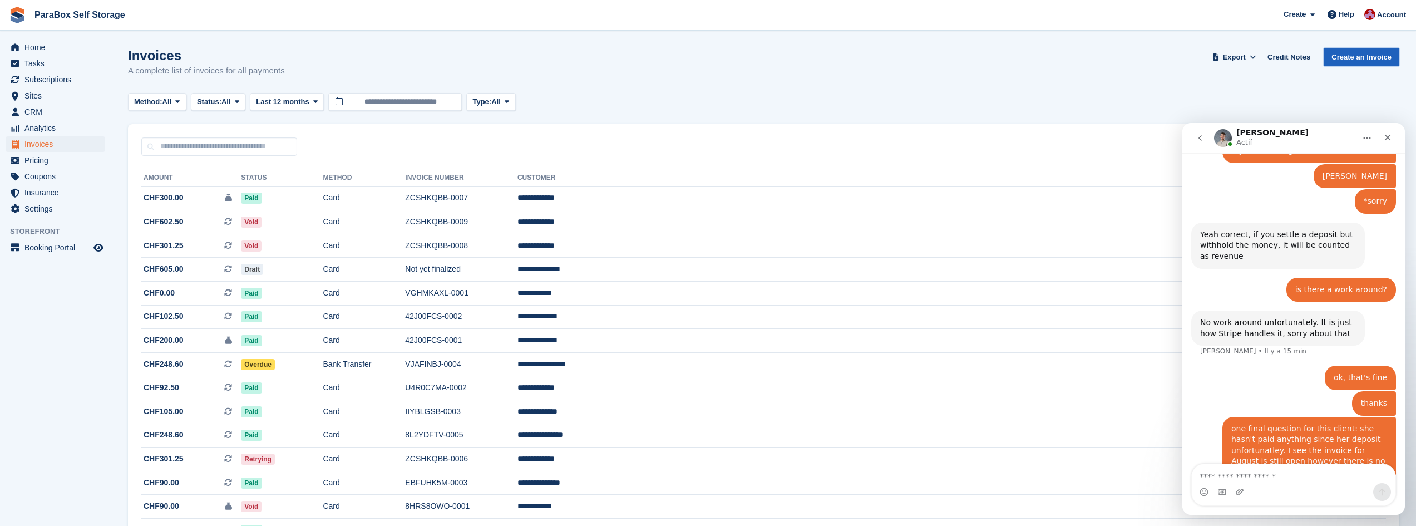
click at [1341, 57] on link "Create an Invoice" at bounding box center [1362, 57] width 76 height 18
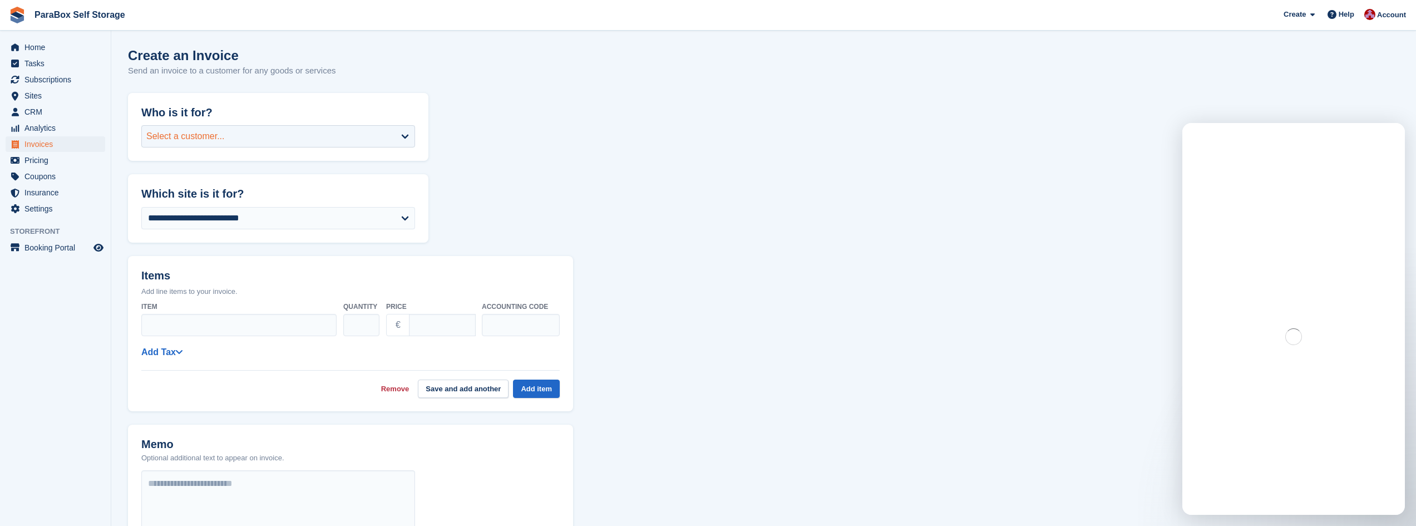
click at [237, 137] on div "Select a customer..." at bounding box center [278, 136] width 274 height 22
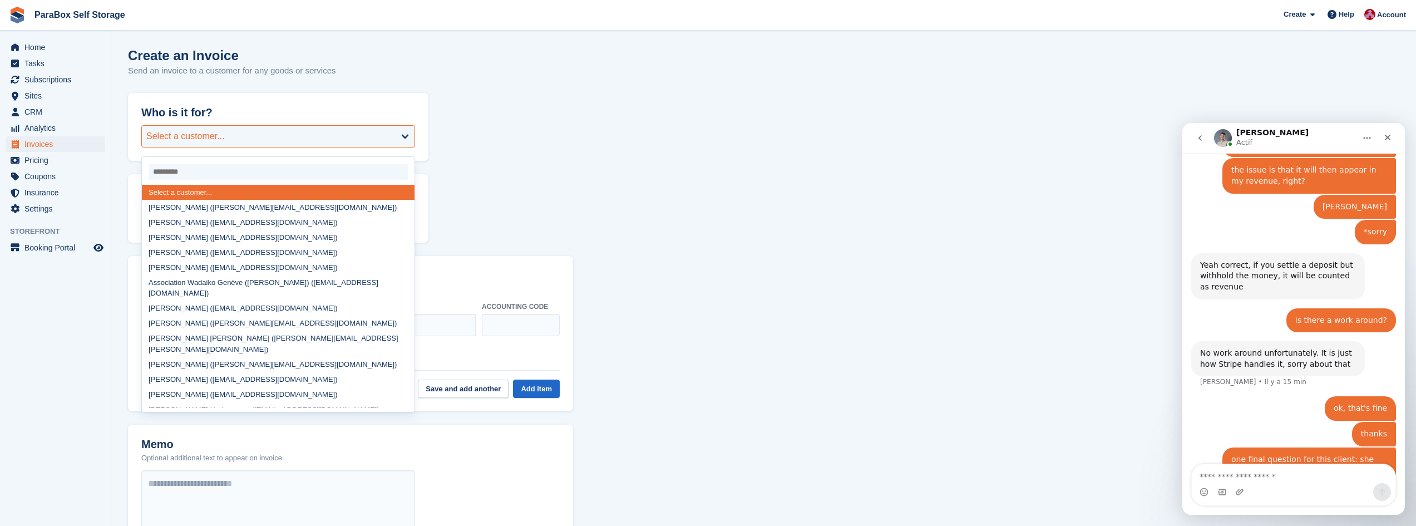
scroll to position [916, 0]
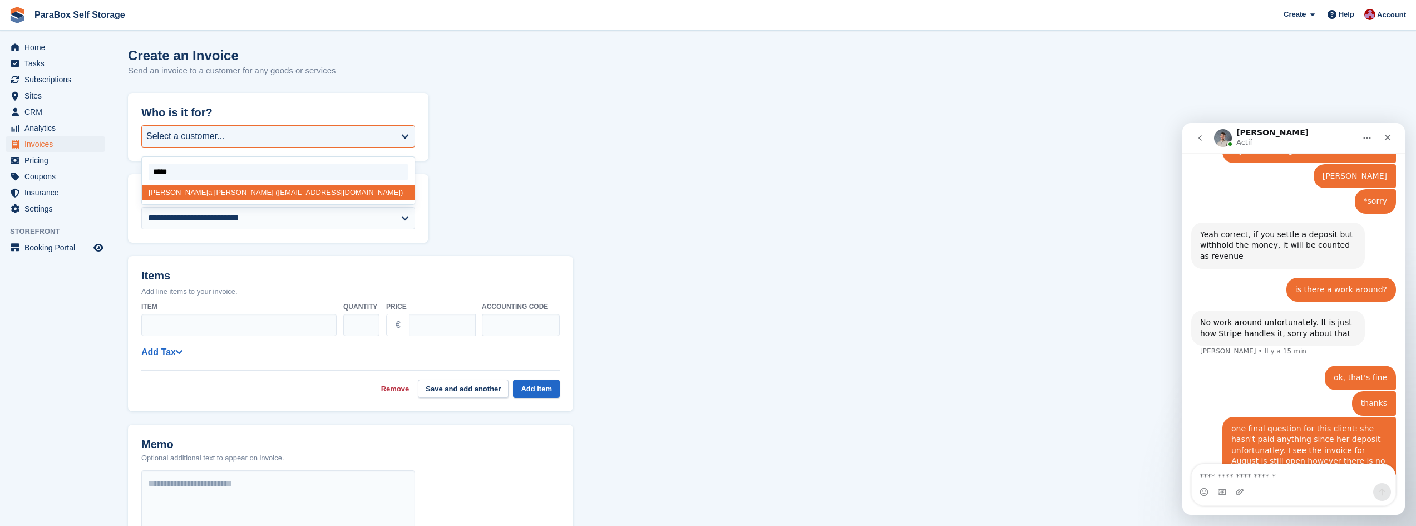
type input "******"
click at [217, 191] on div "[PERSON_NAME] ([EMAIL_ADDRESS][DOMAIN_NAME])" at bounding box center [278, 192] width 273 height 15
select select "******"
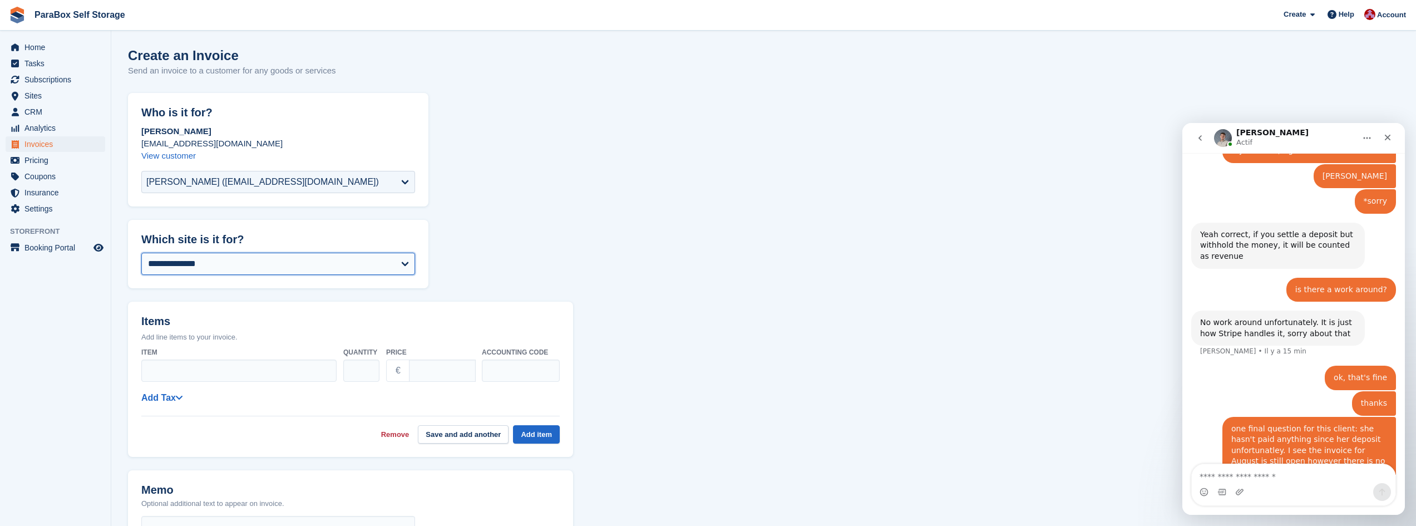
click at [233, 271] on select "**********" at bounding box center [278, 264] width 274 height 22
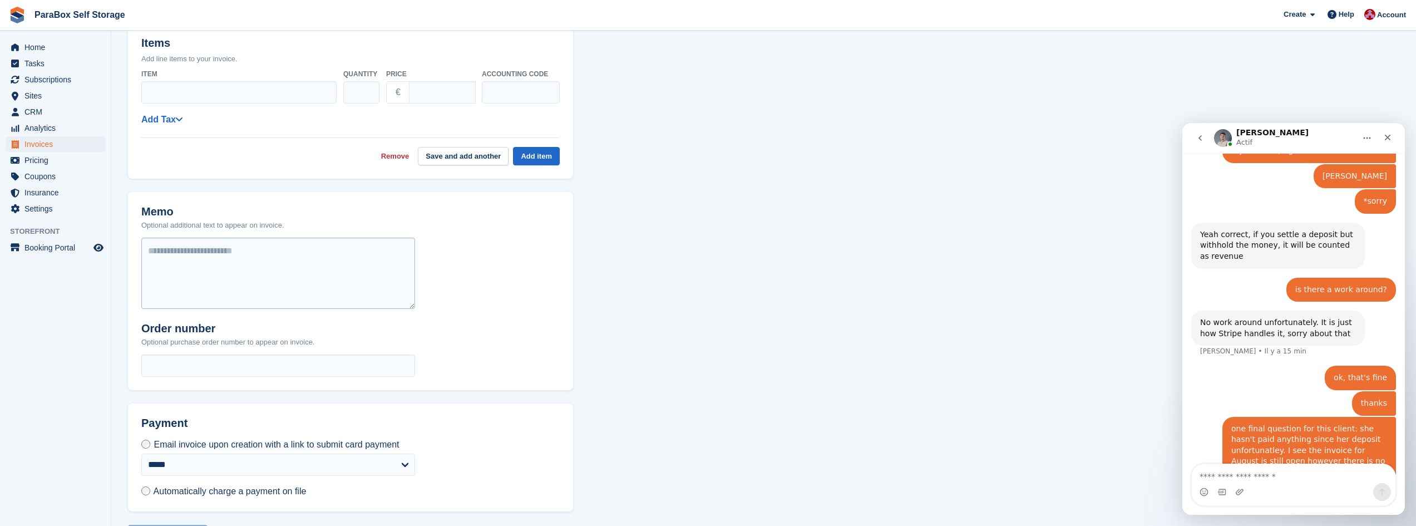
scroll to position [316, 0]
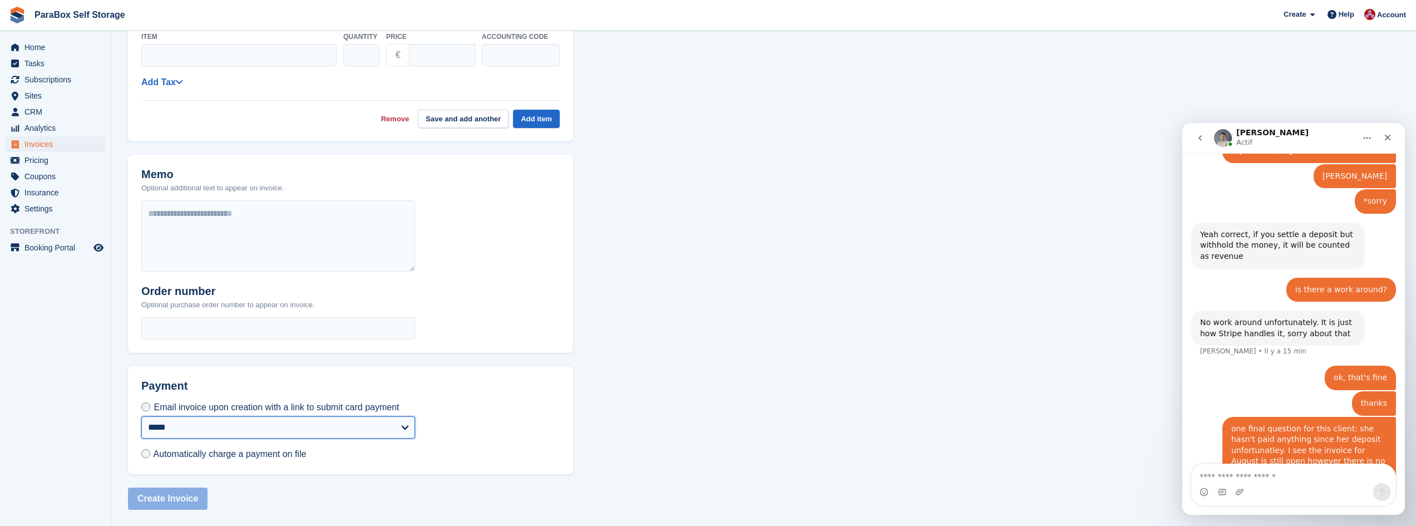
click at [241, 430] on select "**********" at bounding box center [278, 427] width 274 height 22
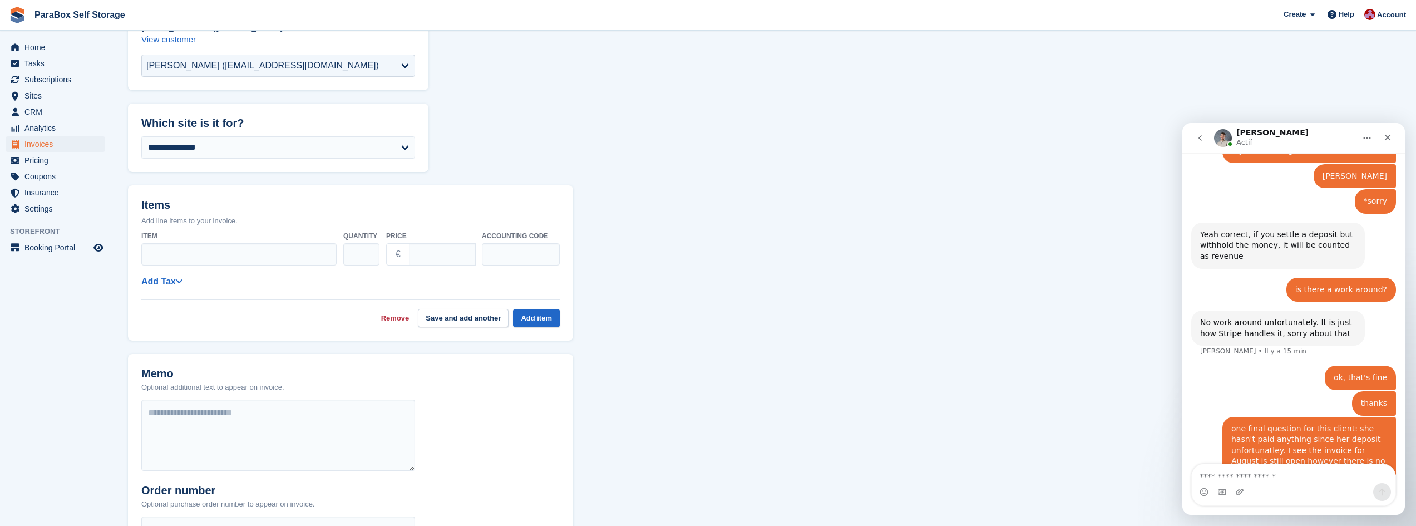
scroll to position [37, 0]
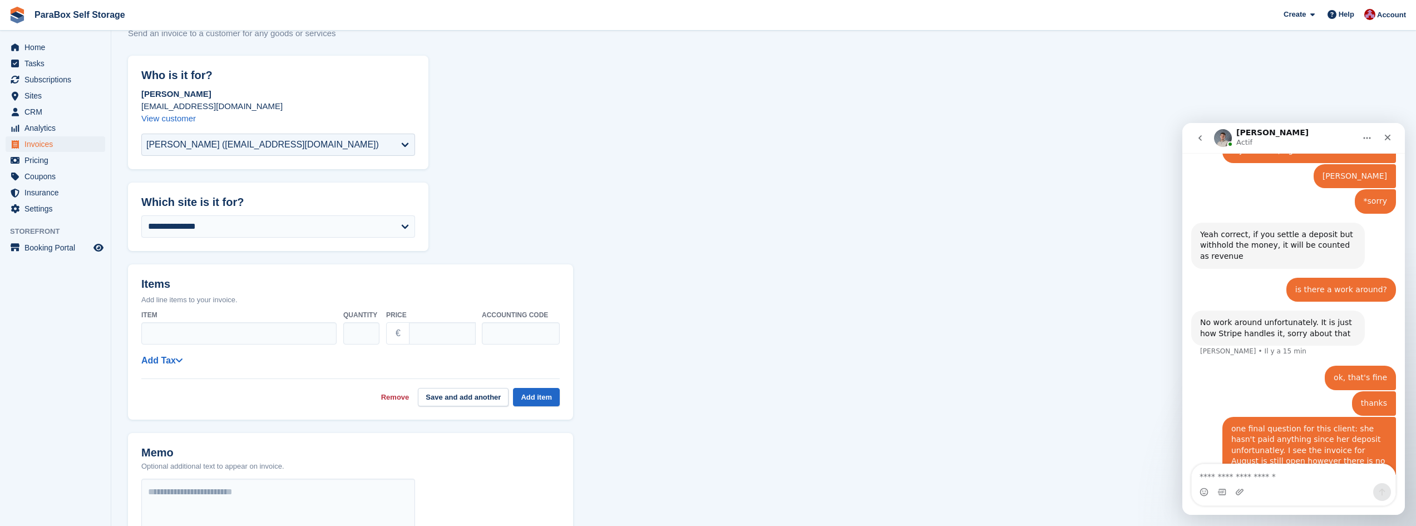
click at [402, 332] on p "€" at bounding box center [398, 333] width 24 height 22
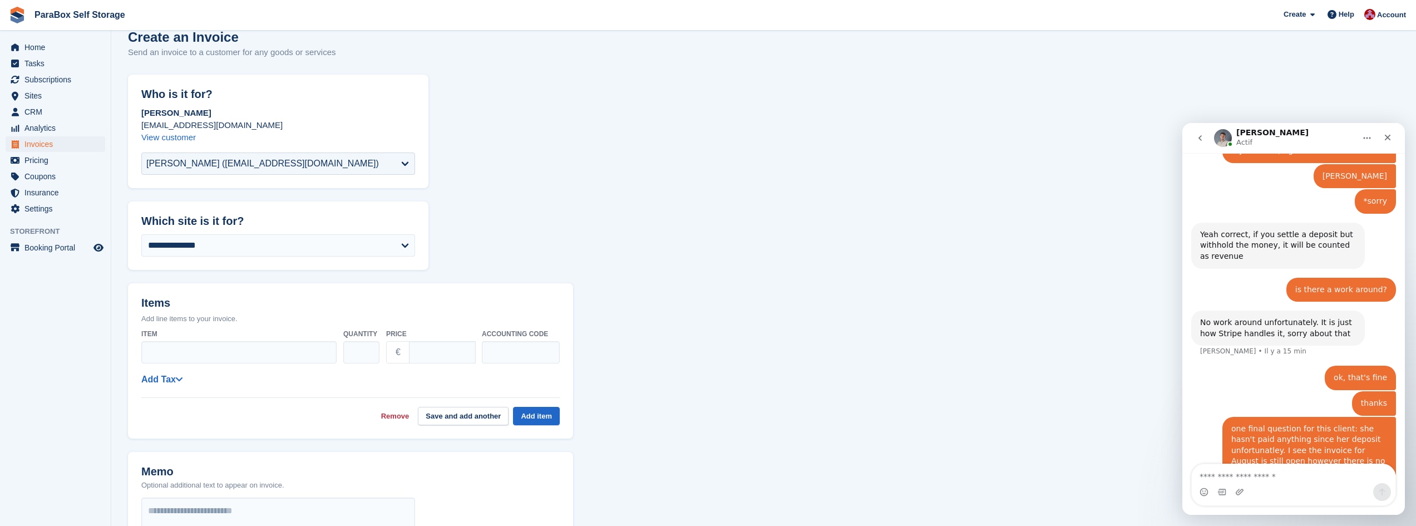
scroll to position [0, 0]
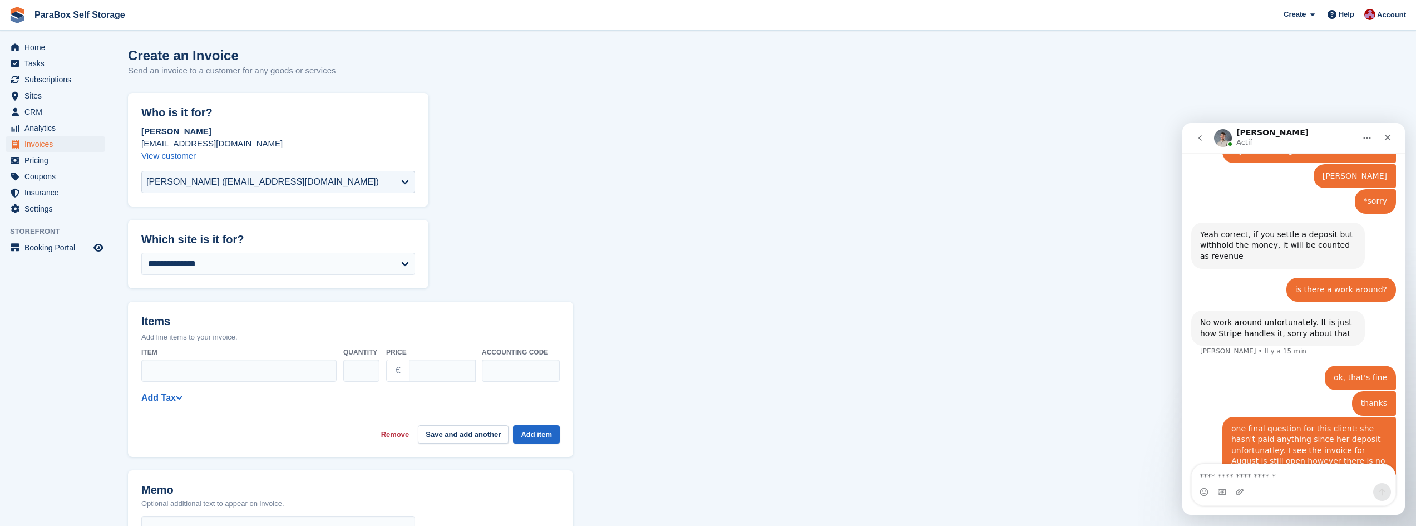
click at [162, 161] on div "[PERSON_NAME] [EMAIL_ADDRESS][DOMAIN_NAME] View customer" at bounding box center [278, 143] width 274 height 37
click at [162, 159] on link "View customer" at bounding box center [168, 155] width 55 height 9
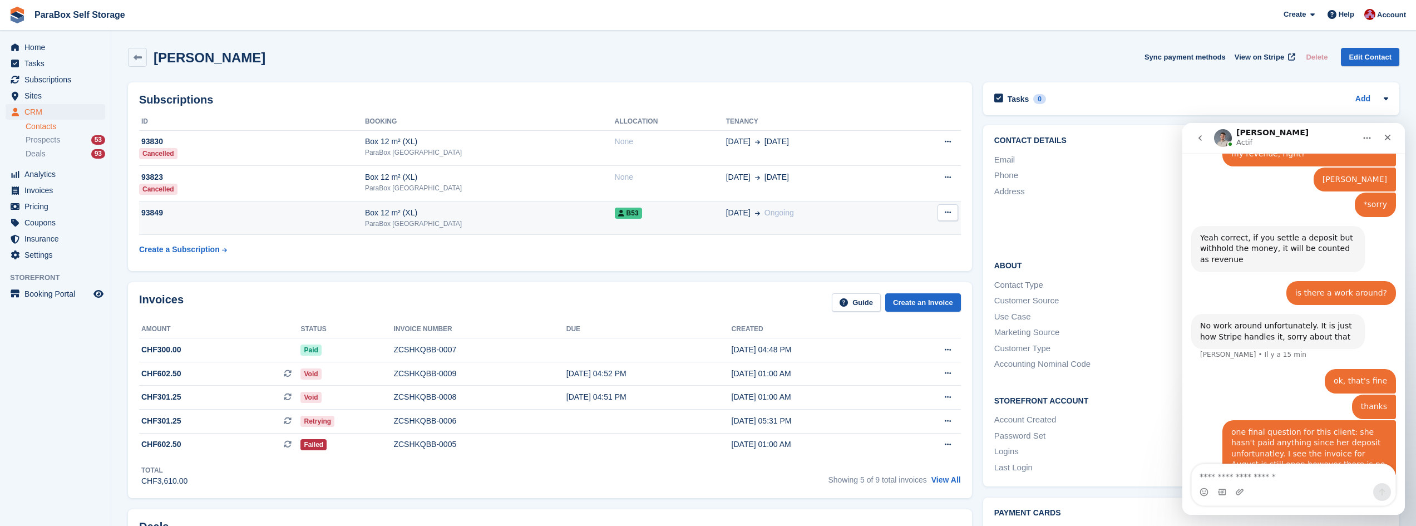
scroll to position [916, 0]
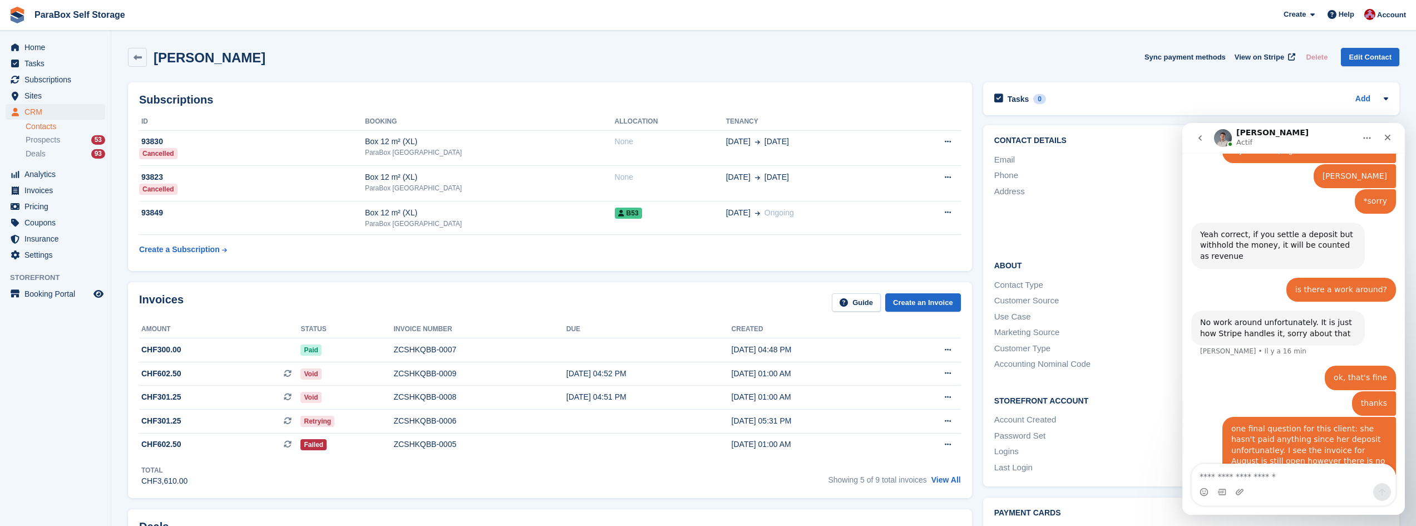
click at [1096, 209] on div "Address" at bounding box center [1093, 210] width 197 height 50
click at [1203, 141] on icon "go back" at bounding box center [1200, 138] width 9 height 9
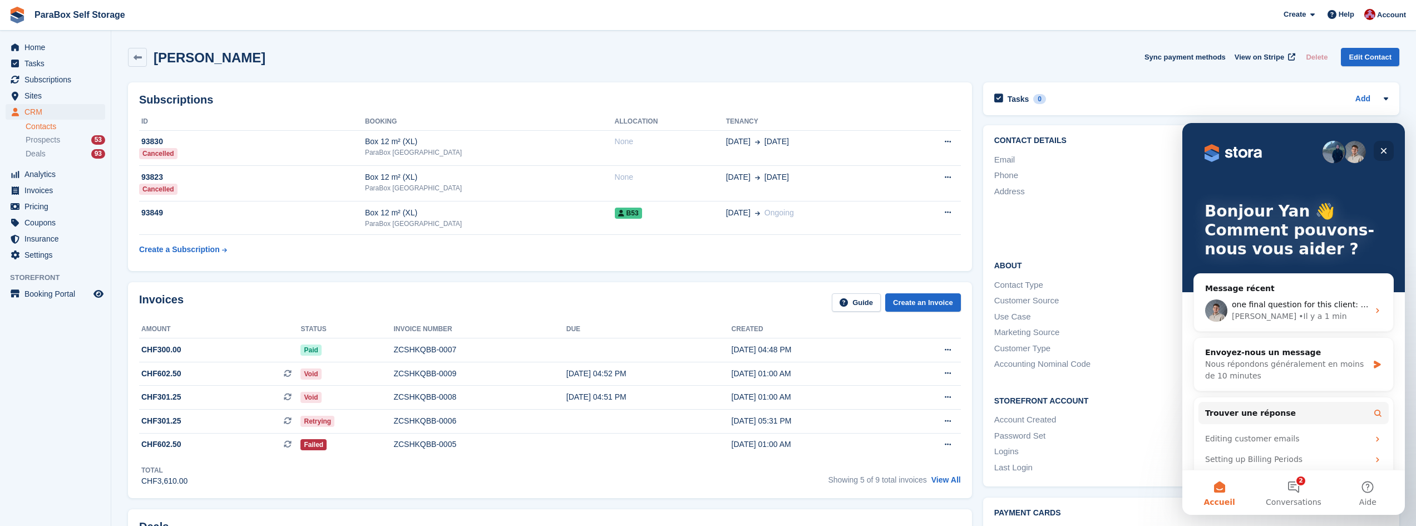
click at [1384, 154] on icon "Fermer" at bounding box center [1384, 150] width 9 height 9
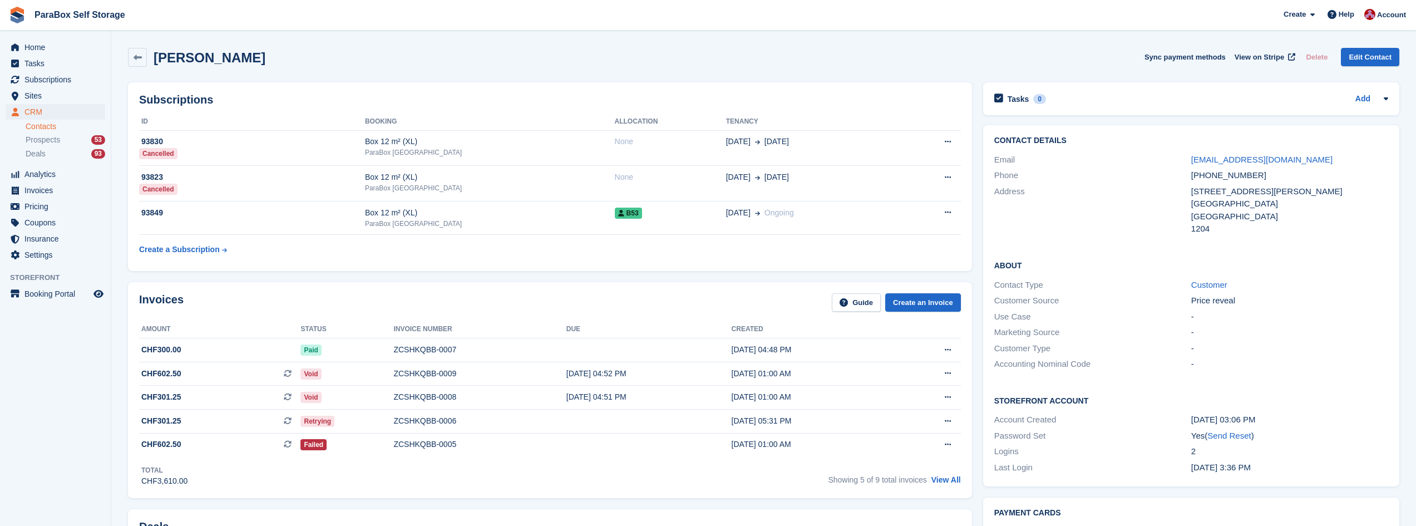
click at [1149, 350] on div "Customer Type" at bounding box center [1093, 348] width 197 height 13
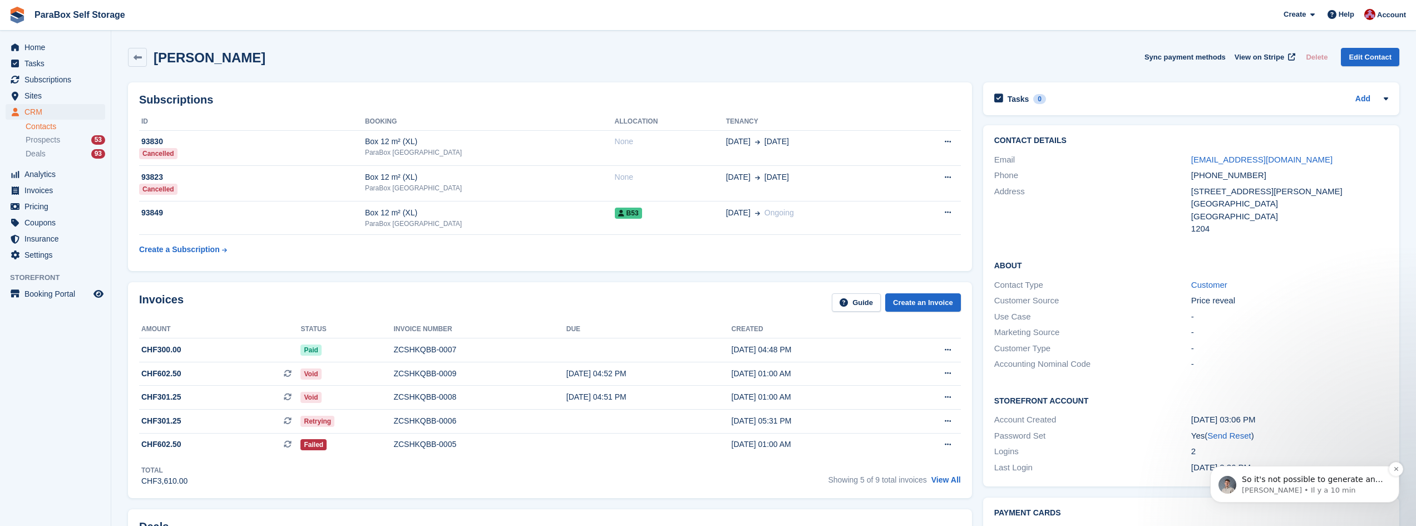
click at [1332, 493] on p "[PERSON_NAME] • Il y a 10 min" at bounding box center [1314, 490] width 144 height 10
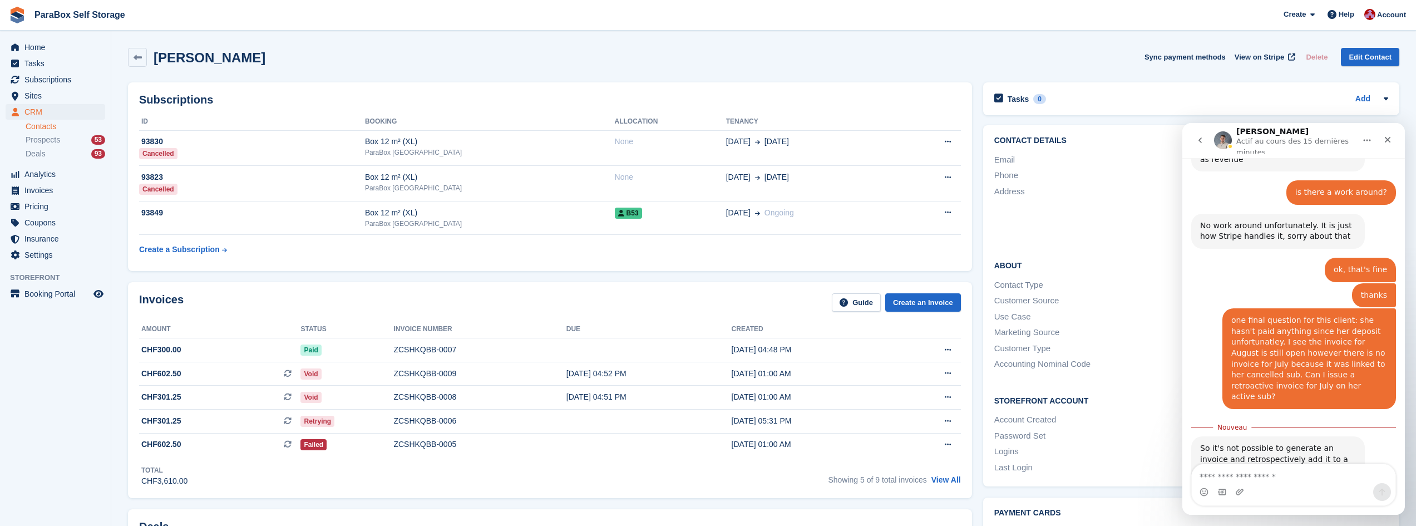
scroll to position [1015, 0]
click at [1242, 471] on textarea "Envoyer un message..." at bounding box center [1294, 473] width 204 height 19
type textarea "**********"
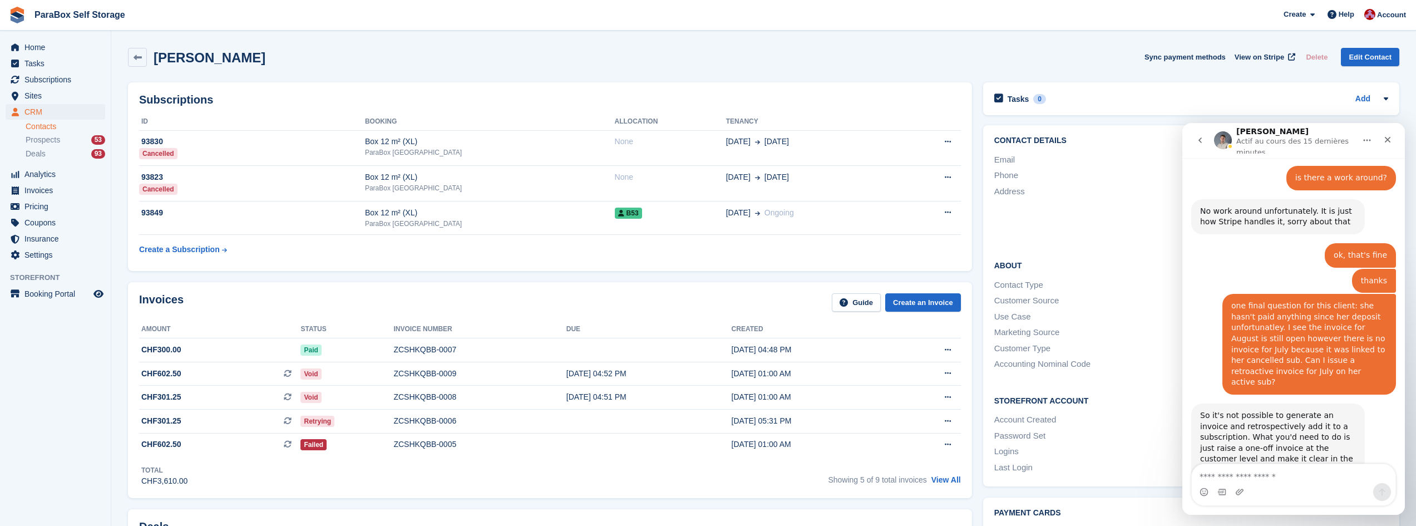
click at [830, 264] on div "Subscriptions ID Booking Allocation Tenancy 93830 Cancelled Box 12 m² (XL) Para…" at bounding box center [550, 176] width 844 height 189
click at [1387, 144] on icon "Fermer" at bounding box center [1388, 139] width 9 height 9
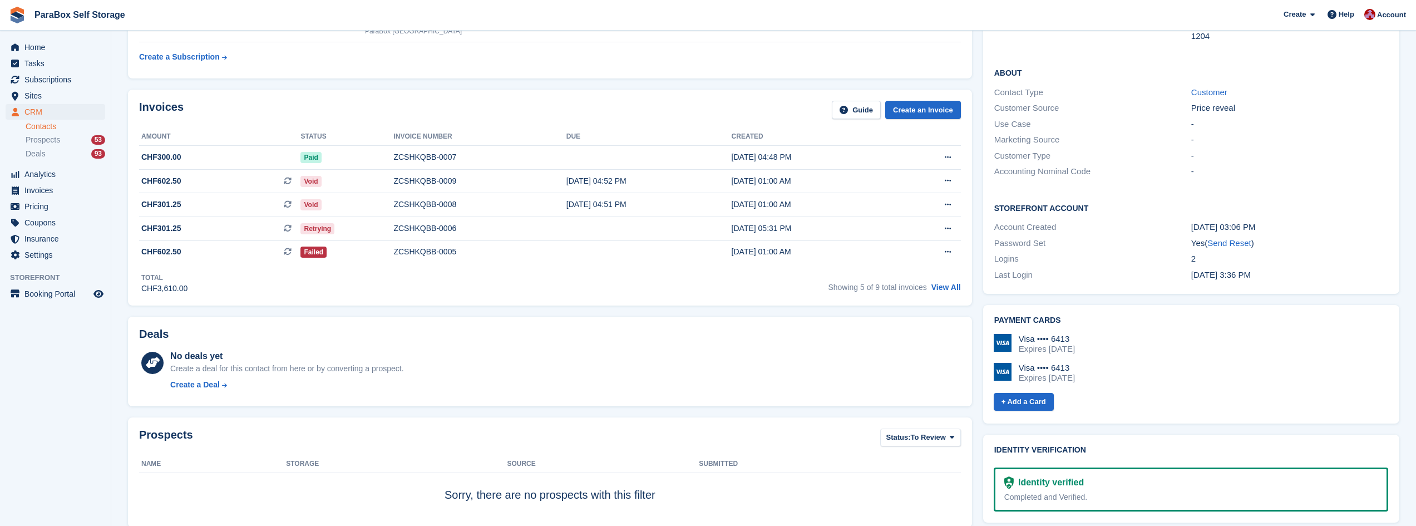
scroll to position [167, 0]
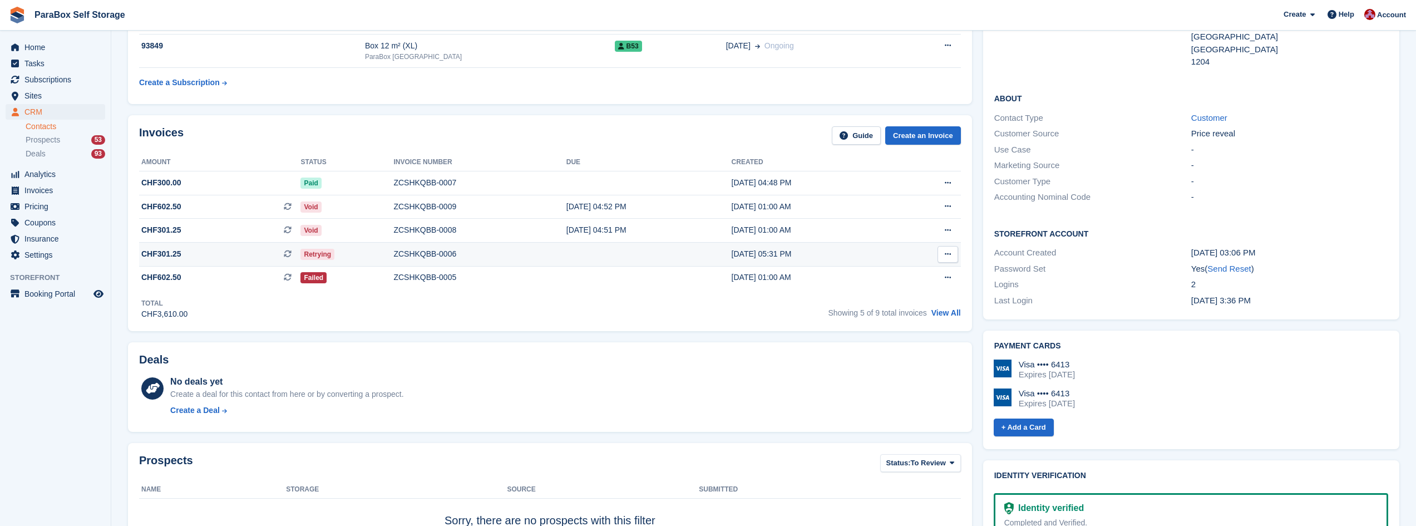
click at [231, 258] on span "CHF301.25 This is a recurring subscription invoice." at bounding box center [219, 254] width 161 height 12
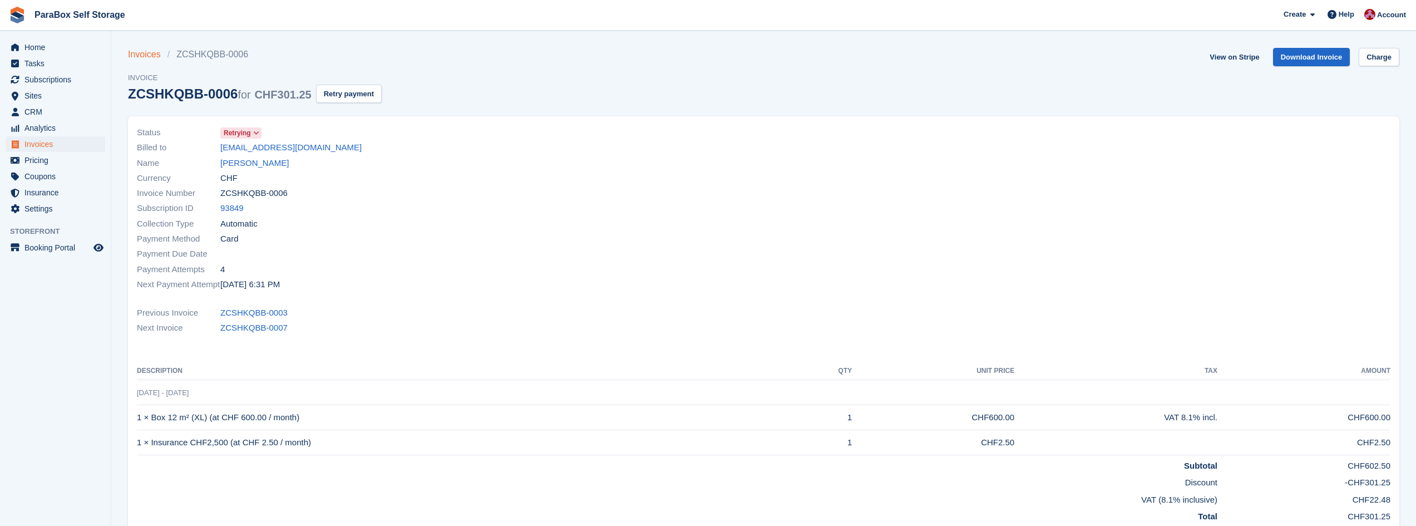
click at [143, 49] on link "Invoices" at bounding box center [148, 54] width 40 height 13
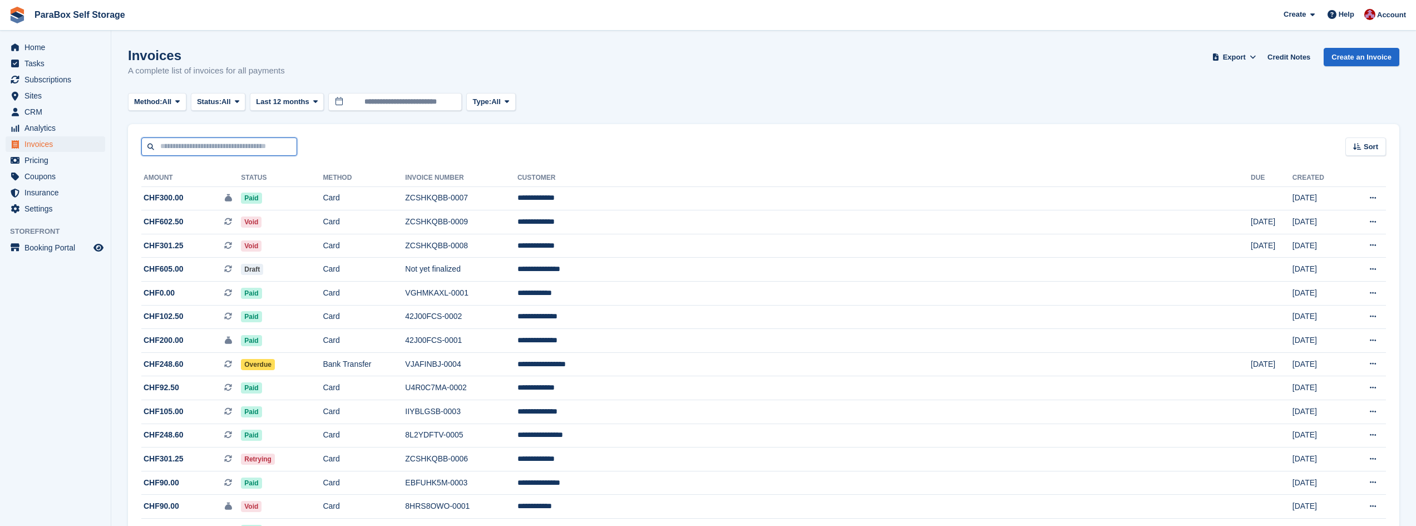
click at [222, 148] on input "text" at bounding box center [219, 146] width 156 height 18
click at [47, 85] on span "Subscriptions" at bounding box center [57, 80] width 67 height 16
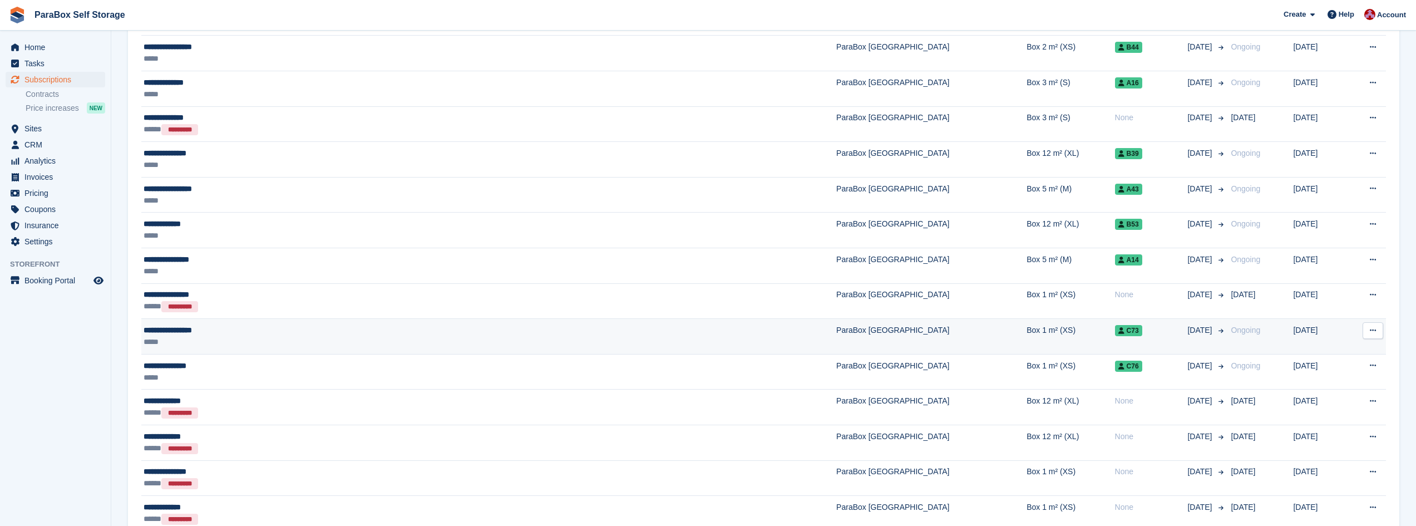
scroll to position [612, 0]
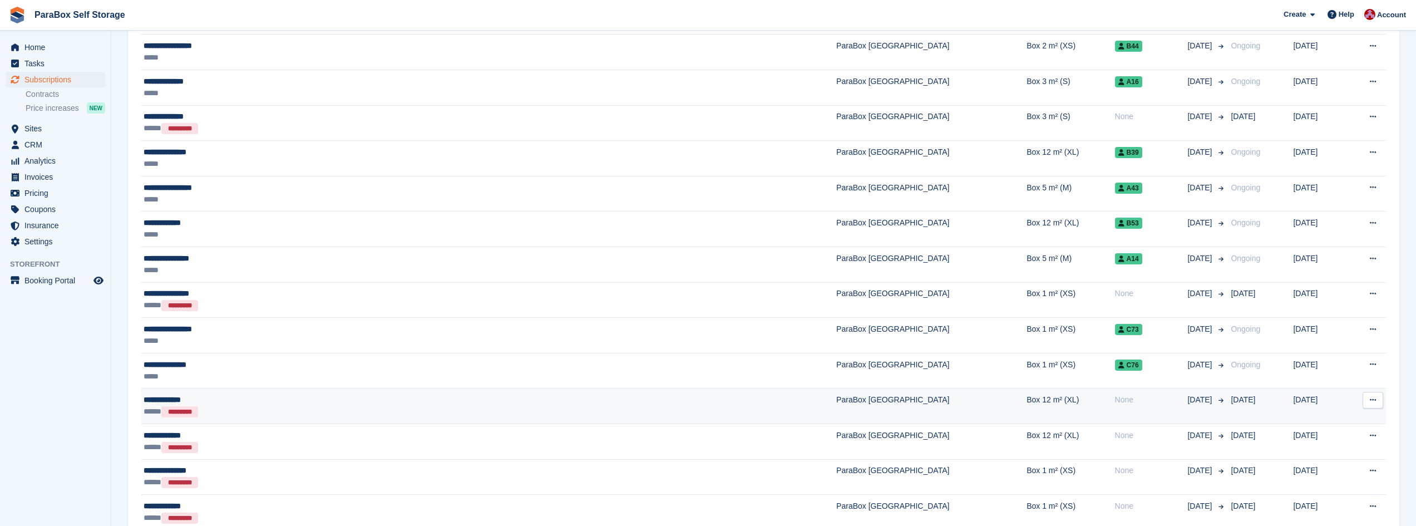
click at [224, 400] on div "**********" at bounding box center [349, 400] width 411 height 12
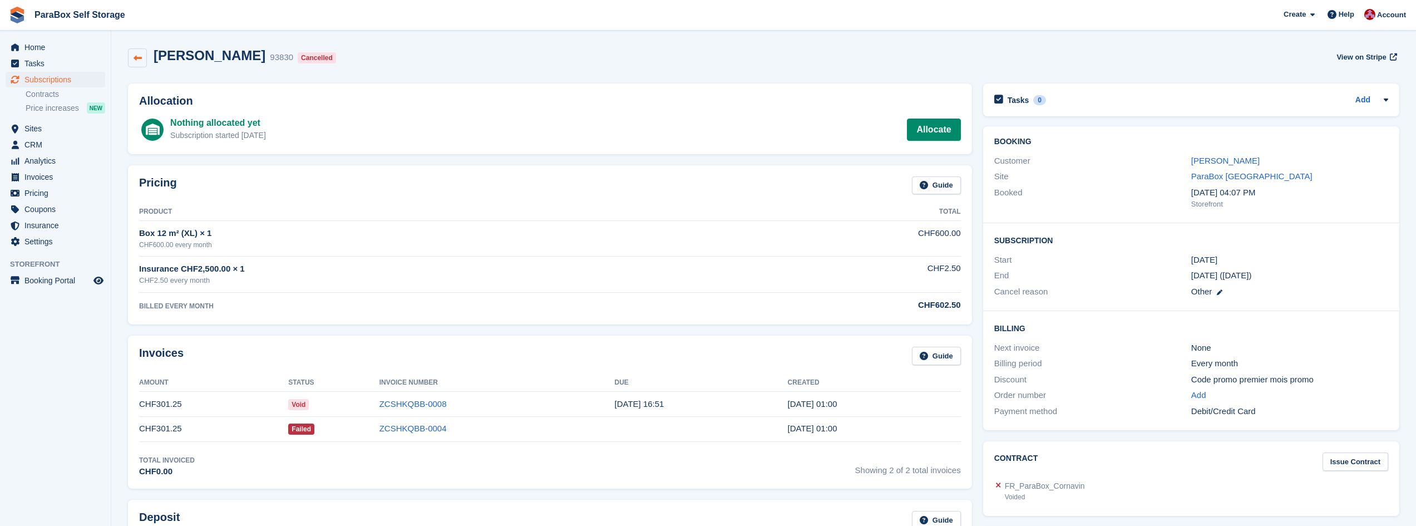
click at [141, 61] on icon at bounding box center [138, 58] width 8 height 8
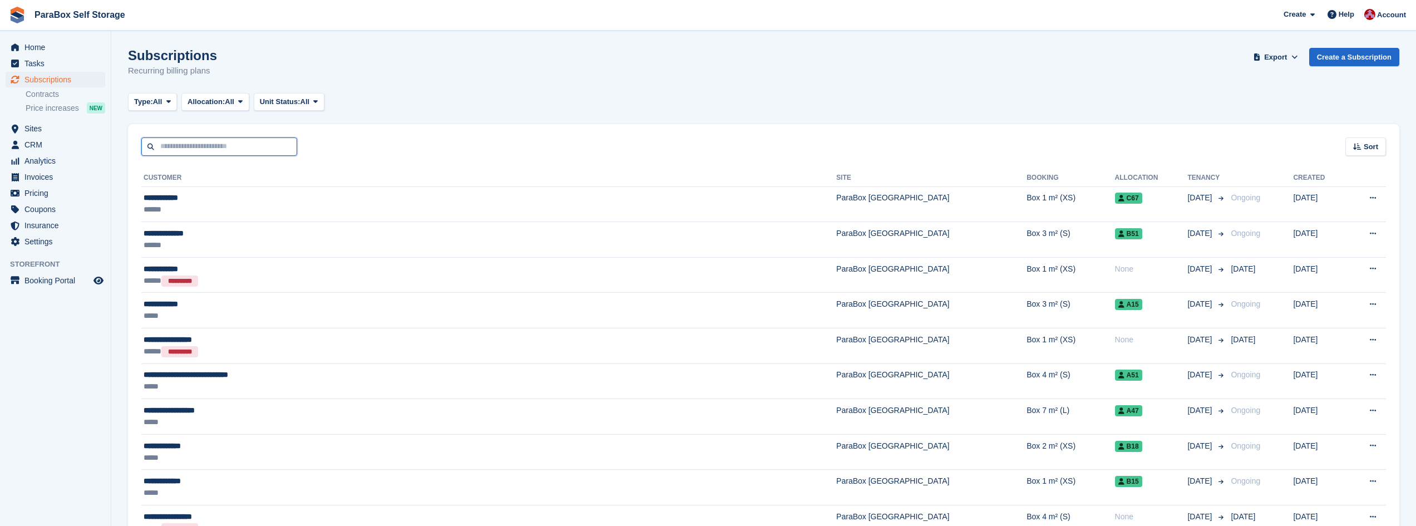
click at [197, 149] on input "text" at bounding box center [219, 146] width 156 height 18
type input "******"
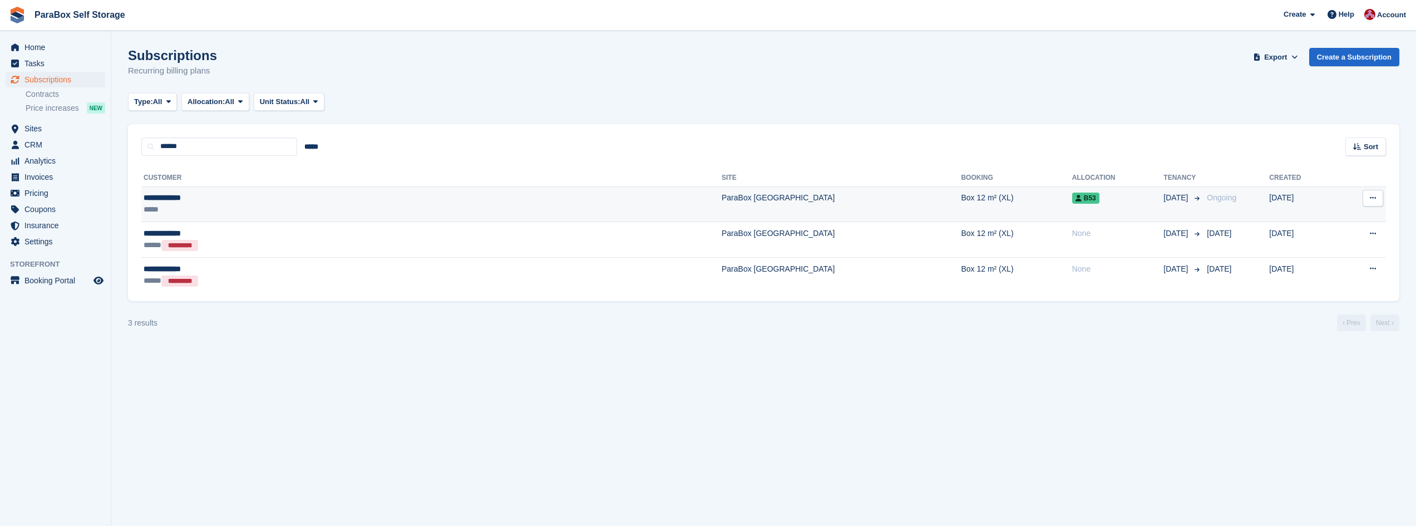
click at [196, 198] on div "**********" at bounding box center [280, 198] width 272 height 12
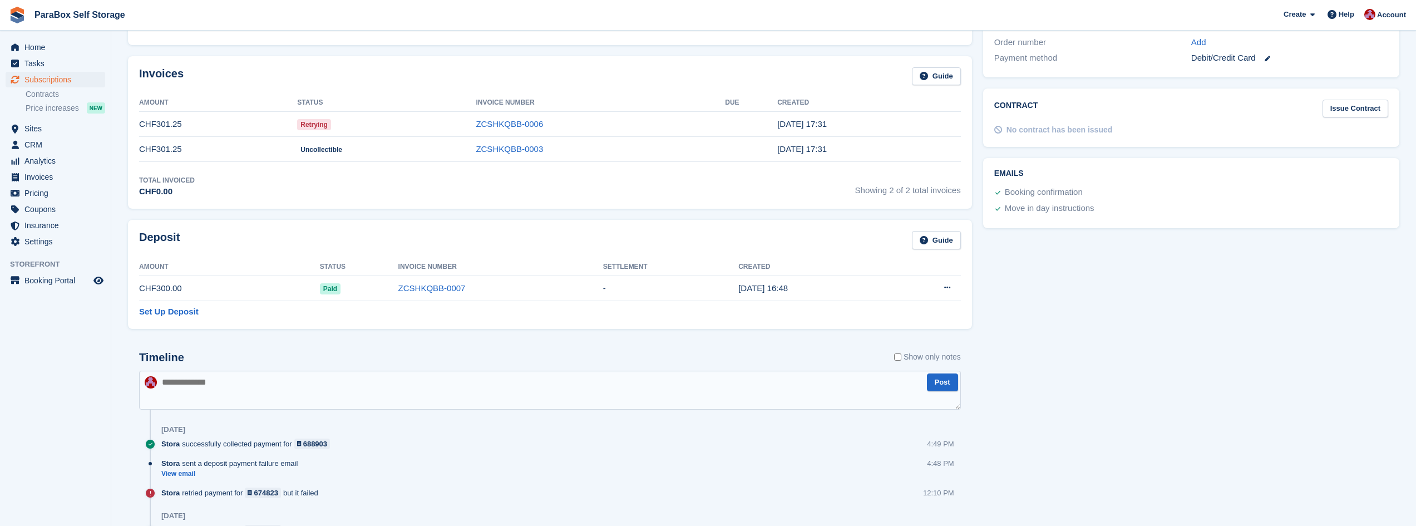
scroll to position [334, 0]
click at [39, 131] on span "Sites" at bounding box center [57, 129] width 67 height 16
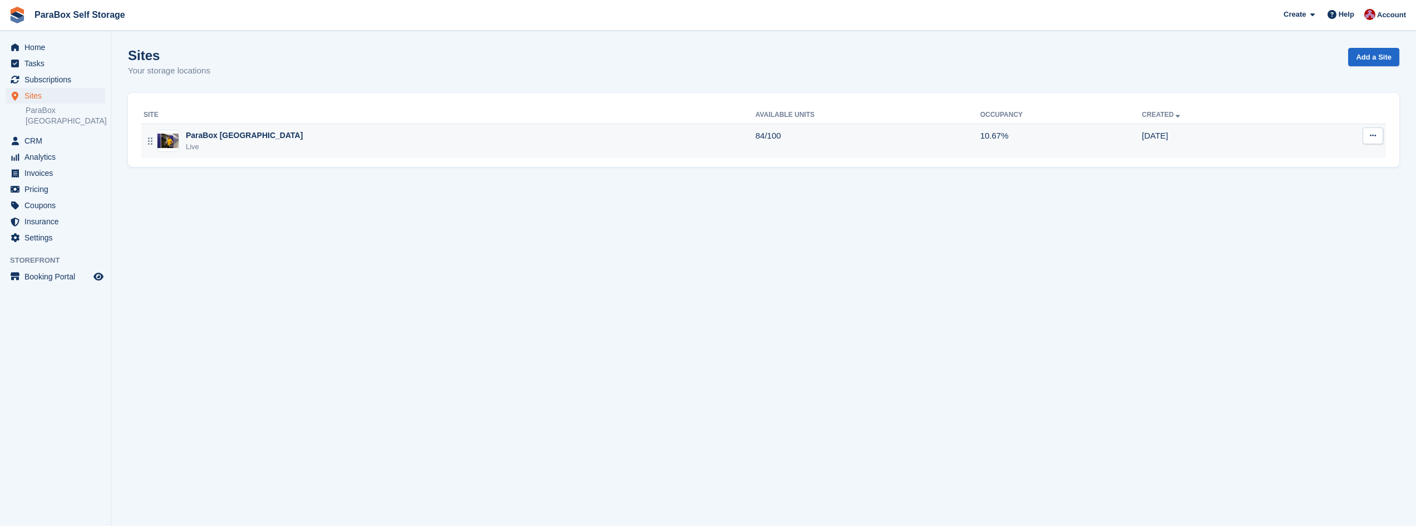
click at [254, 146] on div "ParaBox Genève Live" at bounding box center [450, 141] width 612 height 23
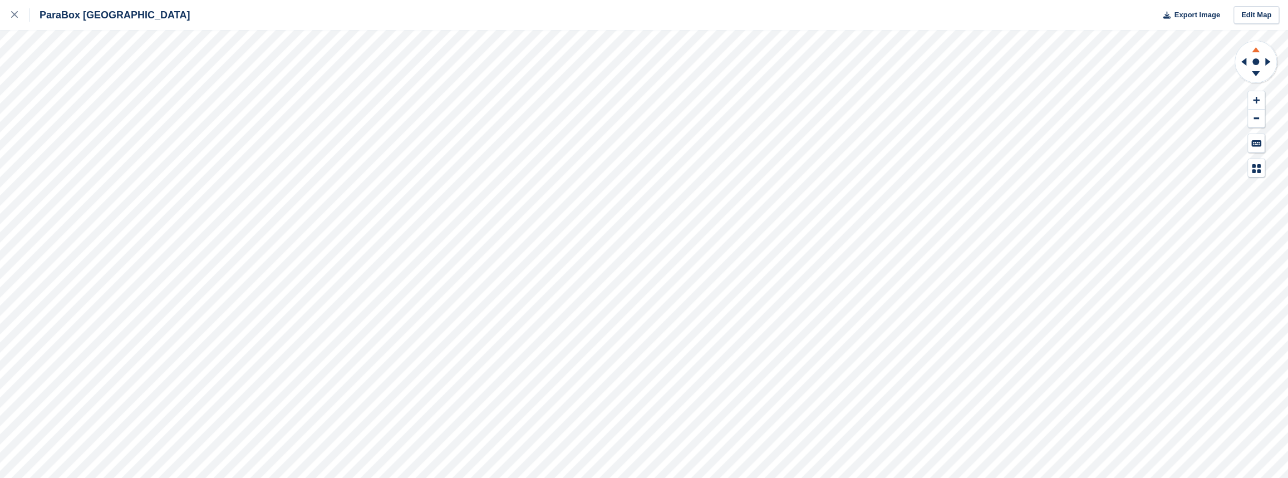
click at [1256, 51] on icon at bounding box center [1256, 49] width 8 height 5
click at [1254, 48] on icon at bounding box center [1255, 48] width 29 height 14
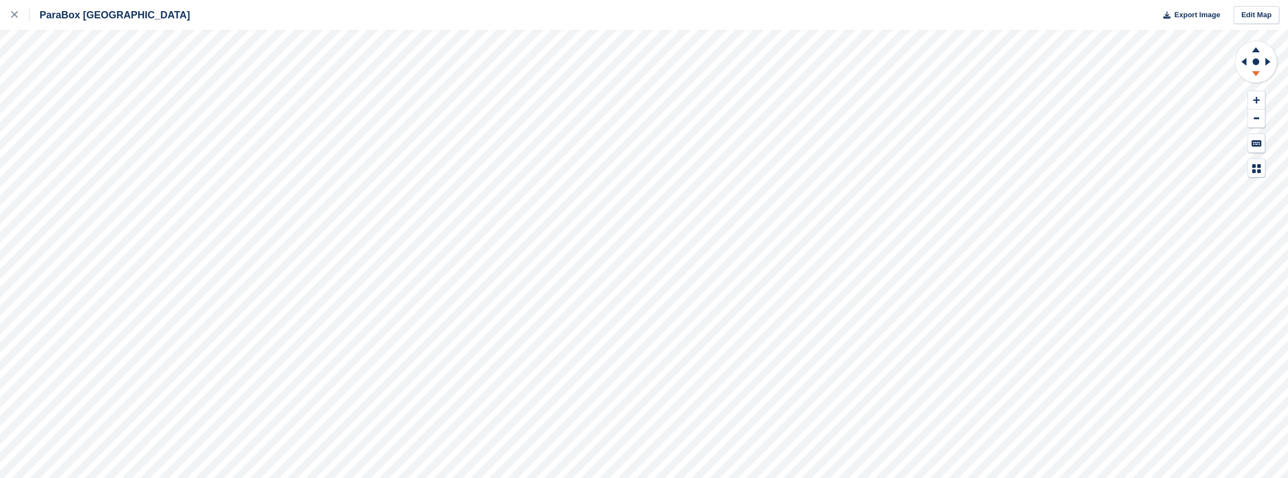
click at [1256, 71] on icon at bounding box center [1256, 73] width 8 height 5
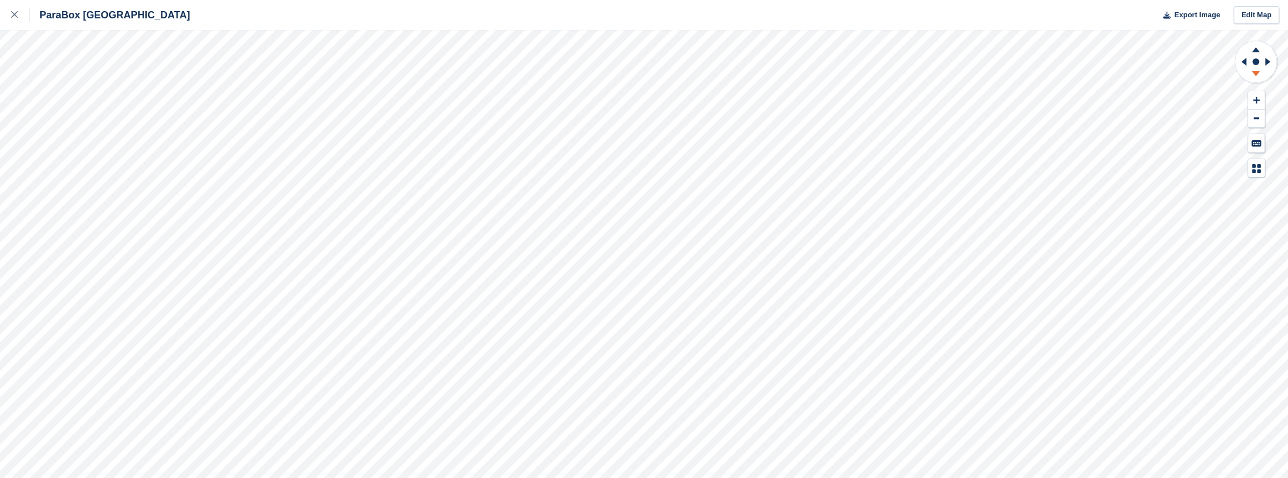
click at [1256, 71] on icon at bounding box center [1256, 73] width 8 height 5
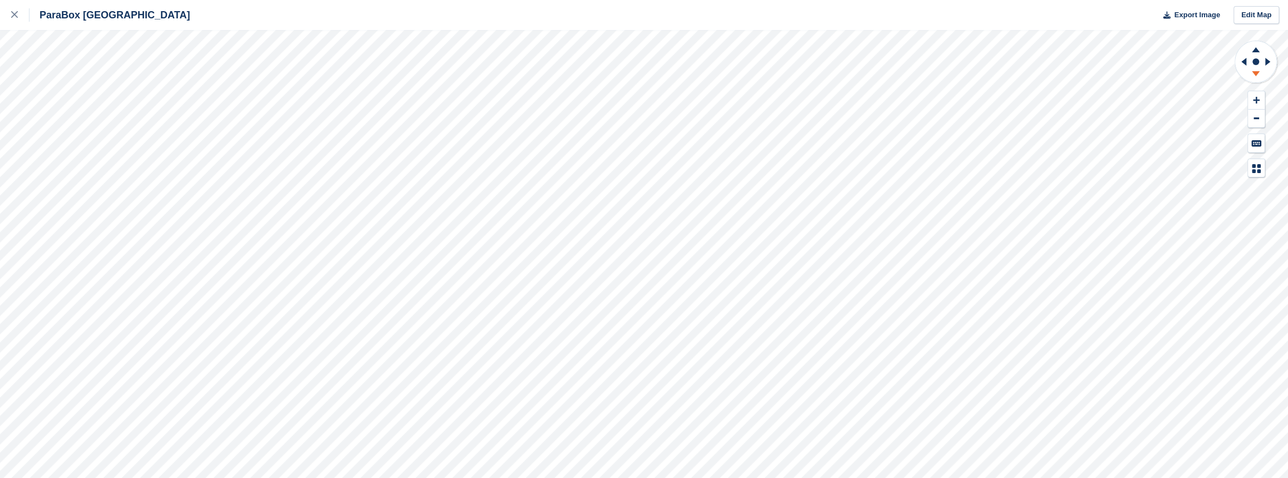
click at [1256, 71] on icon at bounding box center [1256, 73] width 8 height 5
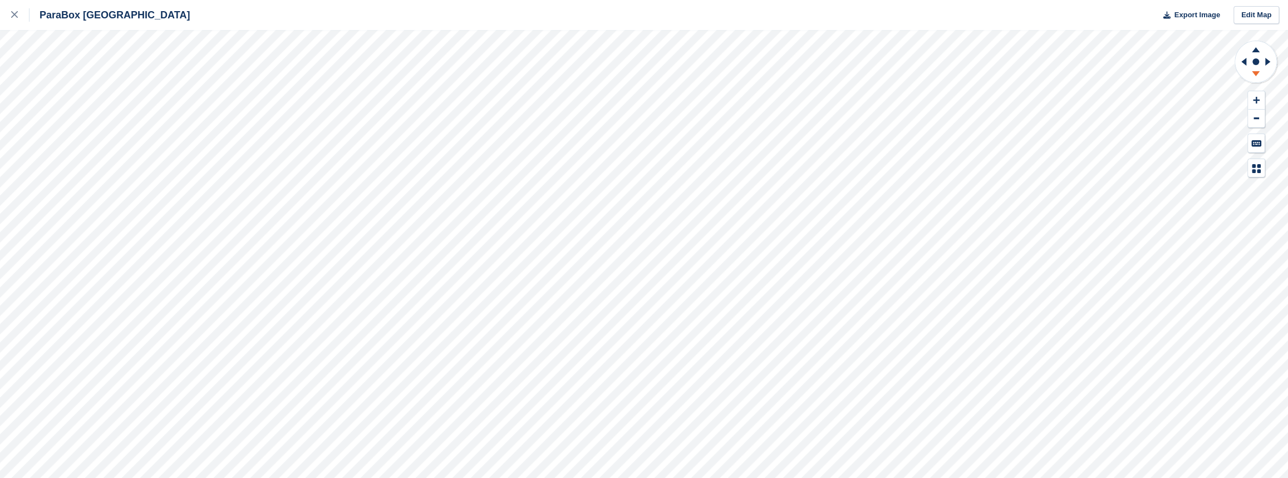
click at [1256, 71] on icon at bounding box center [1256, 73] width 8 height 5
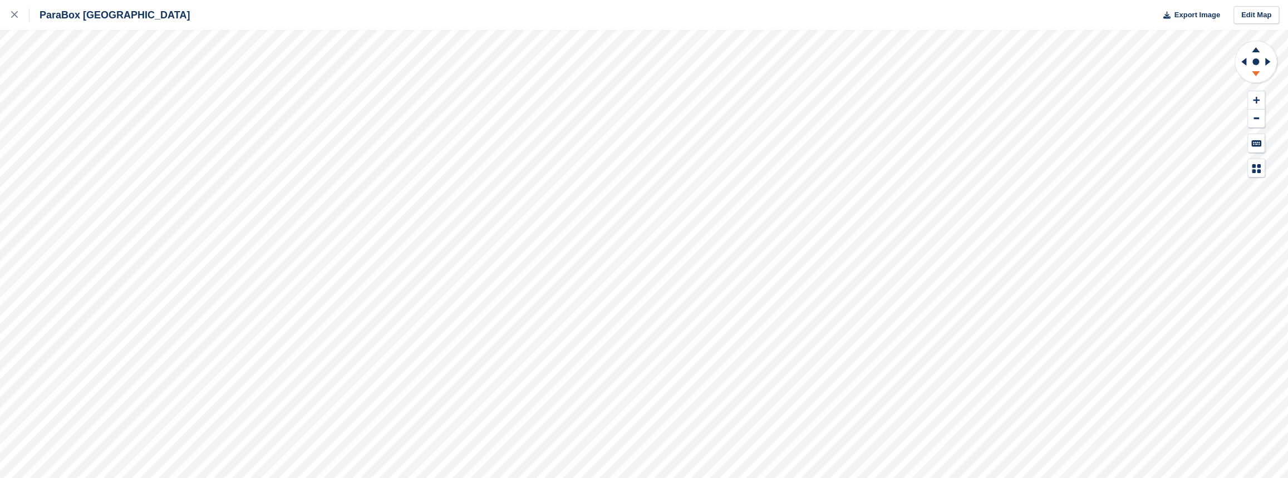
click at [1256, 71] on icon at bounding box center [1256, 73] width 8 height 5
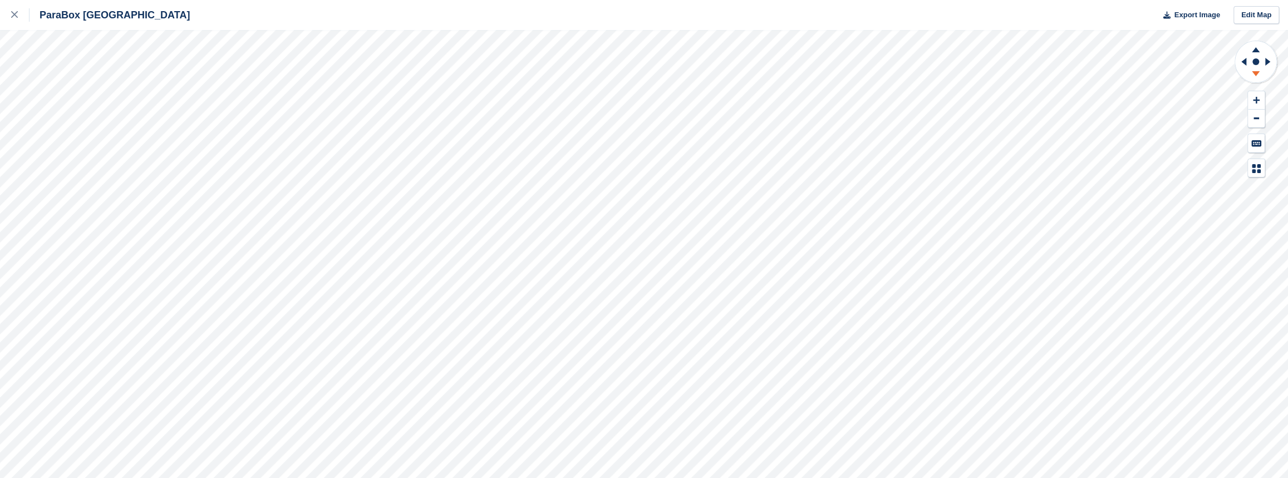
click at [1256, 71] on icon at bounding box center [1256, 73] width 8 height 5
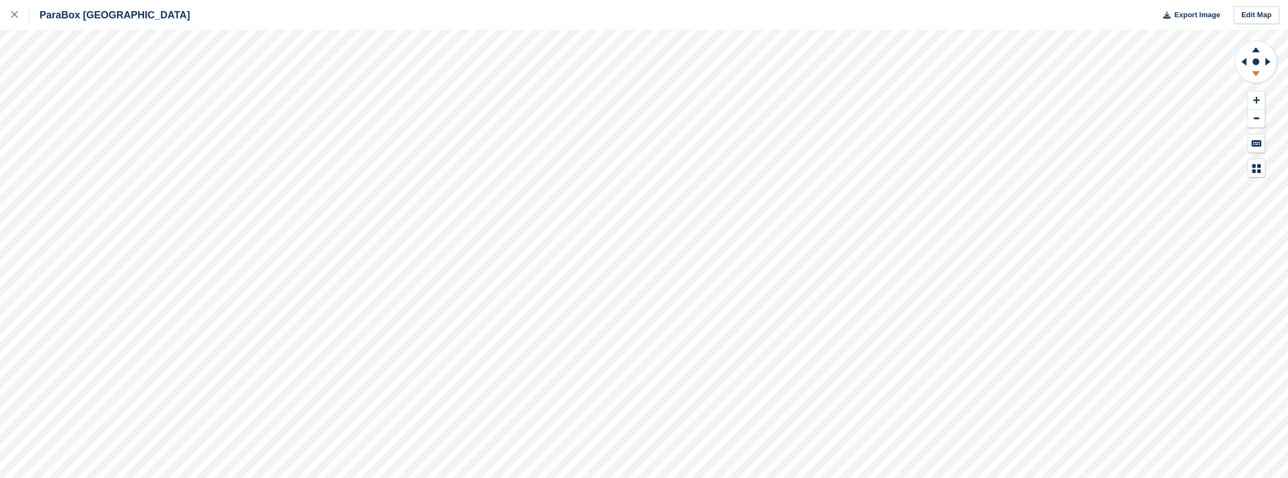
click at [1256, 71] on icon at bounding box center [1256, 73] width 8 height 5
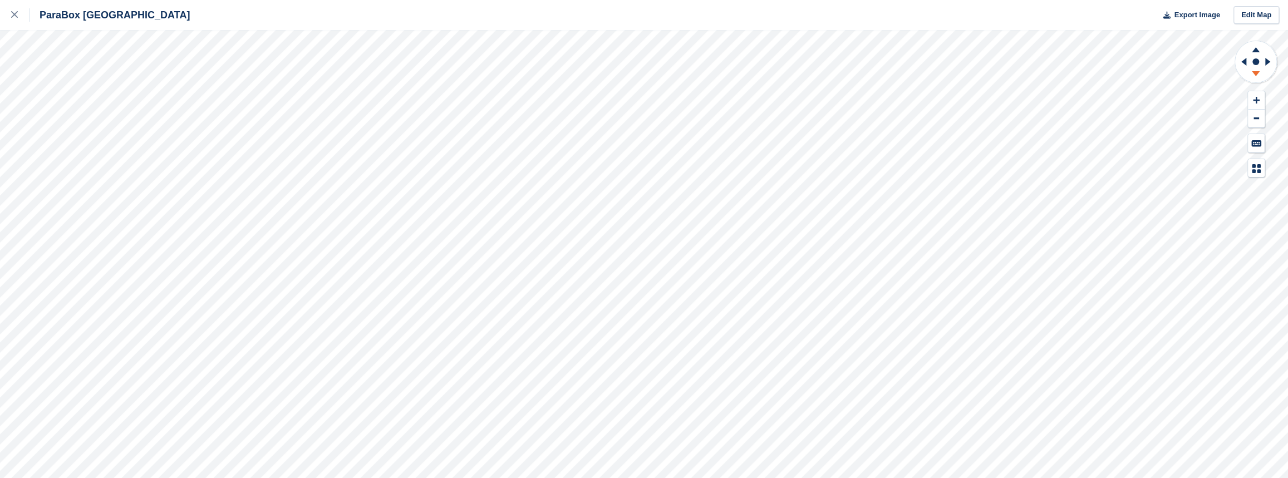
click at [1256, 71] on icon at bounding box center [1256, 73] width 8 height 5
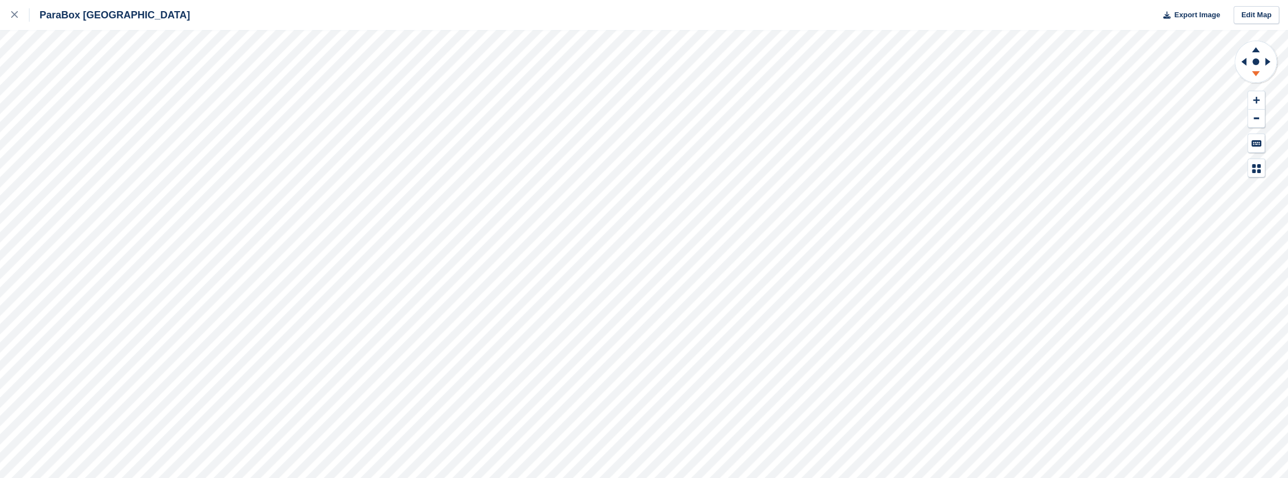
click at [1256, 71] on icon at bounding box center [1256, 73] width 8 height 5
click at [1257, 54] on icon at bounding box center [1255, 48] width 29 height 14
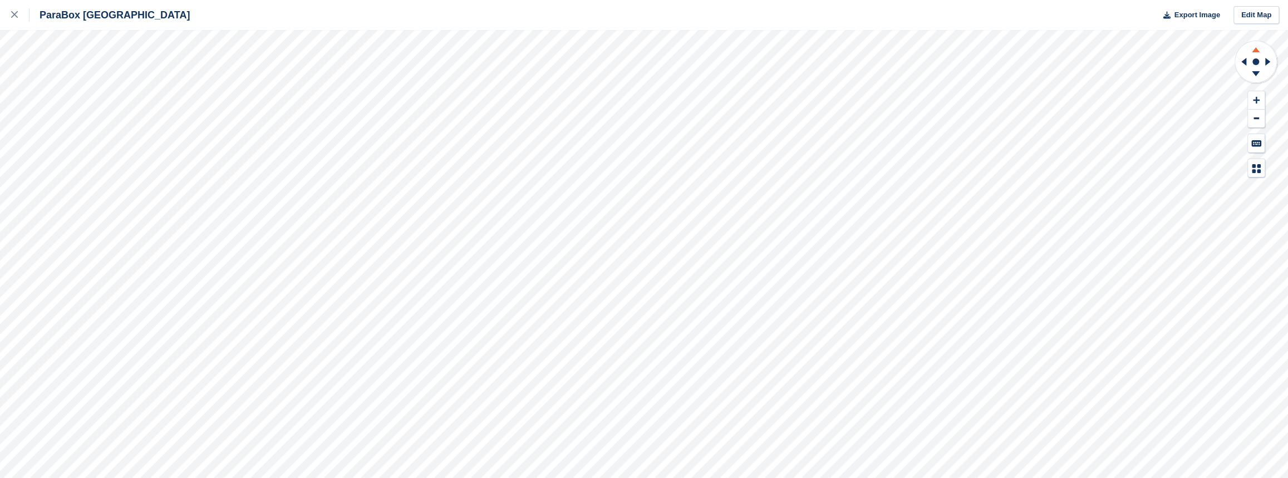
click at [1257, 54] on icon at bounding box center [1255, 48] width 29 height 14
click at [1253, 70] on icon at bounding box center [1255, 75] width 29 height 14
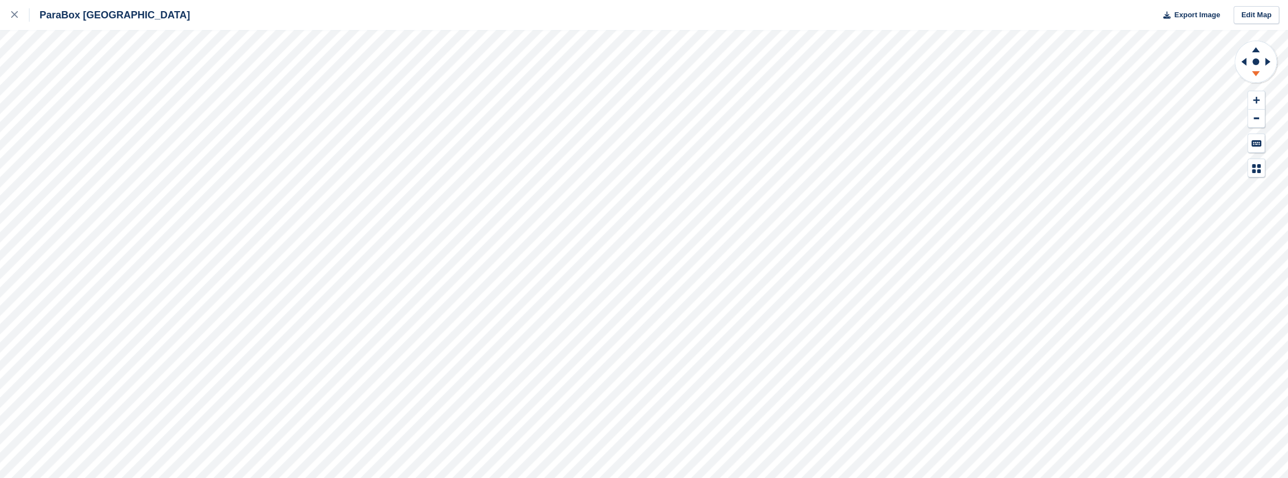
click at [1253, 70] on icon at bounding box center [1255, 75] width 29 height 14
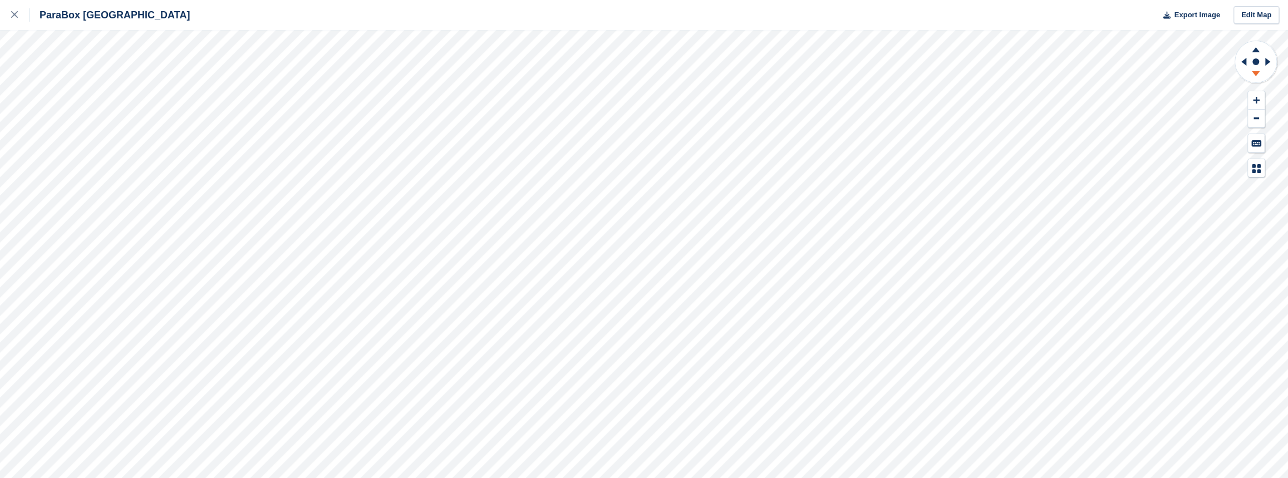
click at [1253, 70] on icon at bounding box center [1255, 75] width 29 height 14
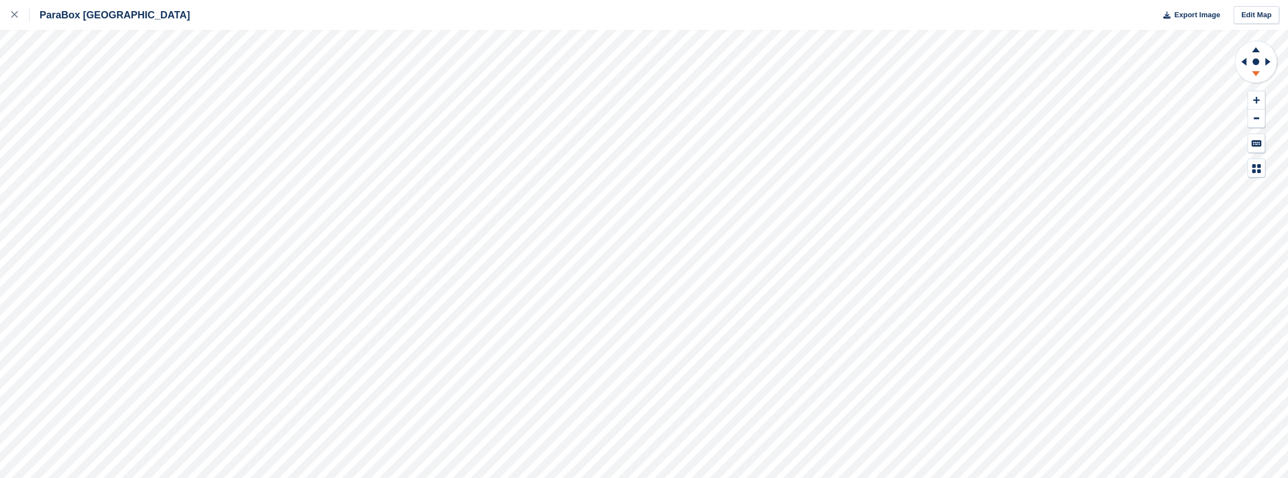
click at [1253, 70] on icon at bounding box center [1255, 75] width 29 height 14
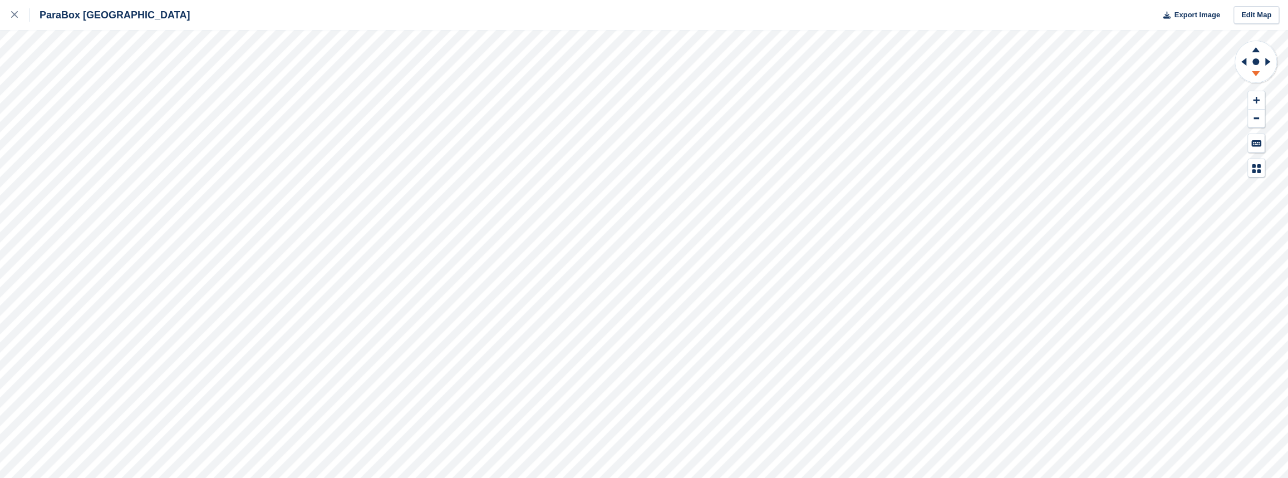
click at [1253, 70] on icon at bounding box center [1255, 75] width 29 height 14
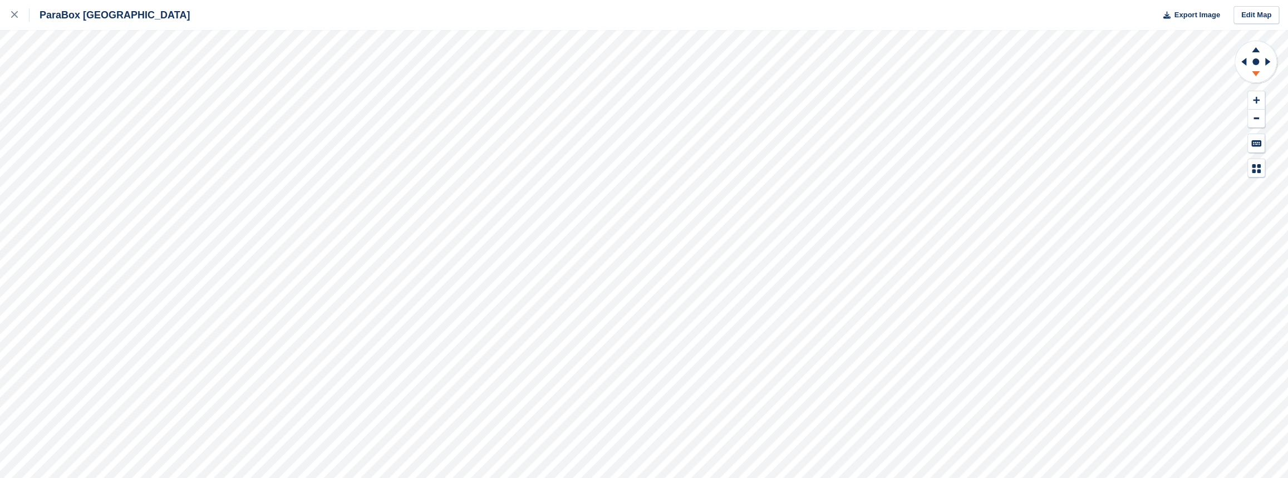
click at [1253, 70] on icon at bounding box center [1255, 75] width 29 height 14
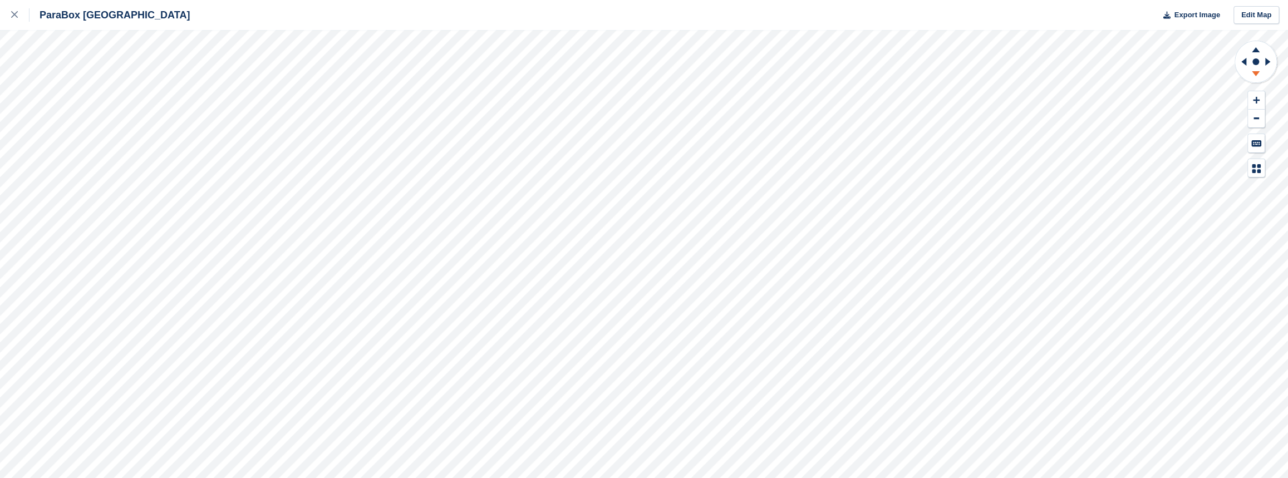
click at [1253, 70] on icon at bounding box center [1255, 75] width 29 height 14
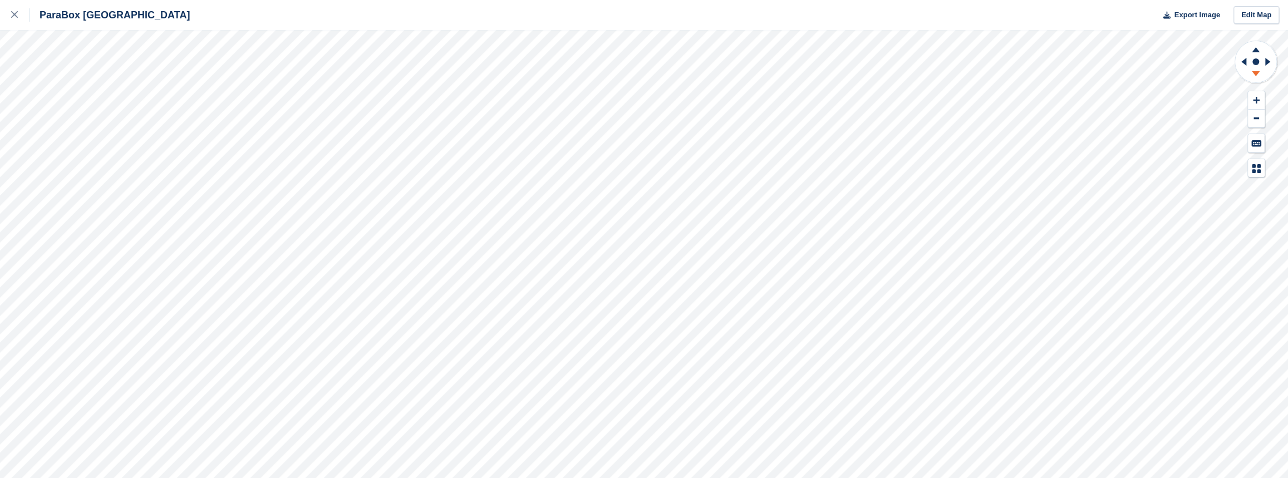
click at [1253, 70] on icon at bounding box center [1255, 75] width 29 height 14
click at [15, 16] on icon at bounding box center [14, 14] width 7 height 7
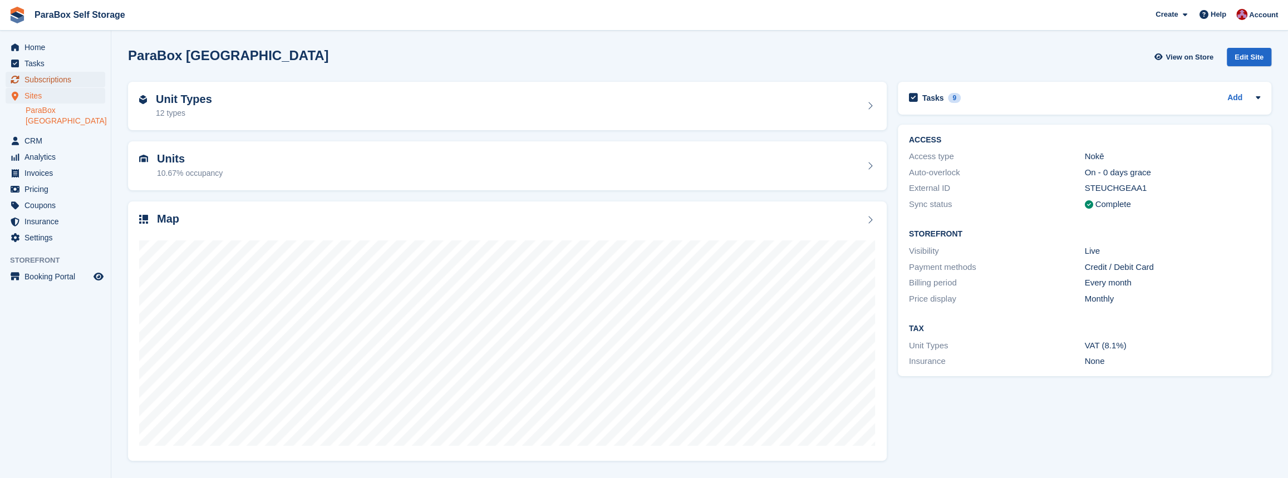
click at [50, 83] on span "Subscriptions" at bounding box center [57, 80] width 67 height 16
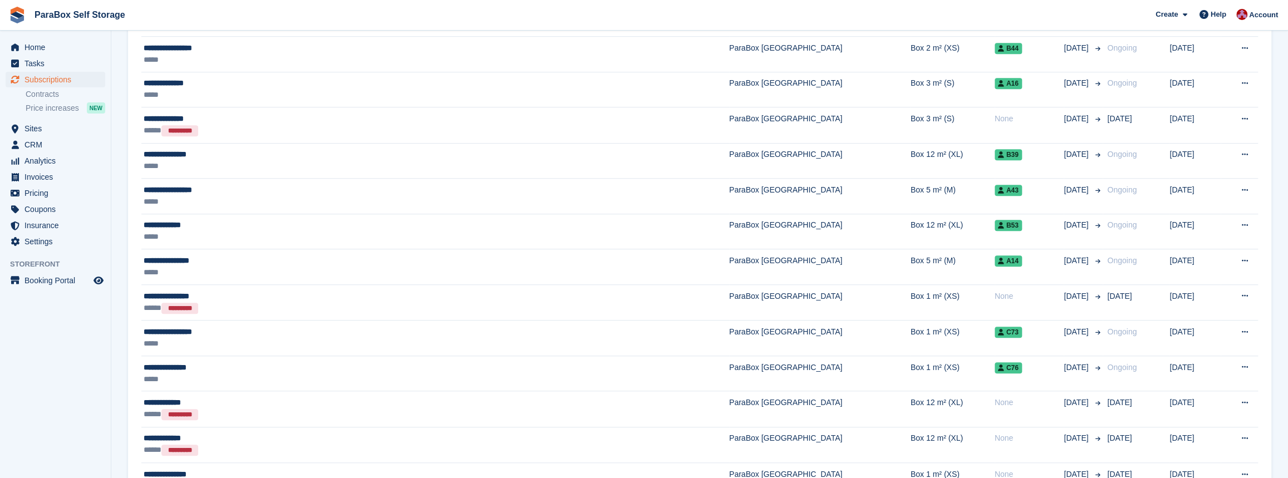
scroll to position [577, 0]
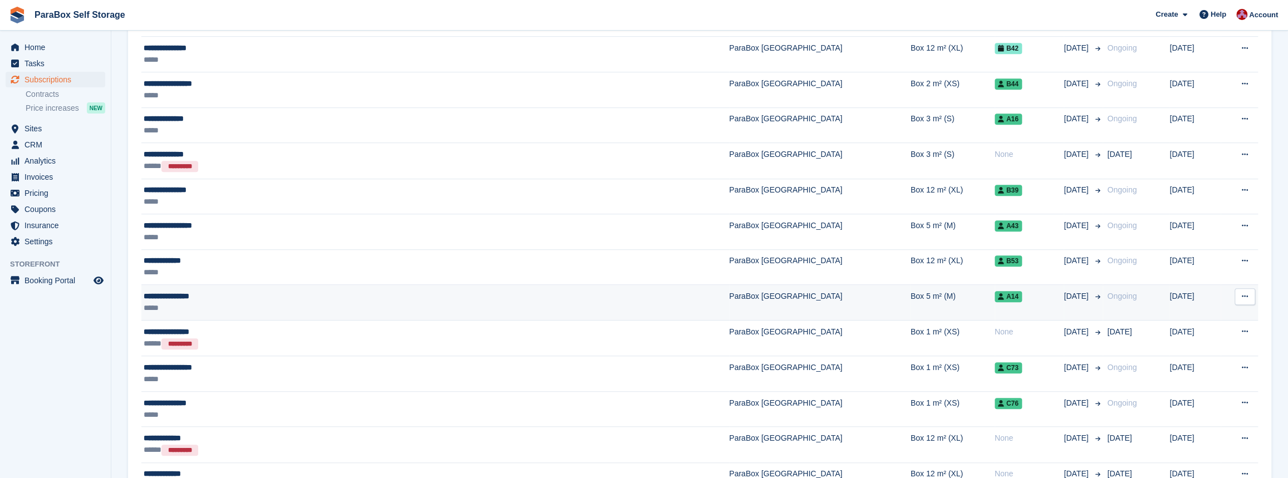
click at [240, 312] on div "*****" at bounding box center [326, 308] width 365 height 12
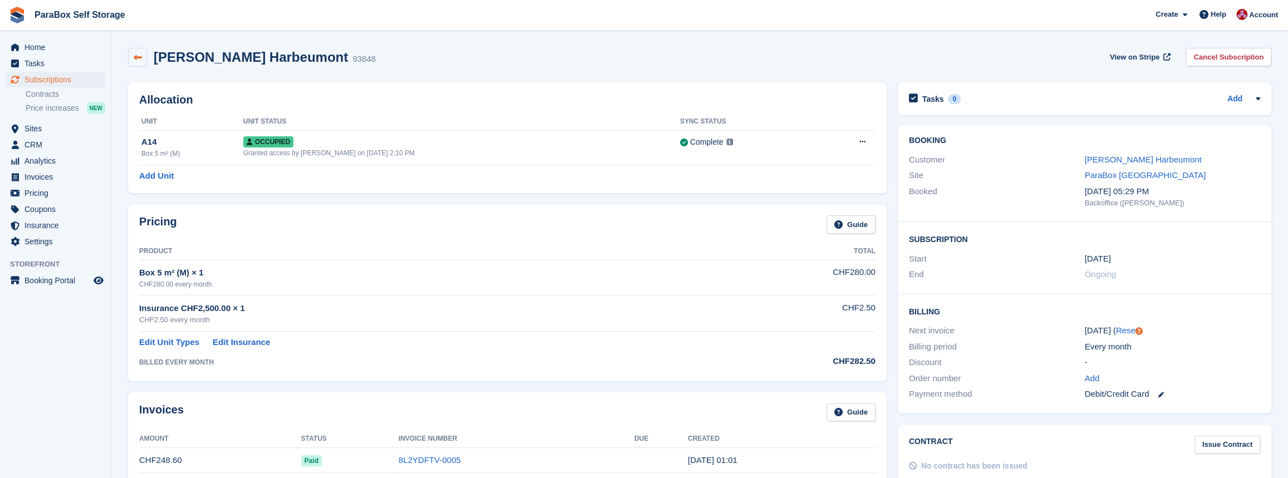
click at [143, 57] on link at bounding box center [137, 57] width 19 height 19
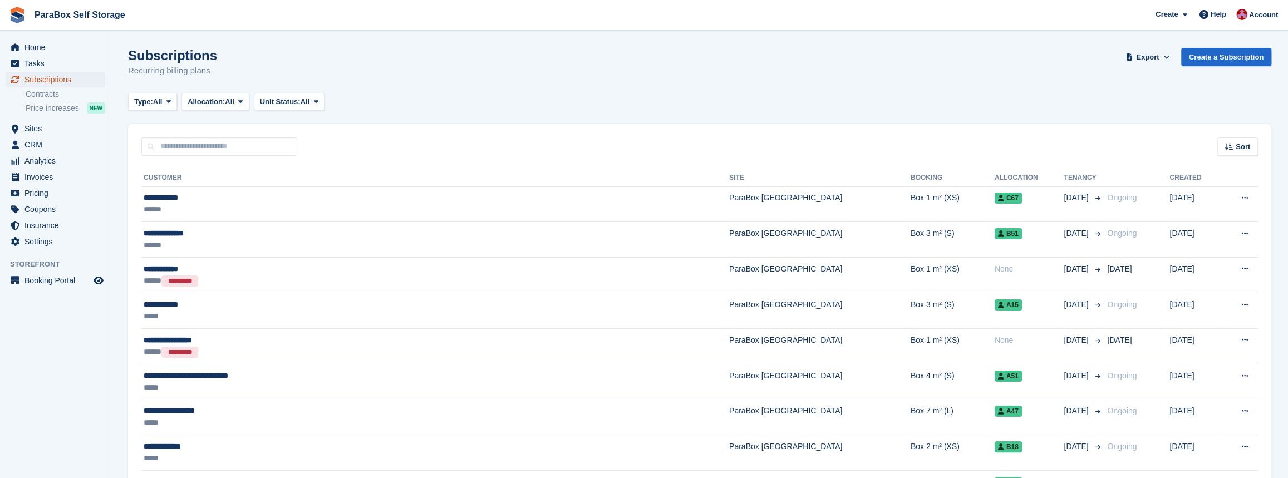
click at [51, 81] on span "Subscriptions" at bounding box center [57, 80] width 67 height 16
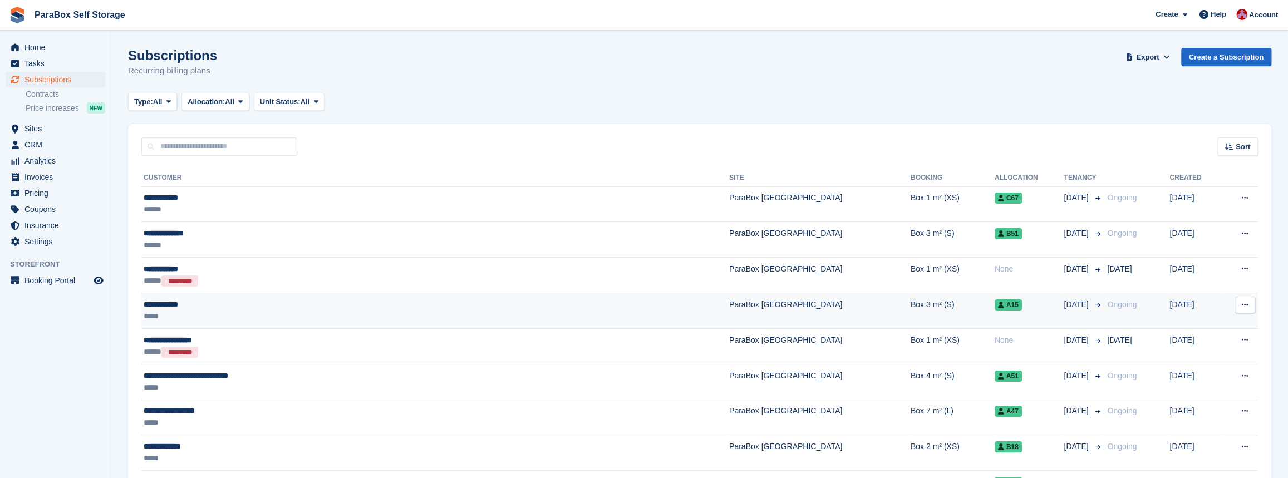
click at [205, 312] on div "*****" at bounding box center [326, 317] width 365 height 12
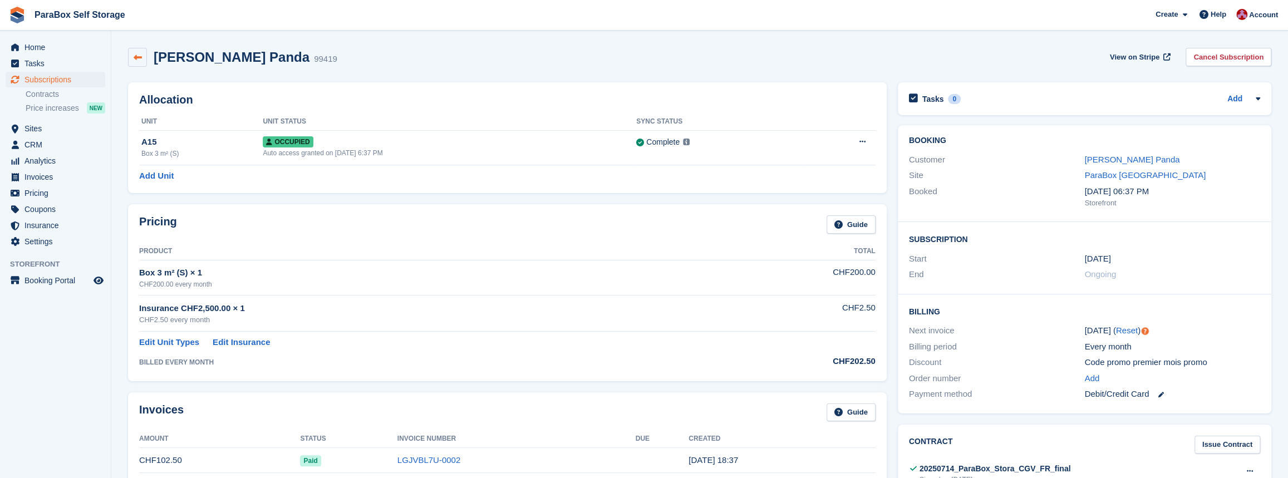
click at [144, 58] on link at bounding box center [137, 57] width 19 height 19
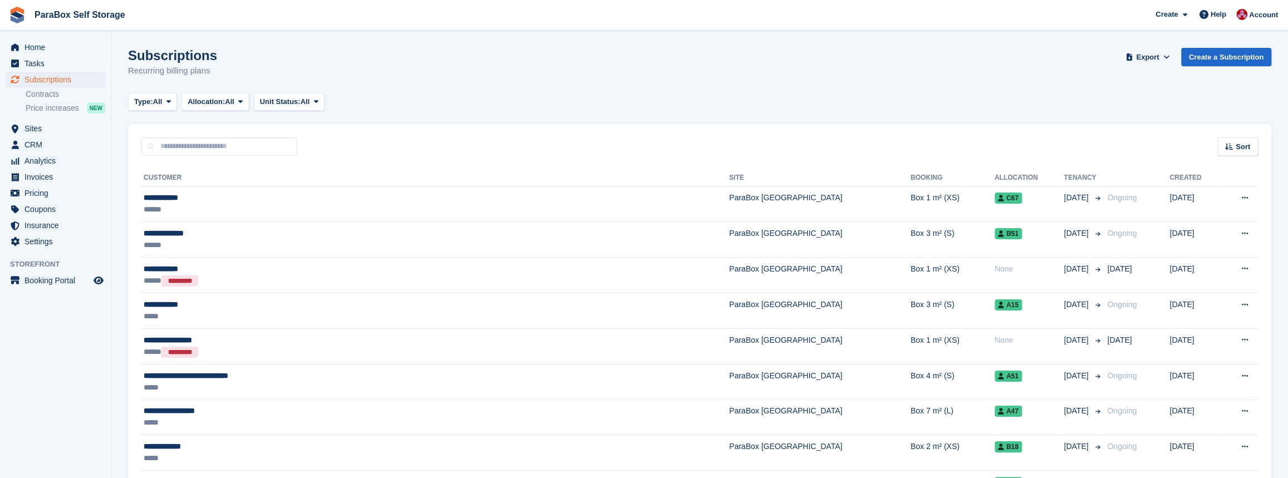
click at [168, 176] on th "Customer" at bounding box center [435, 178] width 588 height 18
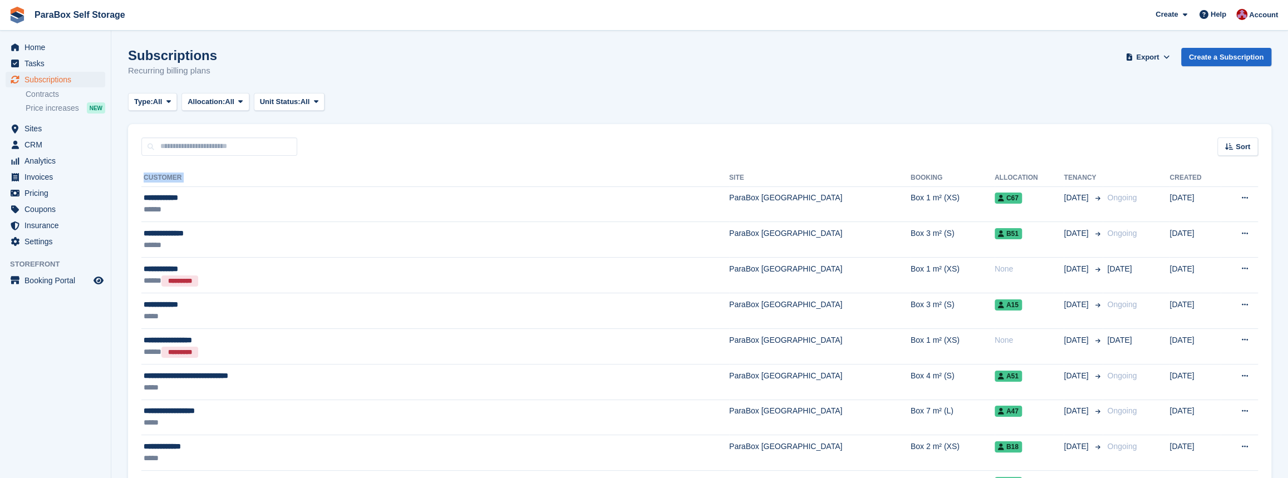
click at [166, 176] on th "Customer" at bounding box center [435, 178] width 588 height 18
click at [163, 176] on th "Customer" at bounding box center [435, 178] width 588 height 18
click at [159, 176] on th "Customer" at bounding box center [435, 178] width 588 height 18
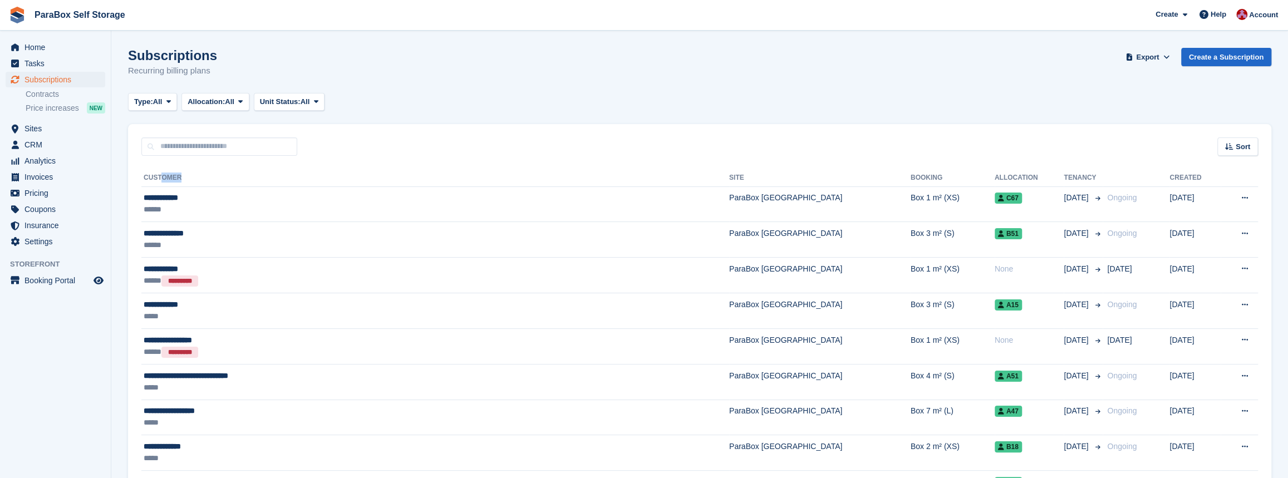
drag, startPoint x: 161, startPoint y: 176, endPoint x: 183, endPoint y: 173, distance: 22.0
click at [183, 173] on th "Customer" at bounding box center [435, 178] width 588 height 18
click at [183, 174] on th "Customer" at bounding box center [435, 178] width 588 height 18
click at [152, 174] on th "Customer" at bounding box center [435, 178] width 588 height 18
drag, startPoint x: 177, startPoint y: 178, endPoint x: 159, endPoint y: 178, distance: 18.4
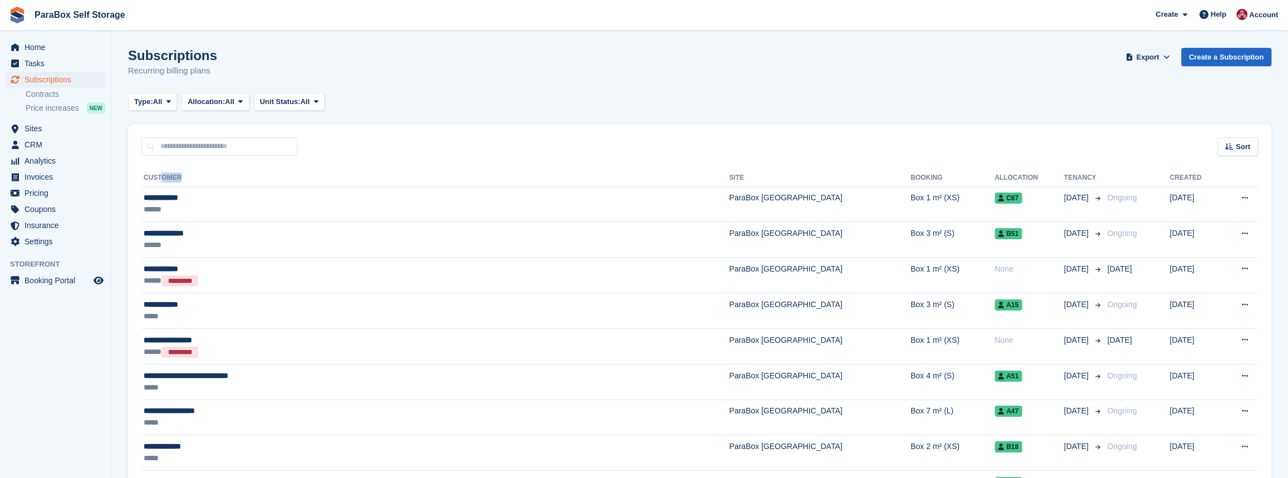
click at [159, 178] on th "Customer" at bounding box center [435, 178] width 588 height 18
drag, startPoint x: 356, startPoint y: 116, endPoint x: 126, endPoint y: 62, distance: 235.4
click at [134, 62] on h1 "Subscriptions" at bounding box center [172, 55] width 89 height 15
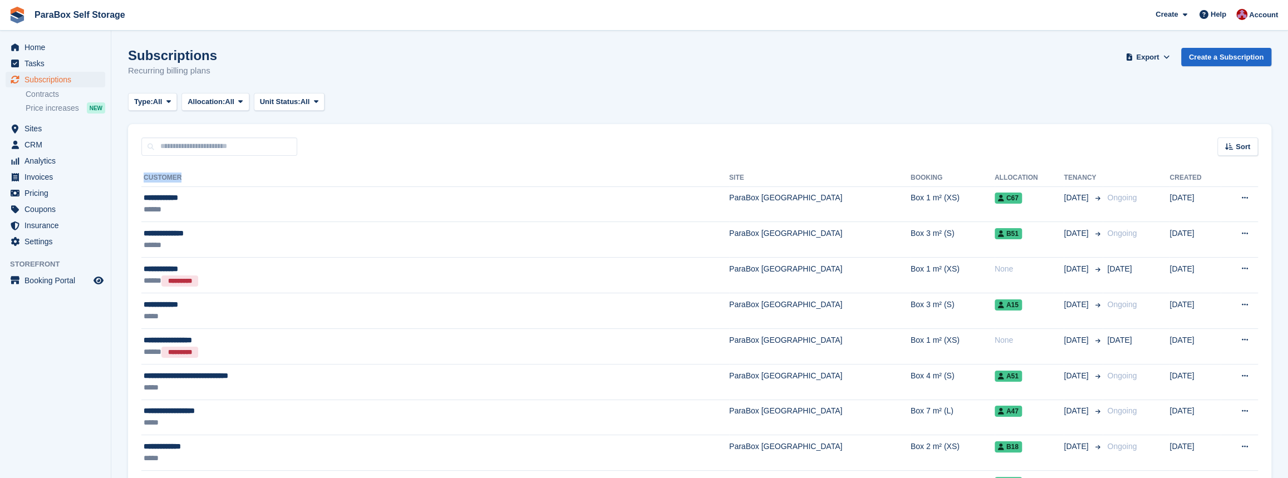
drag, startPoint x: 139, startPoint y: 180, endPoint x: 194, endPoint y: 181, distance: 55.7
click at [194, 181] on th "Customer" at bounding box center [435, 178] width 588 height 18
drag, startPoint x: 211, startPoint y: 76, endPoint x: 131, endPoint y: 58, distance: 82.6
click at [131, 58] on div "Subscriptions Recurring billing plans Export Export Subscriptions Export a CSV …" at bounding box center [699, 69] width 1143 height 43
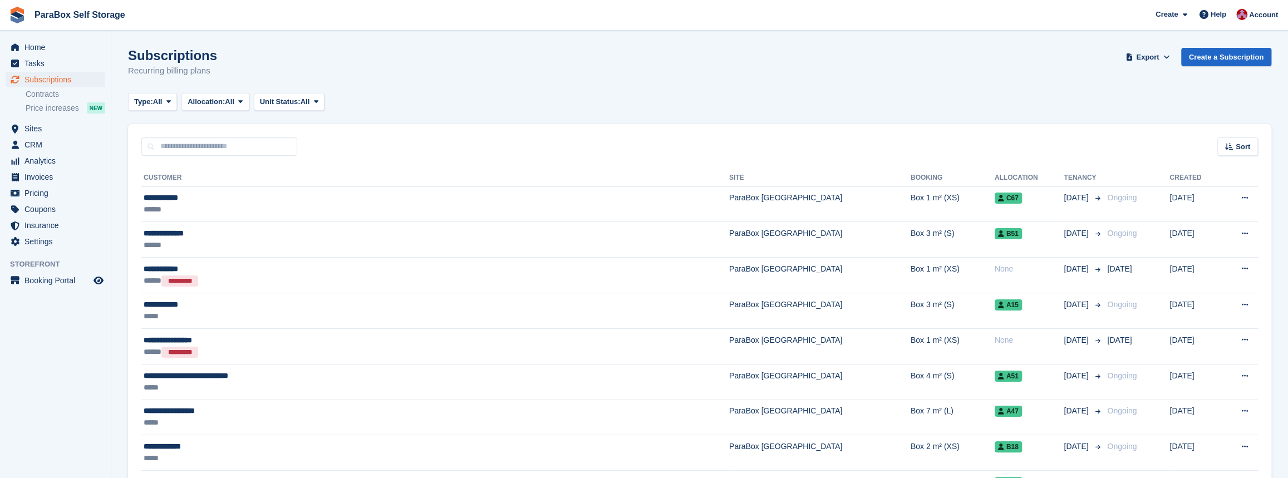
drag, startPoint x: 127, startPoint y: 59, endPoint x: 220, endPoint y: 78, distance: 94.3
click at [220, 78] on div "Subscriptions Recurring billing plans Export Export Subscriptions Export a CSV …" at bounding box center [699, 69] width 1143 height 43
drag, startPoint x: 220, startPoint y: 78, endPoint x: 127, endPoint y: 59, distance: 94.3
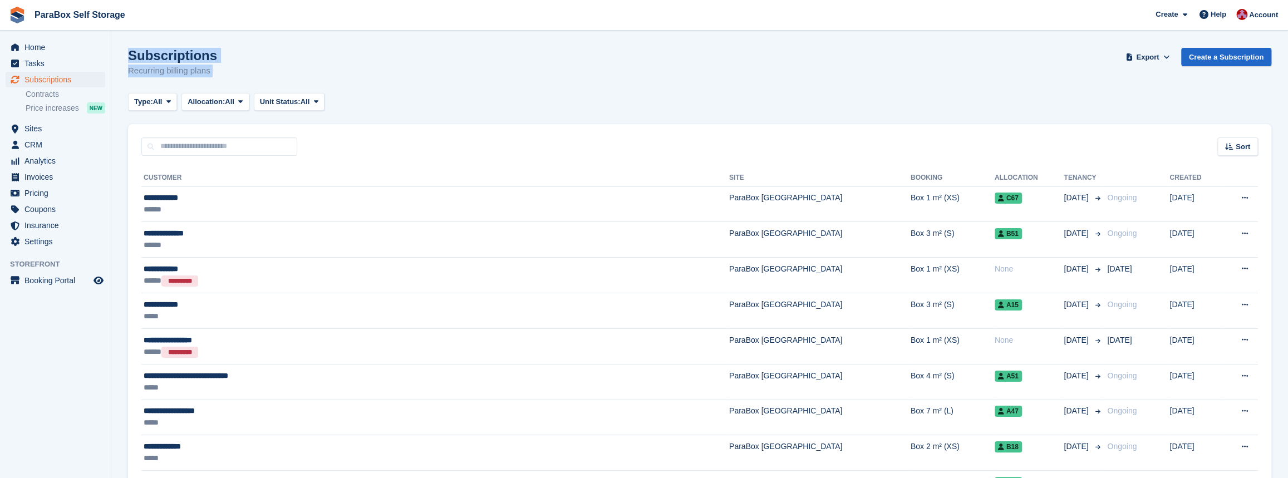
drag, startPoint x: 125, startPoint y: 54, endPoint x: 213, endPoint y: 61, distance: 87.6
click at [213, 61] on div "Subscriptions Recurring billing plans Export Export Subscriptions Export a CSV …" at bounding box center [699, 69] width 1143 height 43
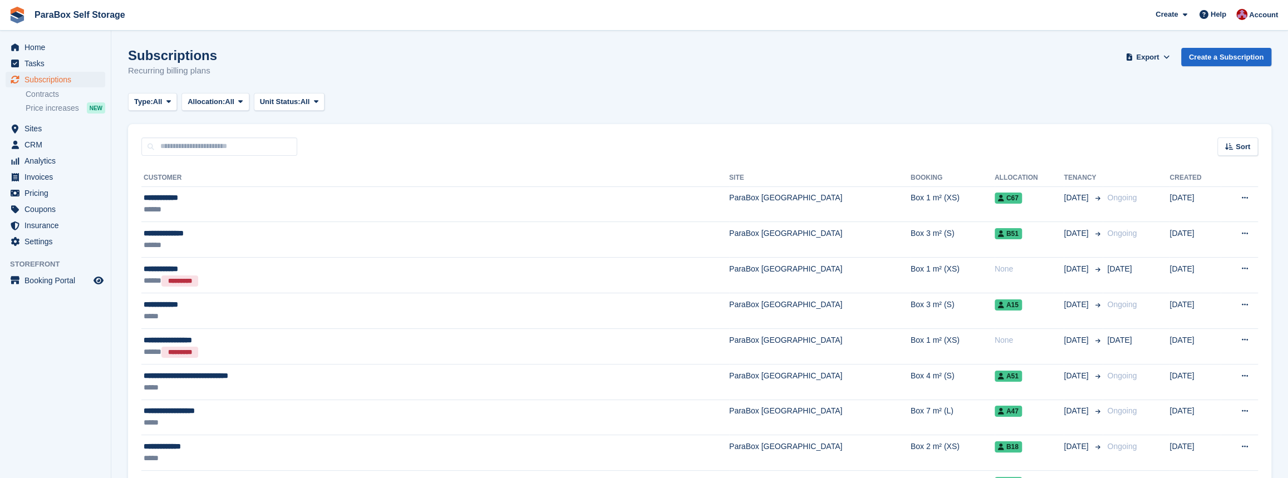
click at [205, 56] on h1 "Subscriptions" at bounding box center [172, 55] width 89 height 15
drag, startPoint x: 211, startPoint y: 56, endPoint x: 129, endPoint y: 59, distance: 83.0
click at [129, 59] on div "Subscriptions Recurring billing plans Export Export Subscriptions Export a CSV …" at bounding box center [699, 69] width 1143 height 43
click at [129, 59] on h1 "Subscriptions" at bounding box center [172, 55] width 89 height 15
drag, startPoint x: 209, startPoint y: 54, endPoint x: 120, endPoint y: 58, distance: 88.6
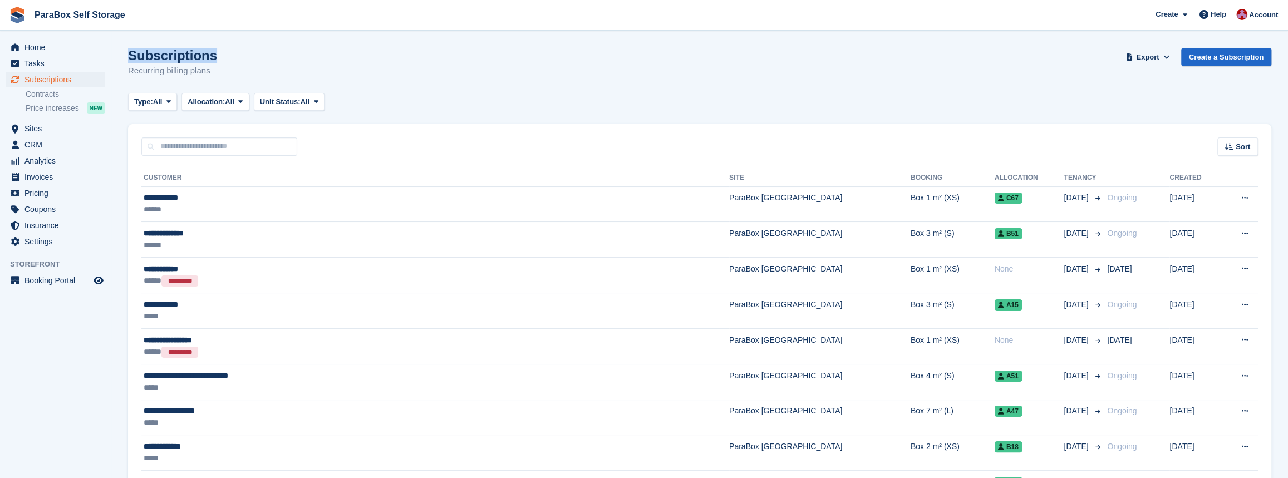
click at [131, 57] on h1 "Subscriptions" at bounding box center [172, 55] width 89 height 15
drag, startPoint x: 129, startPoint y: 56, endPoint x: 217, endPoint y: 74, distance: 90.4
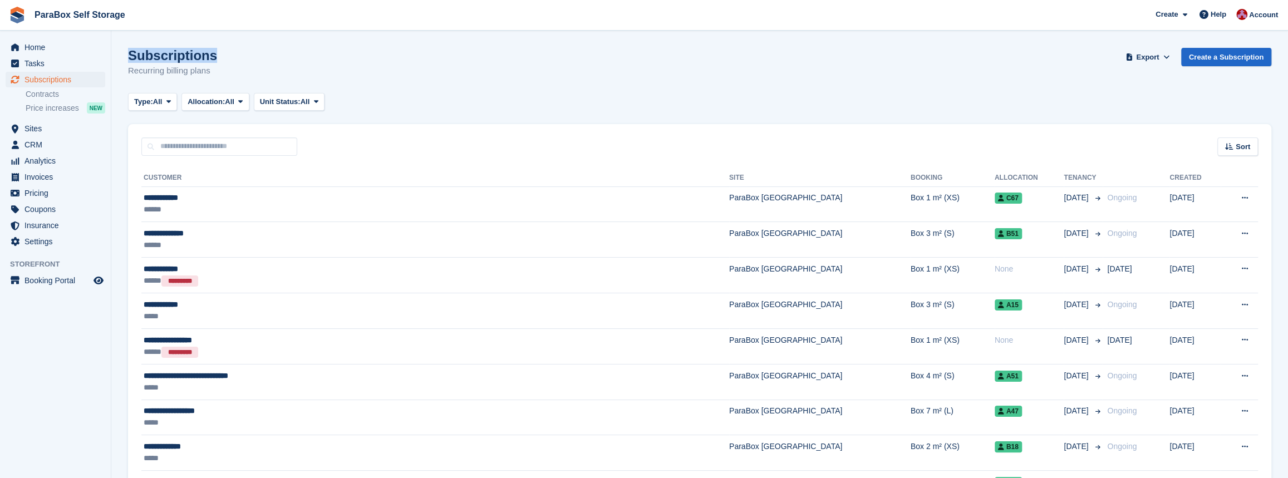
click at [217, 74] on div "Subscriptions Recurring billing plans Export Export Subscriptions Export a CSV …" at bounding box center [699, 69] width 1143 height 43
click at [214, 72] on div "Subscriptions Recurring billing plans Export Export Subscriptions Export a CSV …" at bounding box center [699, 69] width 1143 height 43
click at [214, 66] on div "Subscriptions Recurring billing plans Export Export Subscriptions Export a CSV …" at bounding box center [699, 69] width 1143 height 43
drag, startPoint x: 211, startPoint y: 55, endPoint x: 127, endPoint y: 56, distance: 84.0
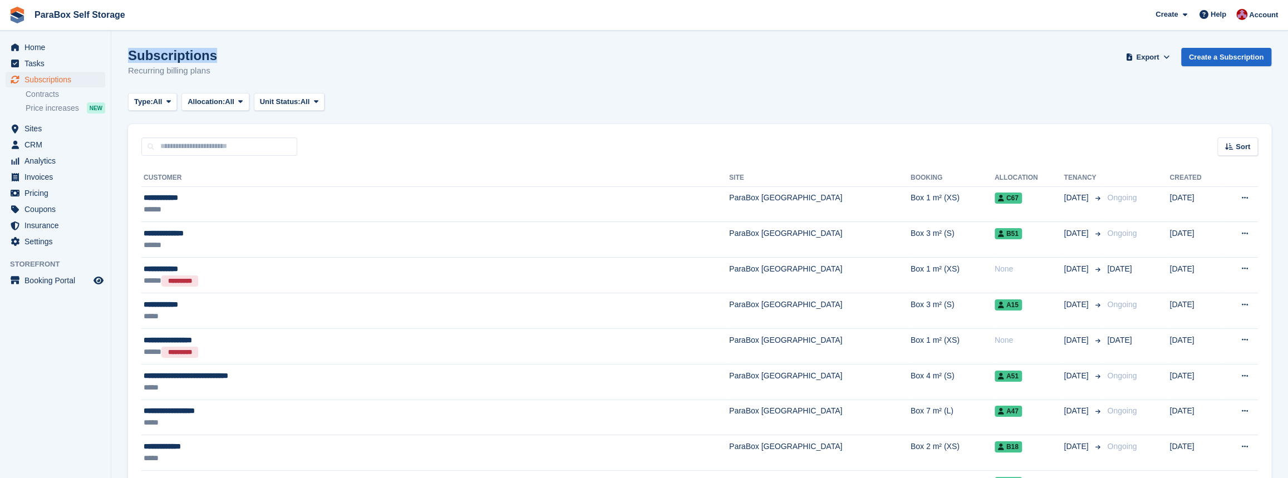
click at [136, 58] on h1 "Subscriptions" at bounding box center [172, 55] width 89 height 15
drag, startPoint x: 127, startPoint y: 60, endPoint x: 217, endPoint y: 72, distance: 90.4
click at [217, 72] on div "Subscriptions Recurring billing plans Export Export Subscriptions Export a CSV …" at bounding box center [699, 69] width 1143 height 43
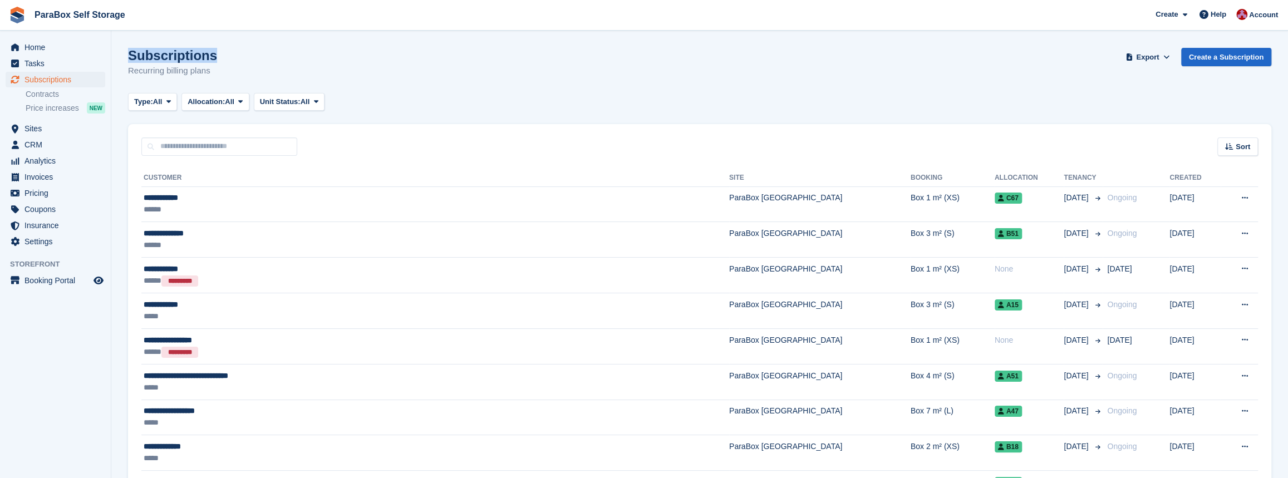
drag, startPoint x: 222, startPoint y: 56, endPoint x: 127, endPoint y: 57, distance: 94.1
click at [128, 57] on div "Subscriptions Recurring billing plans Export Export Subscriptions Export a CSV …" at bounding box center [699, 69] width 1143 height 43
click at [128, 57] on h1 "Subscriptions" at bounding box center [172, 55] width 89 height 15
drag, startPoint x: 128, startPoint y: 57, endPoint x: 237, endPoint y: 57, distance: 108.5
click at [237, 57] on div "Subscriptions Recurring billing plans Export Export Subscriptions Export a CSV …" at bounding box center [699, 69] width 1143 height 43
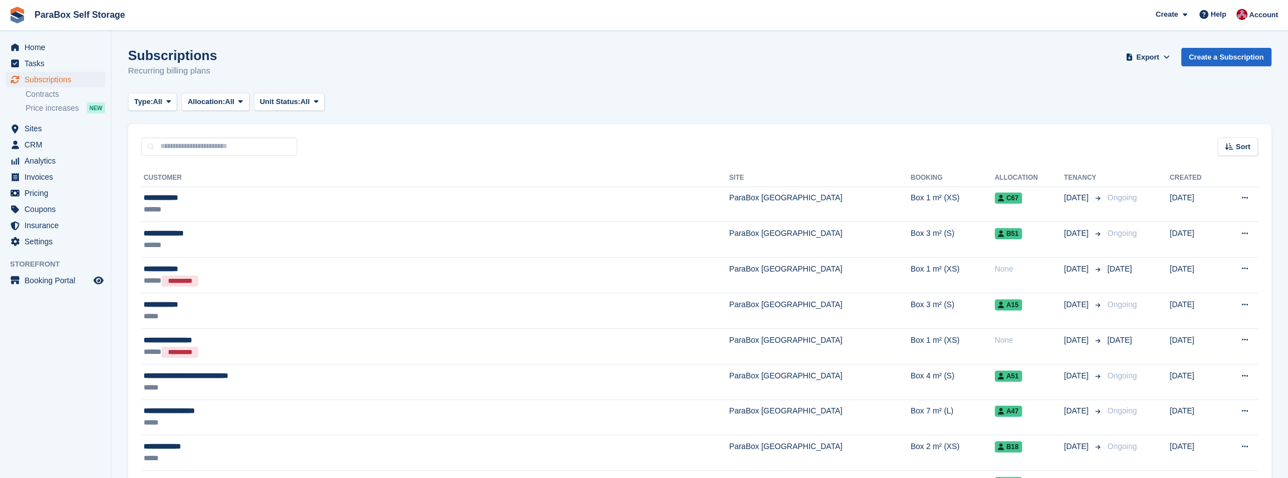
click at [221, 71] on div "Subscriptions Recurring billing plans Export Export Subscriptions Export a CSV …" at bounding box center [699, 69] width 1143 height 43
drag, startPoint x: 181, startPoint y: 70, endPoint x: 118, endPoint y: 58, distance: 63.9
click at [155, 56] on h1 "Subscriptions" at bounding box center [172, 55] width 89 height 15
drag, startPoint x: 221, startPoint y: 76, endPoint x: 126, endPoint y: 53, distance: 97.2
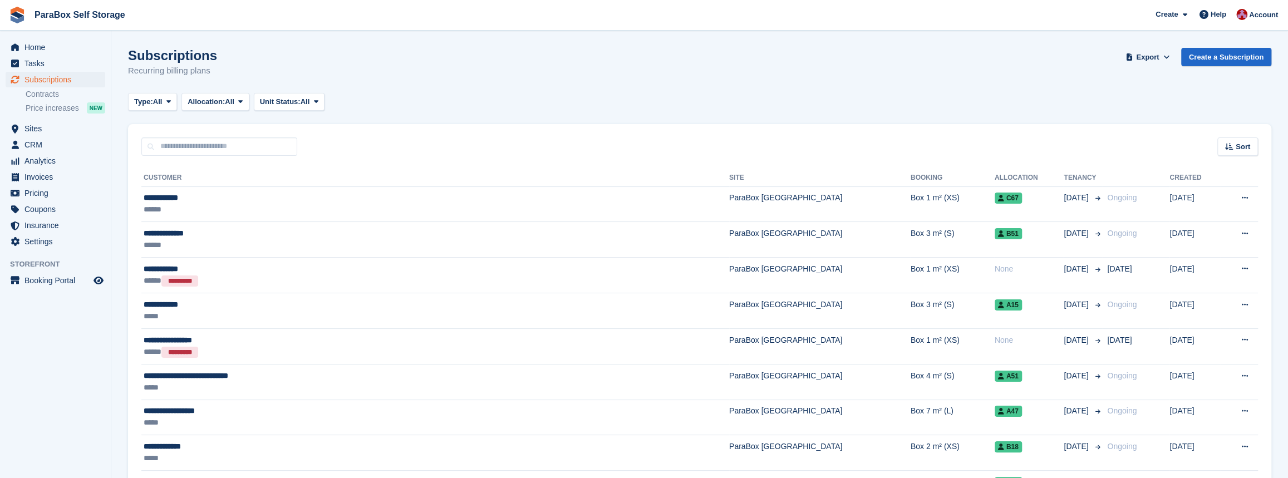
drag, startPoint x: 222, startPoint y: 70, endPoint x: 129, endPoint y: 61, distance: 93.4
click at [129, 61] on div "Subscriptions Recurring billing plans Export Export Subscriptions Export a CSV …" at bounding box center [699, 69] width 1143 height 43
click at [129, 61] on h1 "Subscriptions" at bounding box center [172, 55] width 89 height 15
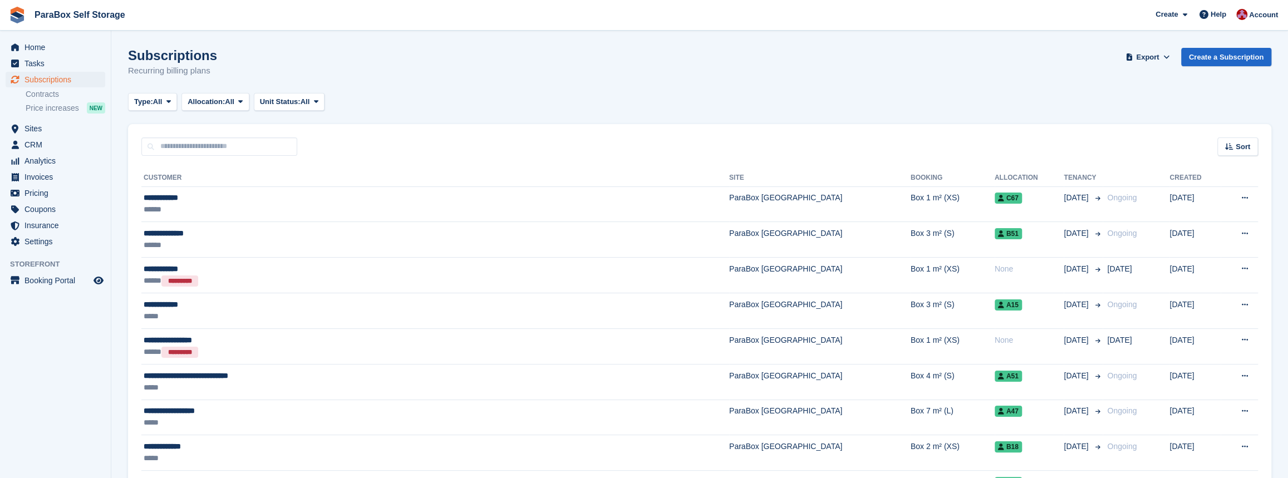
drag, startPoint x: 129, startPoint y: 60, endPoint x: 255, endPoint y: 76, distance: 128.0
click at [255, 76] on div "Subscriptions Recurring billing plans Export Export Subscriptions Export a CSV …" at bounding box center [699, 69] width 1143 height 43
click at [252, 76] on div "Subscriptions Recurring billing plans Export Export Subscriptions Export a CSV …" at bounding box center [699, 69] width 1143 height 43
drag, startPoint x: 230, startPoint y: 73, endPoint x: 130, endPoint y: 60, distance: 101.0
click at [130, 60] on div "Subscriptions Recurring billing plans Export Export Subscriptions Export a CSV …" at bounding box center [699, 69] width 1143 height 43
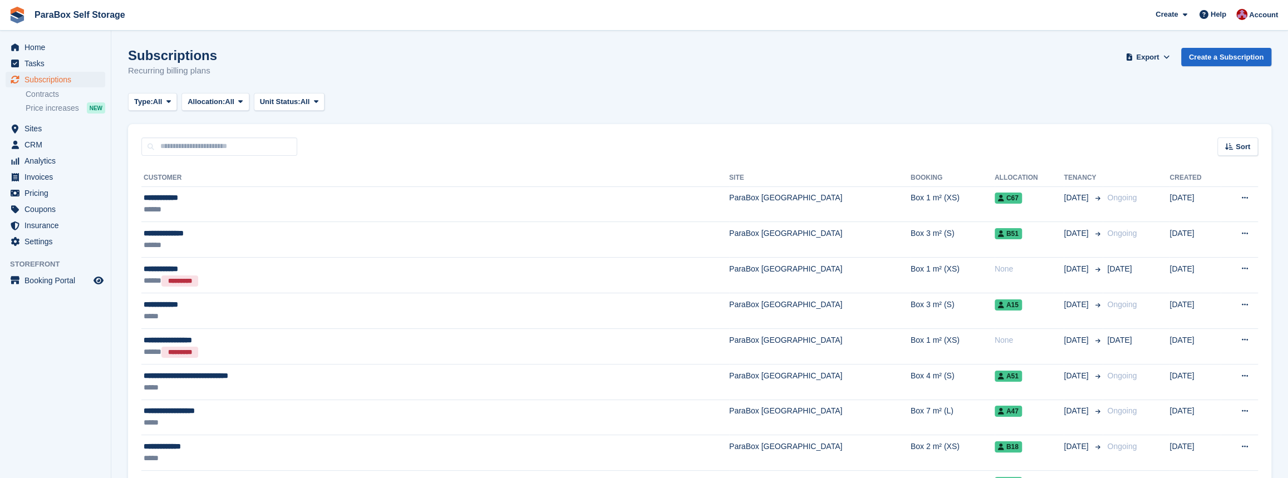
click at [129, 61] on h1 "Subscriptions" at bounding box center [172, 55] width 89 height 15
drag, startPoint x: 210, startPoint y: 71, endPoint x: 127, endPoint y: 57, distance: 84.0
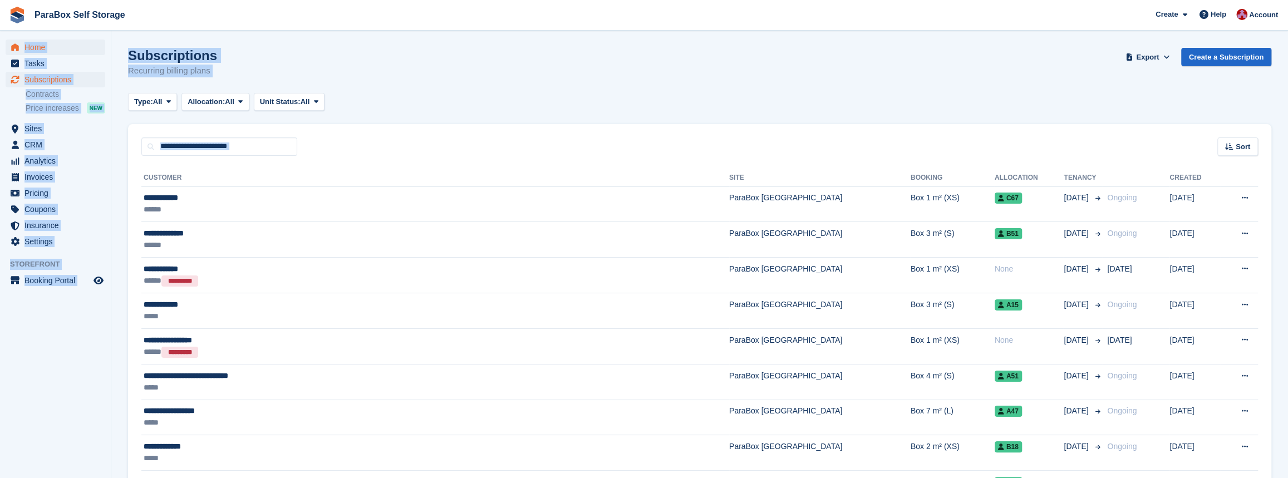
drag, startPoint x: 111, startPoint y: 294, endPoint x: 9, endPoint y: 50, distance: 265.2
click at [346, 82] on div "Subscriptions Recurring billing plans Export Export Subscriptions Export a CSV …" at bounding box center [699, 69] width 1143 height 43
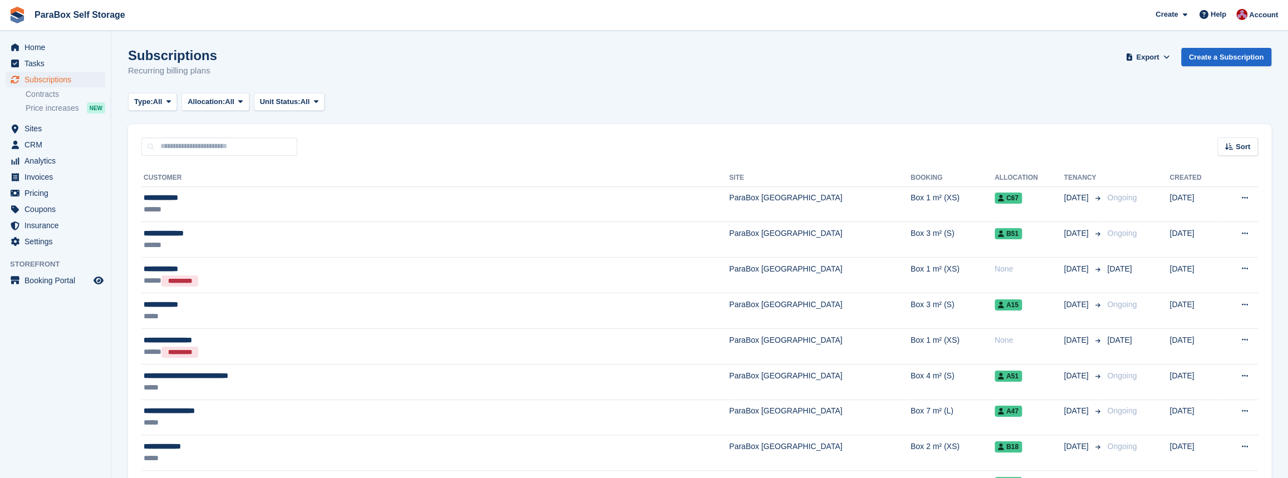
drag, startPoint x: 219, startPoint y: 66, endPoint x: 112, endPoint y: 60, distance: 107.1
click at [219, 66] on div "Subscriptions Recurring billing plans Export Export Subscriptions Export a CSV …" at bounding box center [699, 69] width 1143 height 43
drag, startPoint x: 211, startPoint y: 75, endPoint x: 127, endPoint y: 60, distance: 85.4
click at [128, 60] on div "Subscriptions Recurring billing plans Export Export Subscriptions Export a CSV …" at bounding box center [699, 69] width 1143 height 43
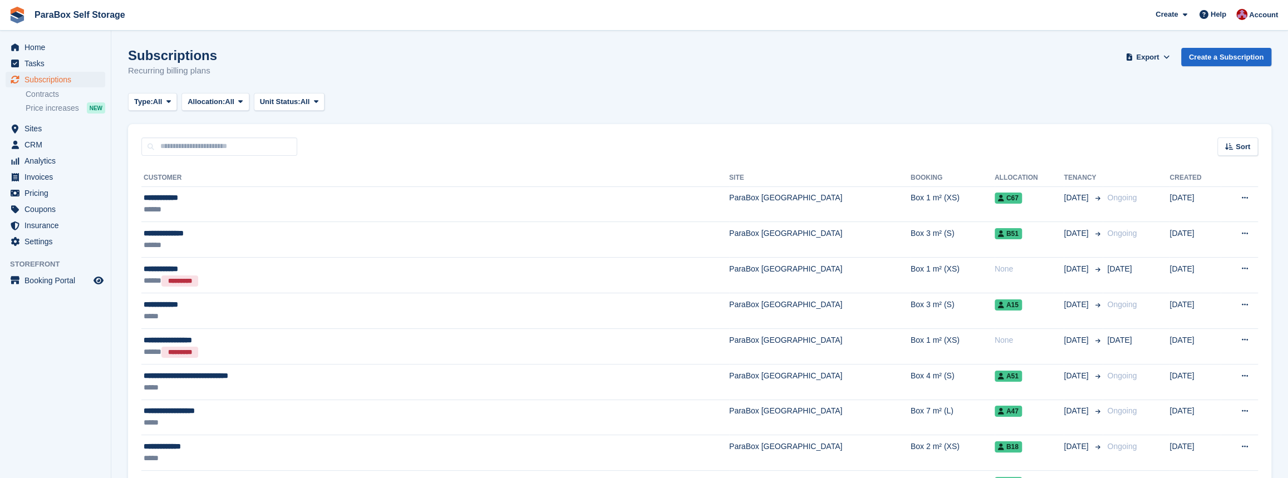
click at [128, 60] on h1 "Subscriptions" at bounding box center [172, 55] width 89 height 15
drag, startPoint x: 127, startPoint y: 58, endPoint x: 214, endPoint y: 66, distance: 87.2
click at [214, 66] on div "Subscriptions Recurring billing plans Export Export Subscriptions Export a CSV …" at bounding box center [699, 69] width 1143 height 43
drag, startPoint x: 212, startPoint y: 68, endPoint x: 129, endPoint y: 56, distance: 84.4
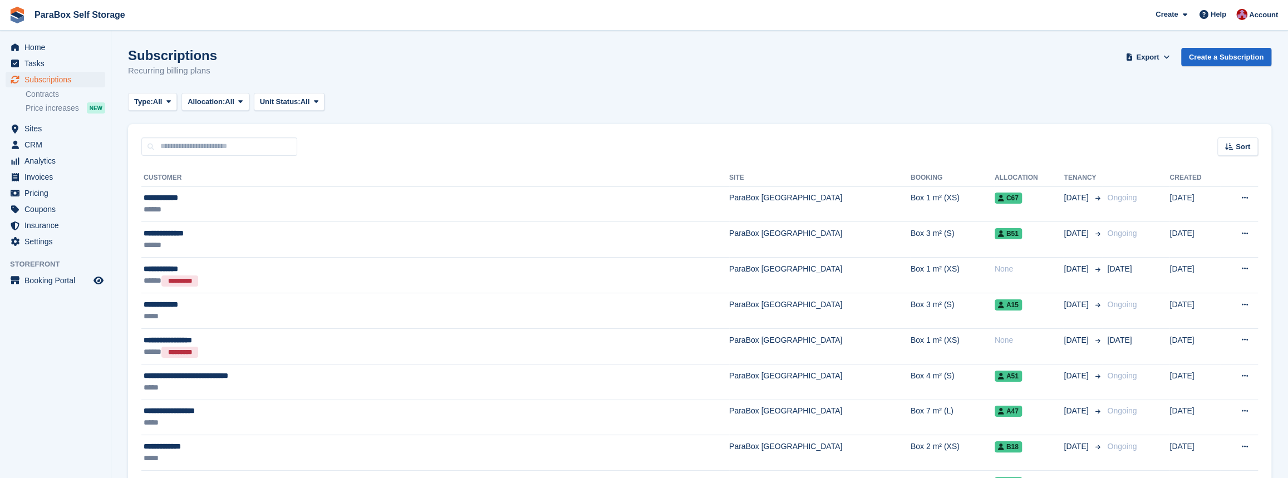
click at [129, 56] on div "Subscriptions Recurring billing plans Export Export Subscriptions Export a CSV …" at bounding box center [699, 69] width 1143 height 43
click at [129, 56] on h1 "Subscriptions" at bounding box center [172, 55] width 89 height 15
drag, startPoint x: 234, startPoint y: 70, endPoint x: 131, endPoint y: 56, distance: 104.5
click at [131, 56] on div "Subscriptions Recurring billing plans Export Export Subscriptions Export a CSV …" at bounding box center [699, 69] width 1143 height 43
click at [132, 56] on h1 "Subscriptions" at bounding box center [172, 55] width 89 height 15
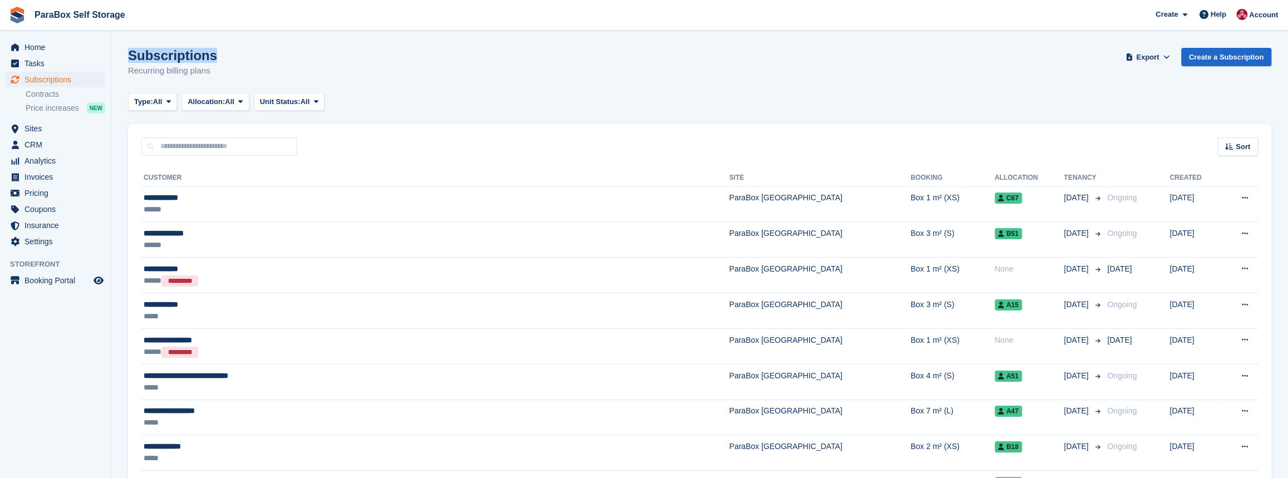
drag, startPoint x: 128, startPoint y: 52, endPoint x: 256, endPoint y: 61, distance: 128.4
click at [256, 61] on div "Subscriptions Recurring billing plans Export Export Subscriptions Export a CSV …" at bounding box center [699, 69] width 1143 height 43
click at [239, 80] on div "Subscriptions Recurring billing plans Export Export Subscriptions Export a CSV …" at bounding box center [699, 69] width 1143 height 43
drag, startPoint x: 228, startPoint y: 72, endPoint x: 124, endPoint y: 46, distance: 107.5
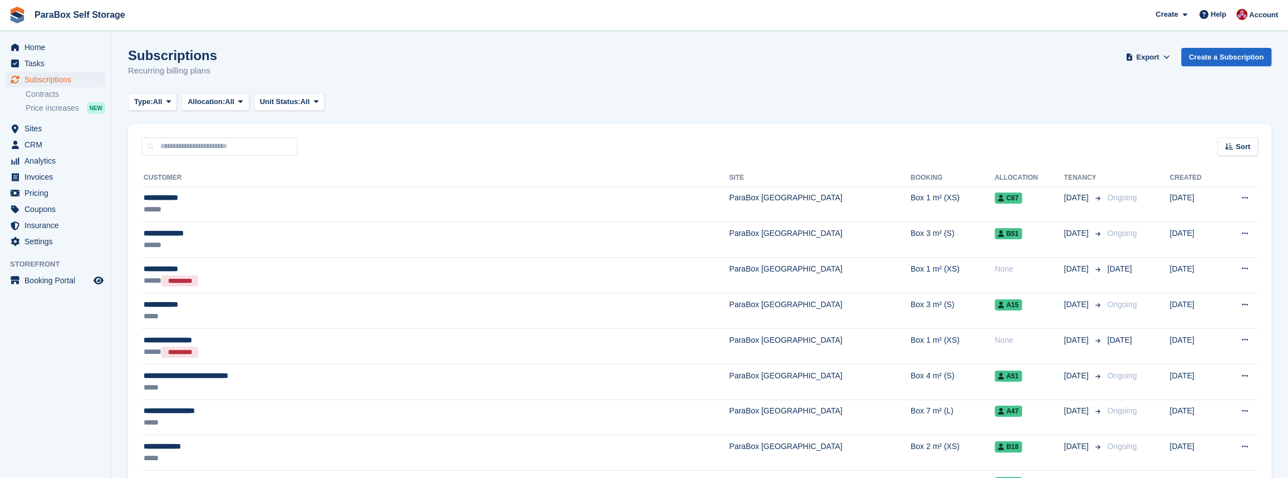
click at [141, 50] on h1 "Subscriptions" at bounding box center [172, 55] width 89 height 15
drag, startPoint x: 218, startPoint y: 72, endPoint x: 117, endPoint y: 53, distance: 102.4
click at [134, 55] on h1 "Subscriptions" at bounding box center [172, 55] width 89 height 15
drag, startPoint x: 209, startPoint y: 73, endPoint x: 123, endPoint y: 62, distance: 87.1
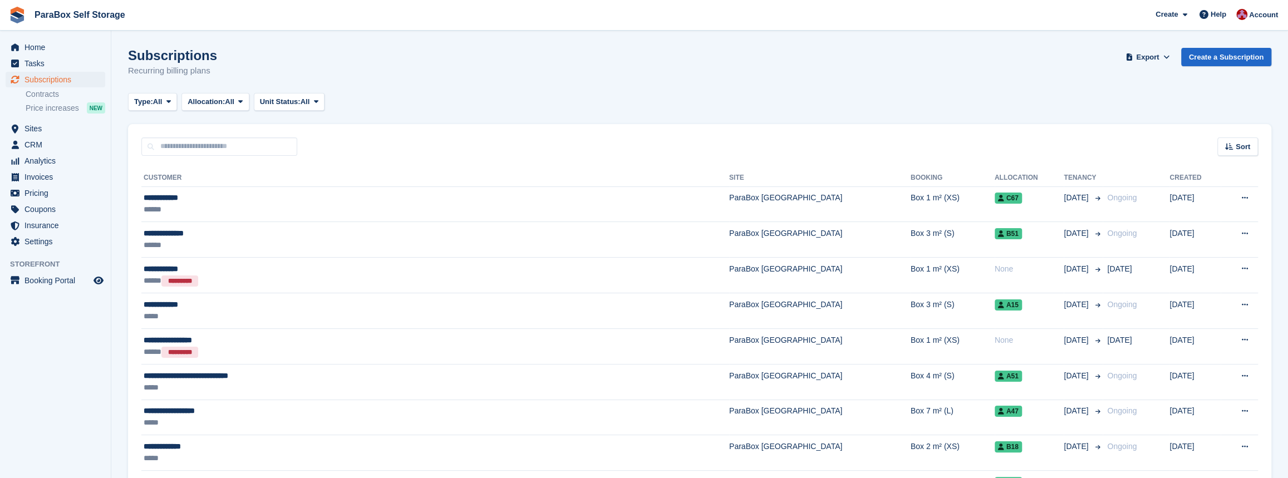
drag, startPoint x: 126, startPoint y: 57, endPoint x: 217, endPoint y: 73, distance: 92.7
click at [217, 73] on div "Subscriptions Recurring billing plans Export Export Subscriptions Export a CSV …" at bounding box center [699, 69] width 1143 height 43
